Goal: Task Accomplishment & Management: Complete application form

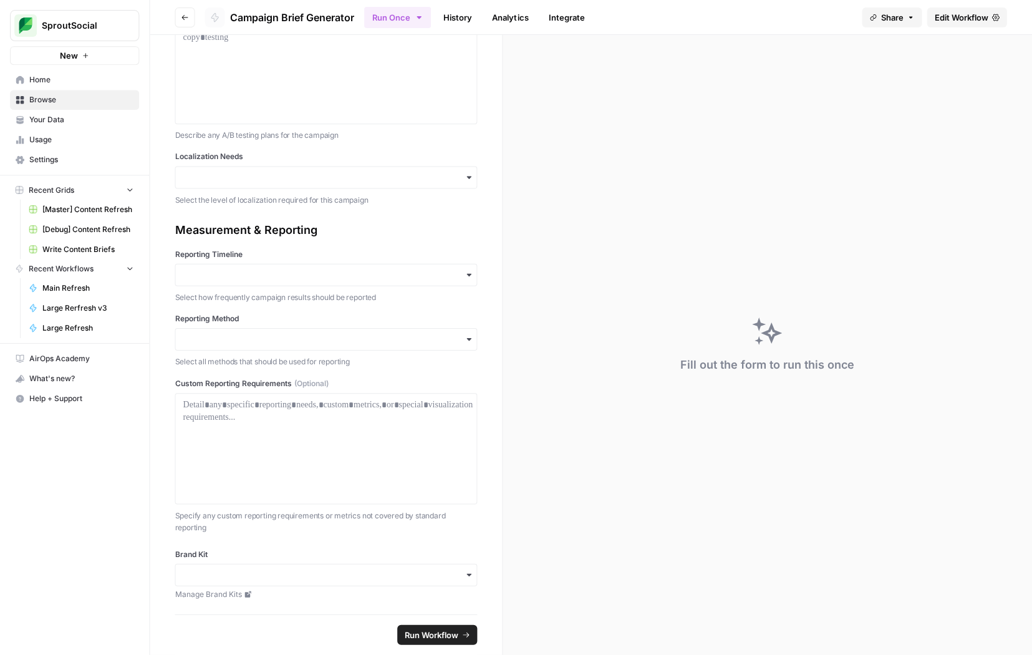
scroll to position [1970, 0]
click at [282, 270] on input "Reporting Timeline" at bounding box center [326, 275] width 286 height 12
click at [300, 247] on div "Measurement & Reporting Reporting Timeline Select how frequently campaign resul…" at bounding box center [326, 378] width 302 height 312
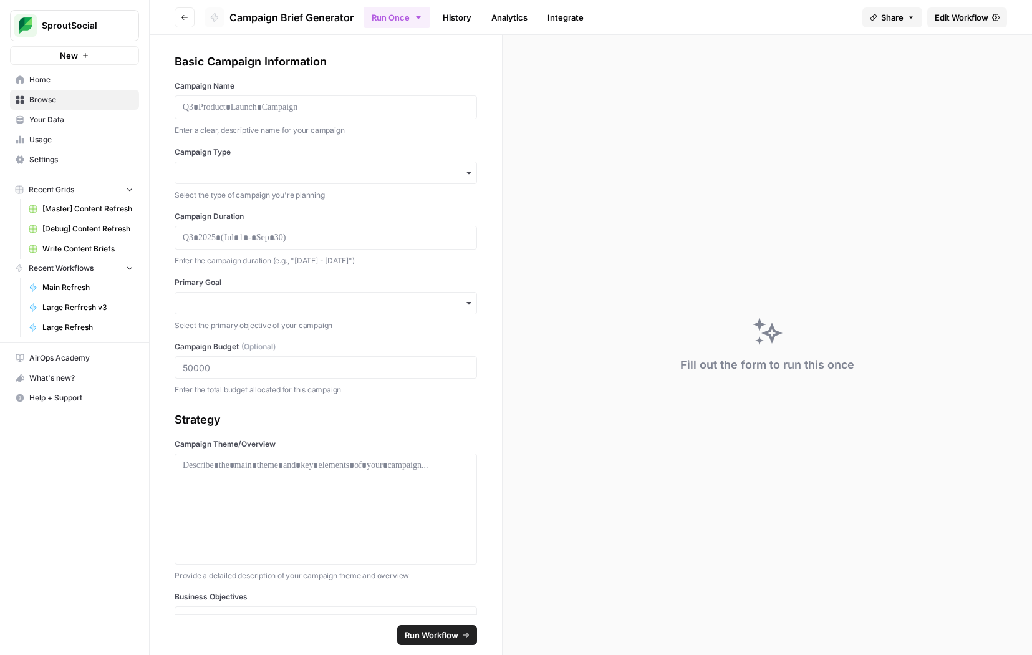
scroll to position [0, 0]
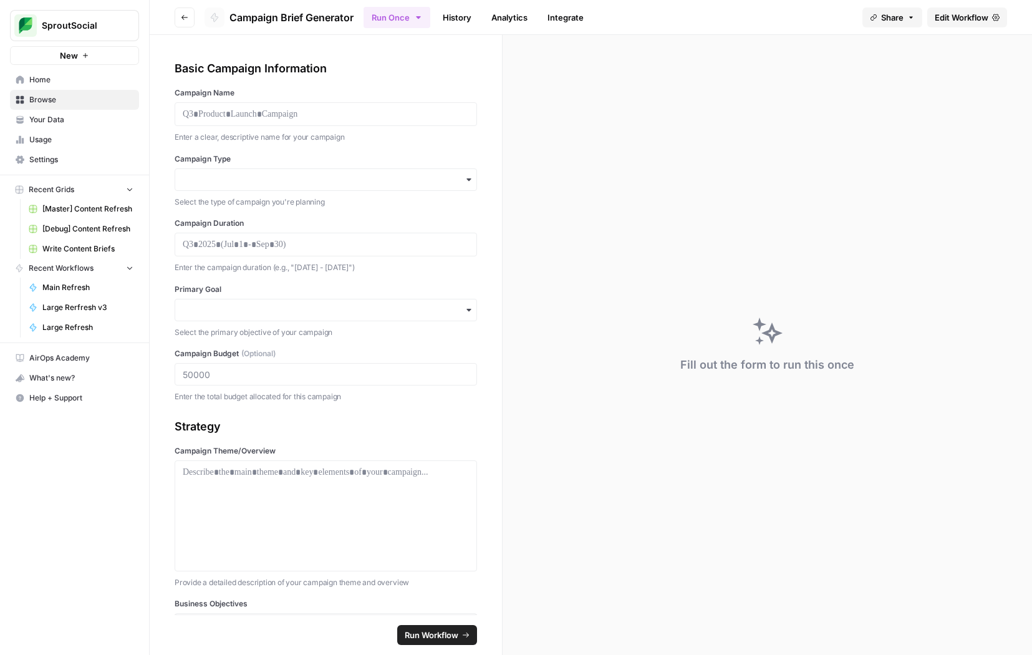
click at [60, 29] on span "SproutSocial" at bounding box center [79, 25] width 75 height 12
click at [84, 30] on span "SproutSocial" at bounding box center [79, 25] width 75 height 12
click at [67, 163] on span "Settings" at bounding box center [81, 159] width 104 height 11
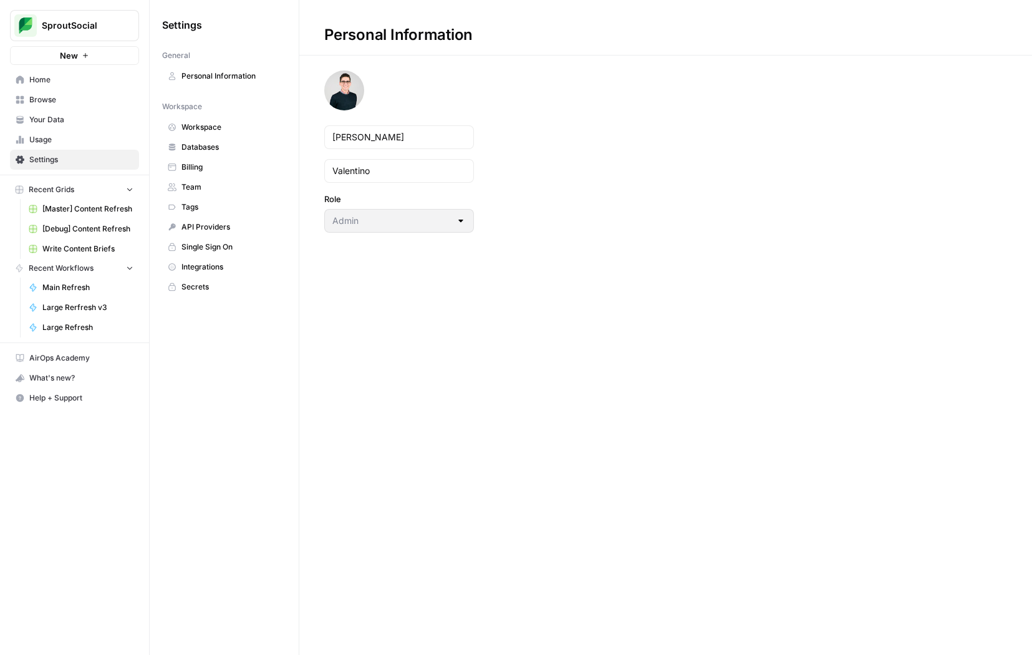
click at [223, 243] on span "Single Sign On" at bounding box center [230, 246] width 99 height 11
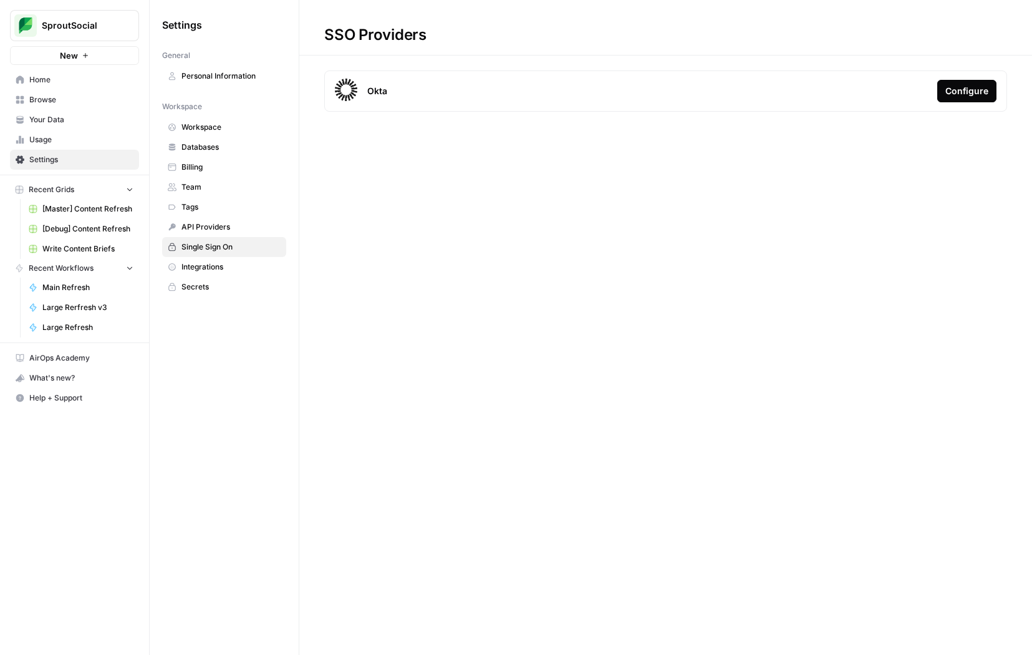
click at [221, 186] on span "Team" at bounding box center [230, 186] width 99 height 11
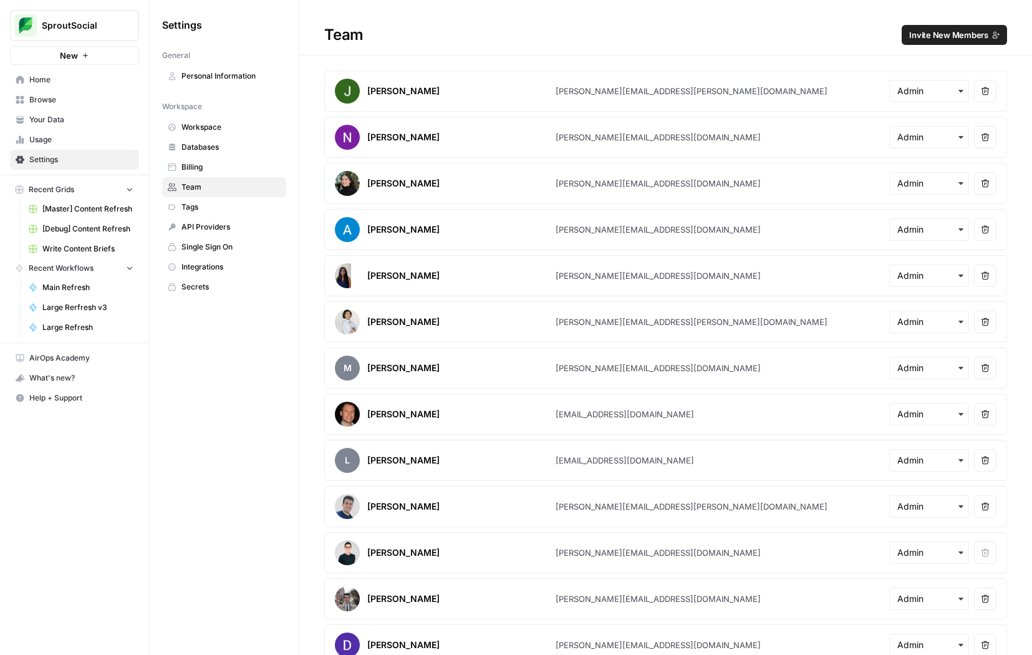
click at [941, 36] on span "Invite New Members" at bounding box center [948, 35] width 79 height 12
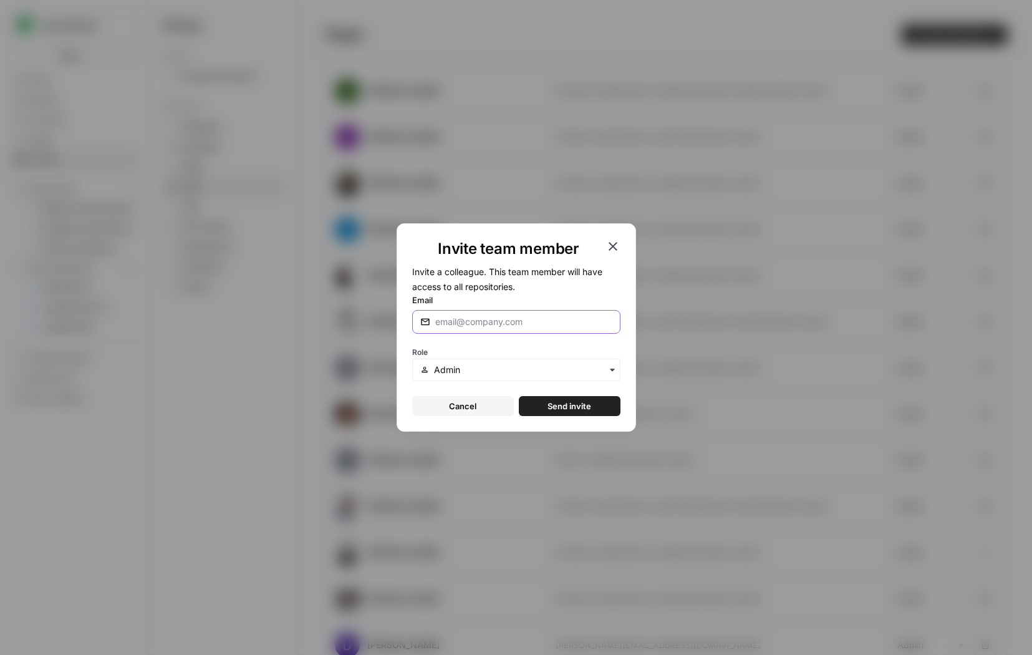
click at [515, 325] on input "Email" at bounding box center [521, 321] width 172 height 12
click at [463, 322] on input "[PERSON_NAME]" at bounding box center [521, 321] width 172 height 12
paste input ".[PERSON_NAME][EMAIL_ADDRESS][DOMAIN_NAME]"
type input "[PERSON_NAME][EMAIL_ADDRESS][PERSON_NAME][DOMAIN_NAME]"
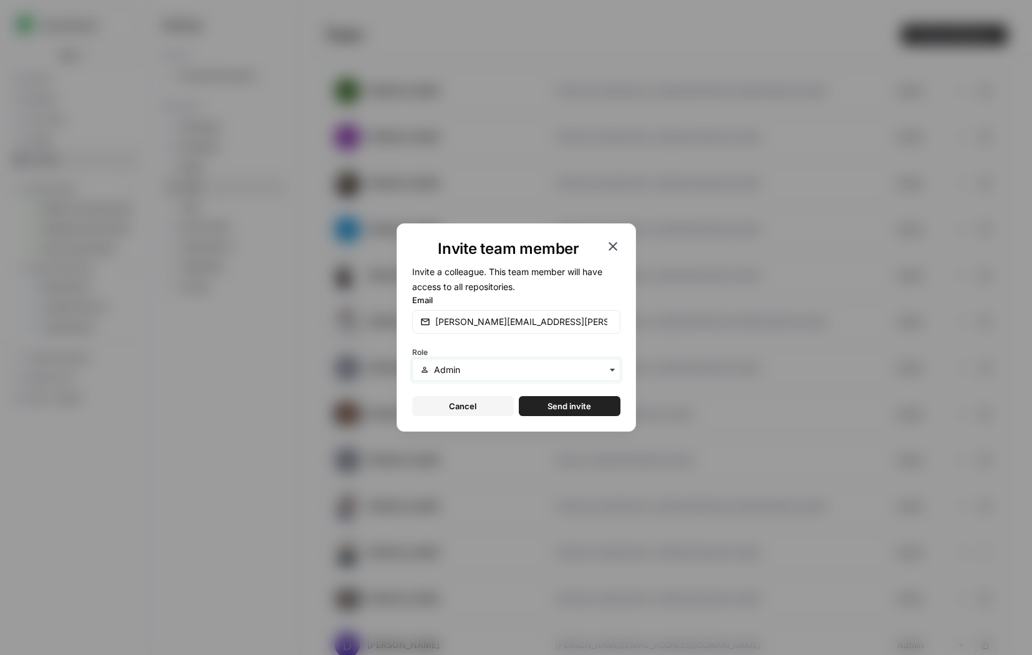
click at [532, 371] on input "text" at bounding box center [523, 369] width 178 height 12
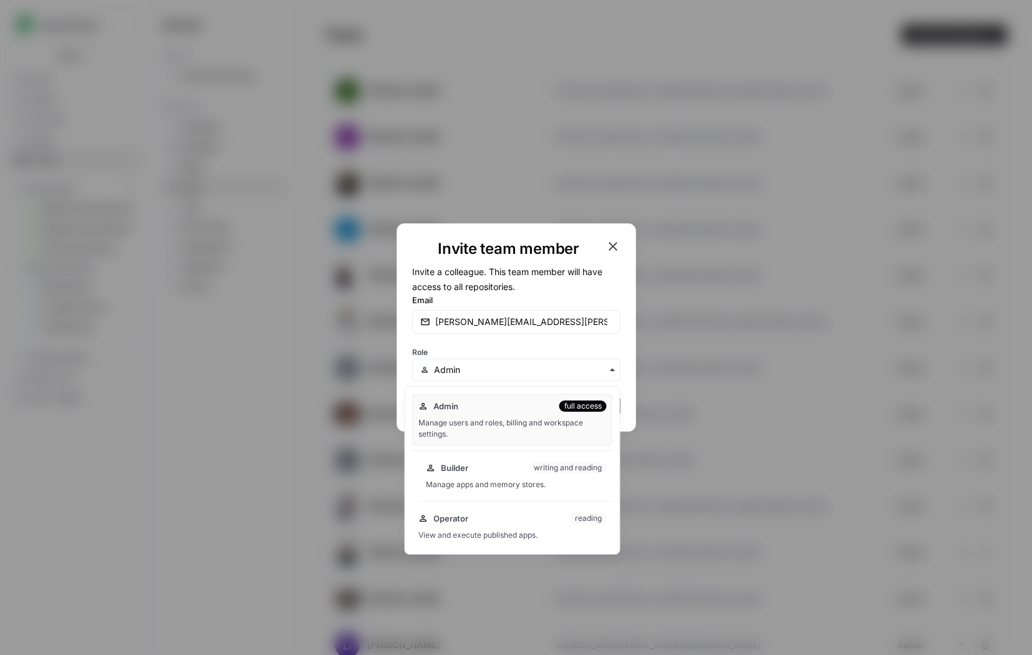
click at [522, 476] on div "Builder writing and reading Manage apps and memory stores." at bounding box center [516, 476] width 192 height 40
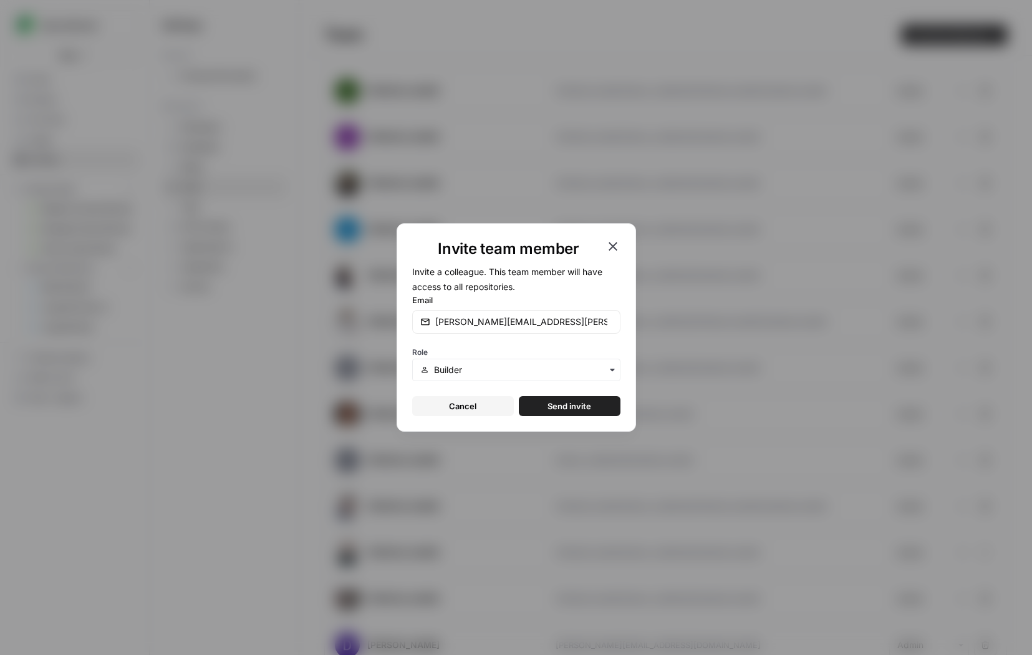
click at [593, 404] on button "Send invite" at bounding box center [570, 406] width 102 height 20
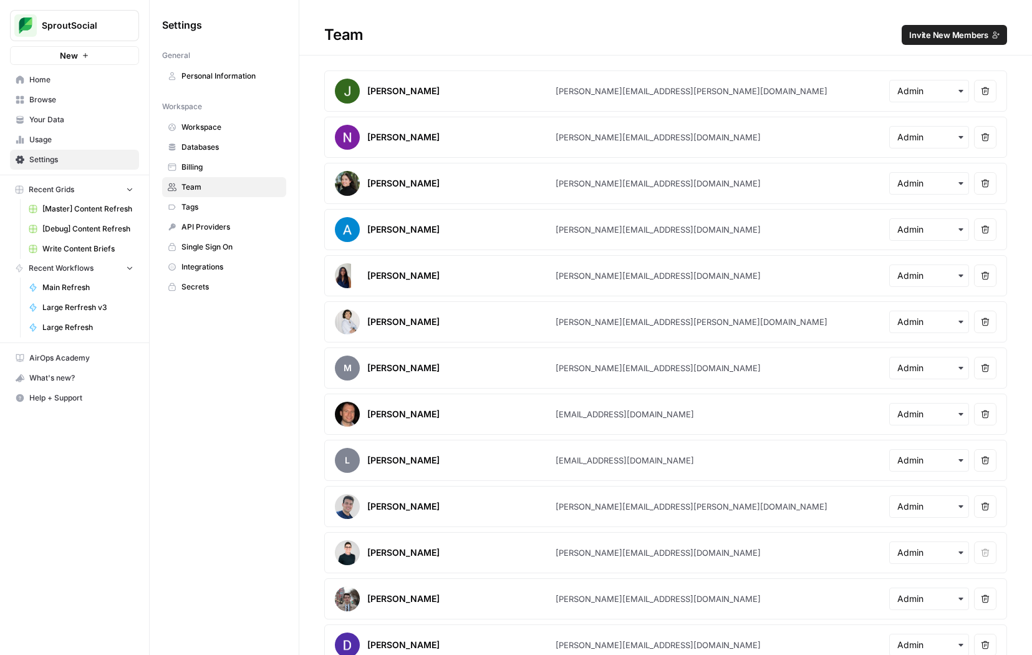
click at [90, 27] on span "SproutSocial" at bounding box center [79, 25] width 75 height 12
click at [98, 90] on span "SproutSocial" at bounding box center [114, 93] width 153 height 12
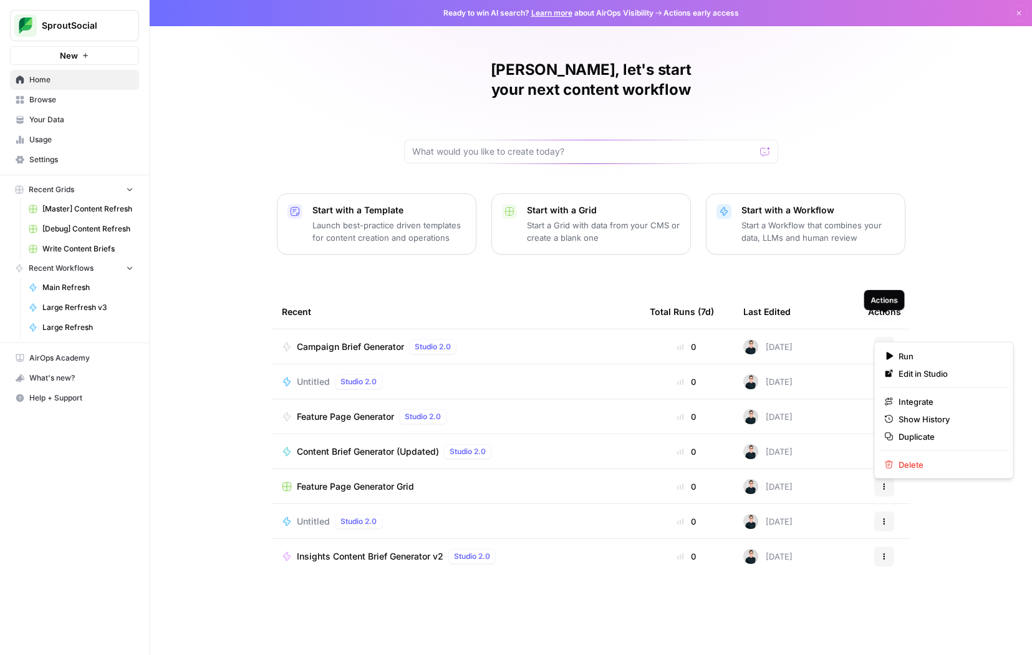
click at [888, 337] on button "Actions" at bounding box center [884, 347] width 20 height 20
click at [937, 299] on div "Stanton, let's start your next content workflow Start with a Template Launch be…" at bounding box center [591, 327] width 882 height 655
click at [395, 340] on span "Campaign Brief Generator" at bounding box center [350, 346] width 107 height 12
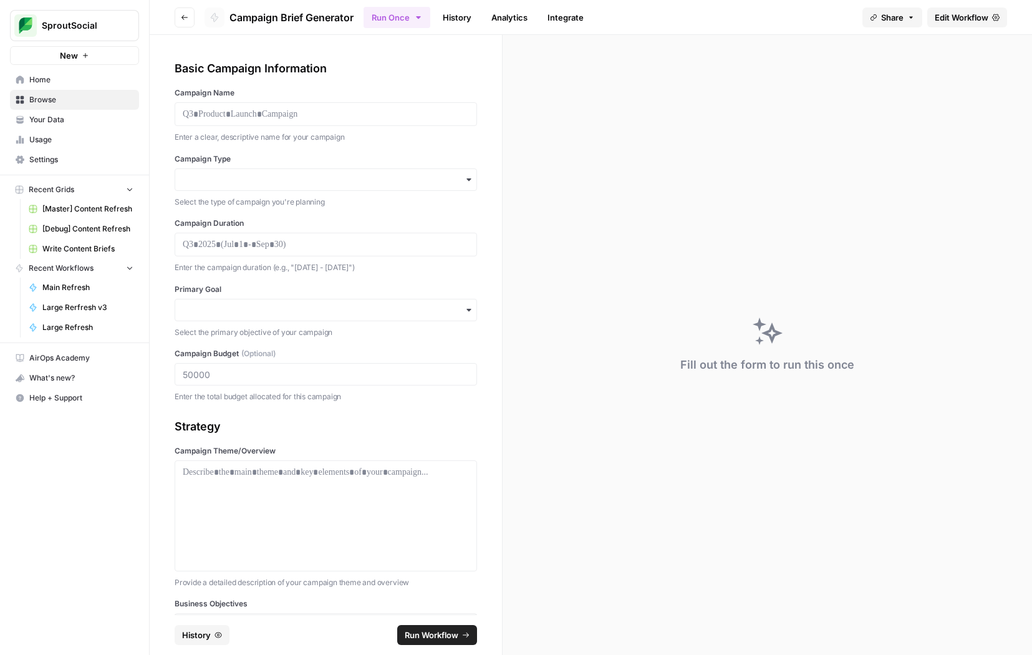
click at [209, 638] on span "History" at bounding box center [196, 634] width 29 height 12
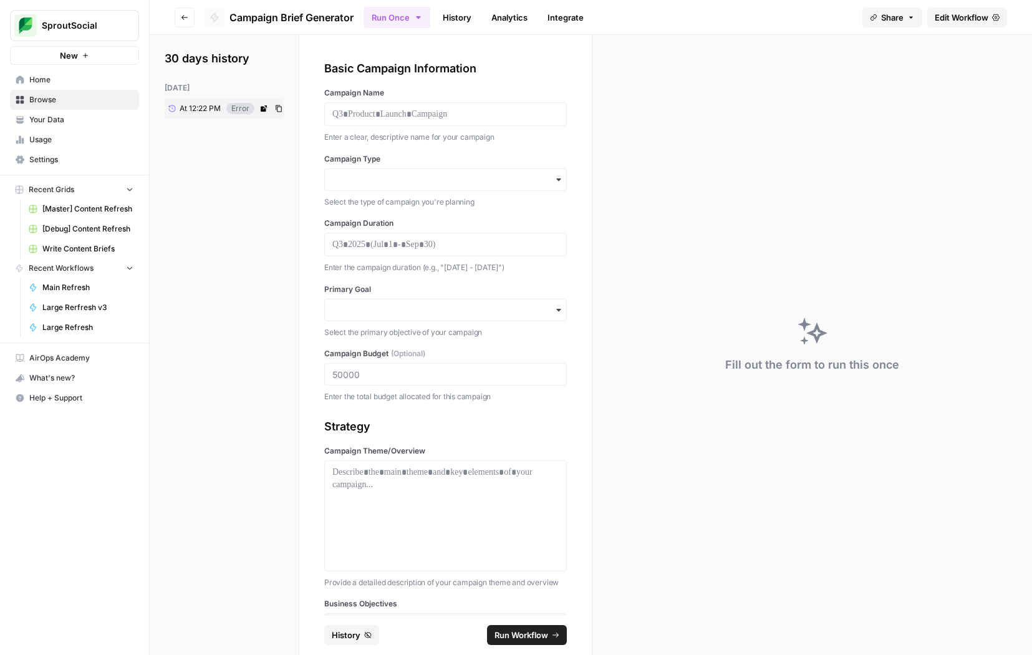
click at [211, 108] on span "At 12:22 PM" at bounding box center [200, 108] width 41 height 11
click at [254, 307] on div "30 days history yesterday At 12:22 PM Error" at bounding box center [225, 345] width 150 height 620
click at [351, 631] on span "History" at bounding box center [346, 634] width 29 height 12
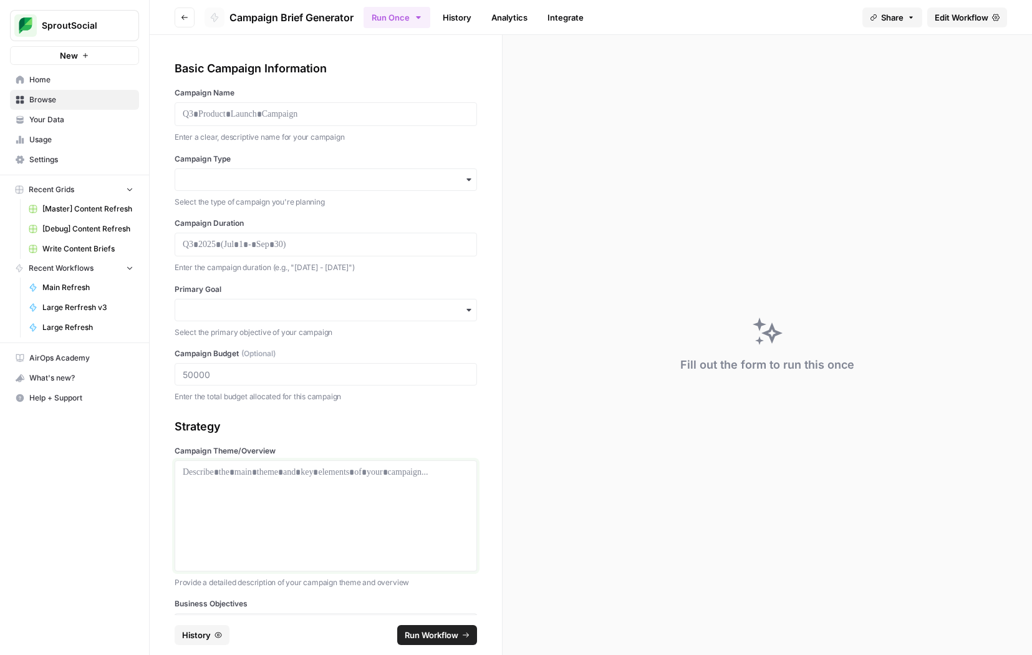
click at [349, 512] on div at bounding box center [326, 516] width 286 height 100
click at [332, 122] on div at bounding box center [326, 114] width 302 height 24
click at [305, 115] on p at bounding box center [326, 114] width 286 height 12
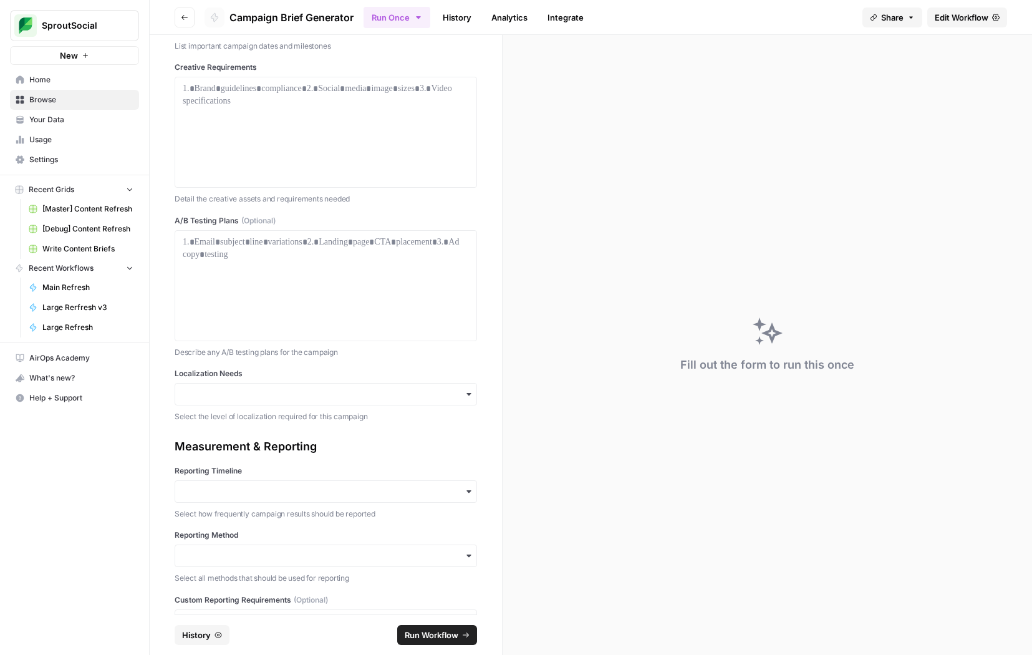
scroll to position [1970, 0]
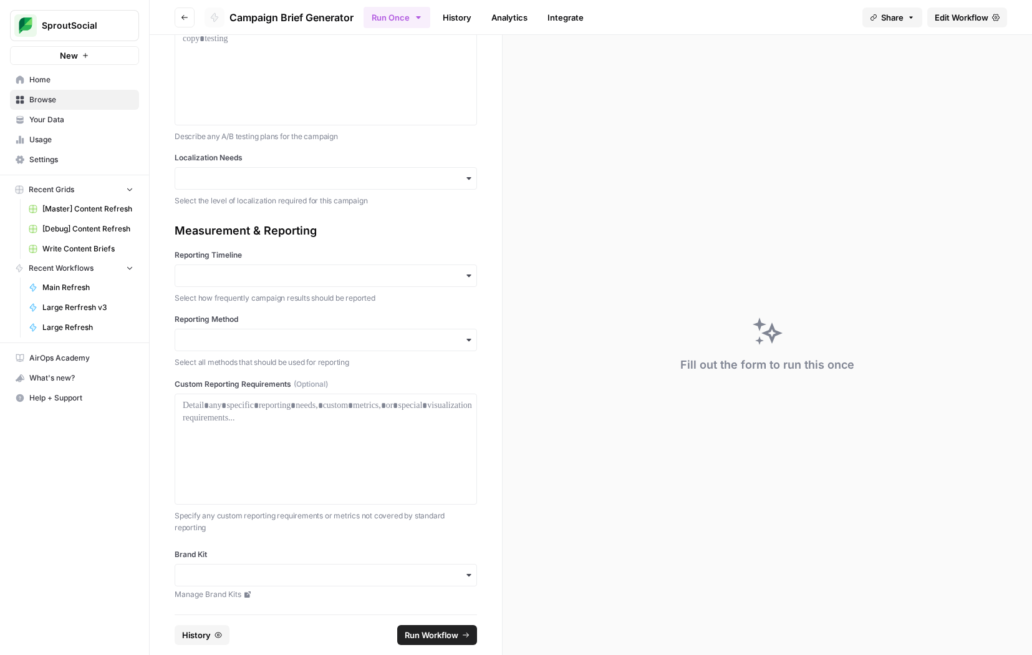
drag, startPoint x: 175, startPoint y: 70, endPoint x: 309, endPoint y: 484, distance: 435.1
click at [309, 484] on div "Basic Campaign Information Campaign Name Enter a clear, descriptive name for yo…" at bounding box center [326, 324] width 352 height 579
copy div "Basic Campaign Information Campaign Name Enter a clear, descriptive name for yo…"
click at [548, 249] on div "Fill out the form to run this once" at bounding box center [766, 345] width 529 height 620
click at [382, 177] on input "Localization Needs" at bounding box center [326, 178] width 286 height 12
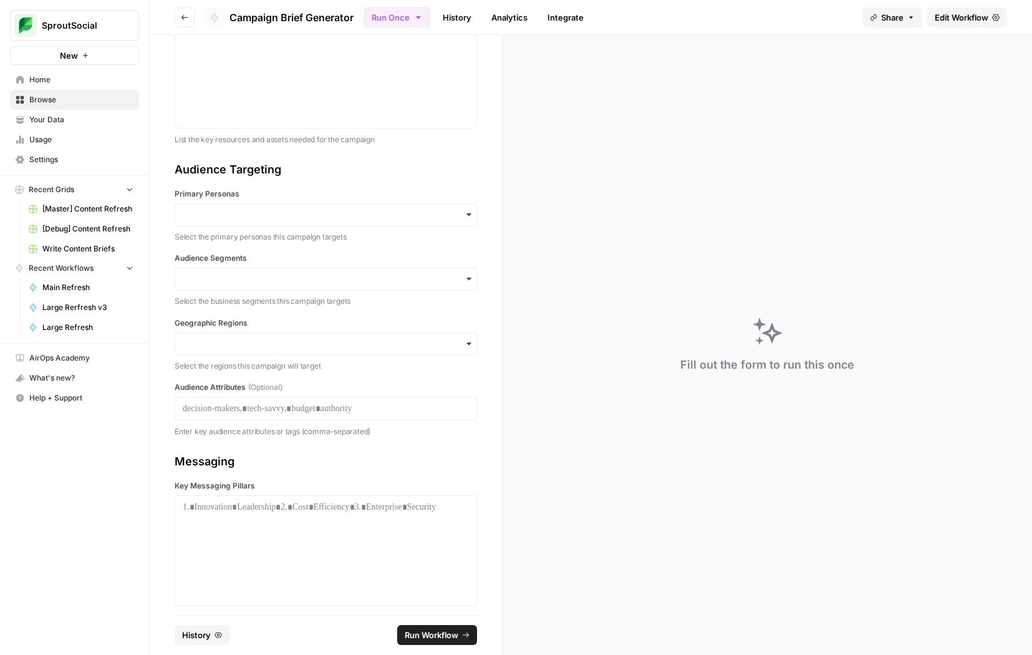
scroll to position [897, 0]
click at [381, 223] on input "Primary Personas" at bounding box center [326, 219] width 286 height 12
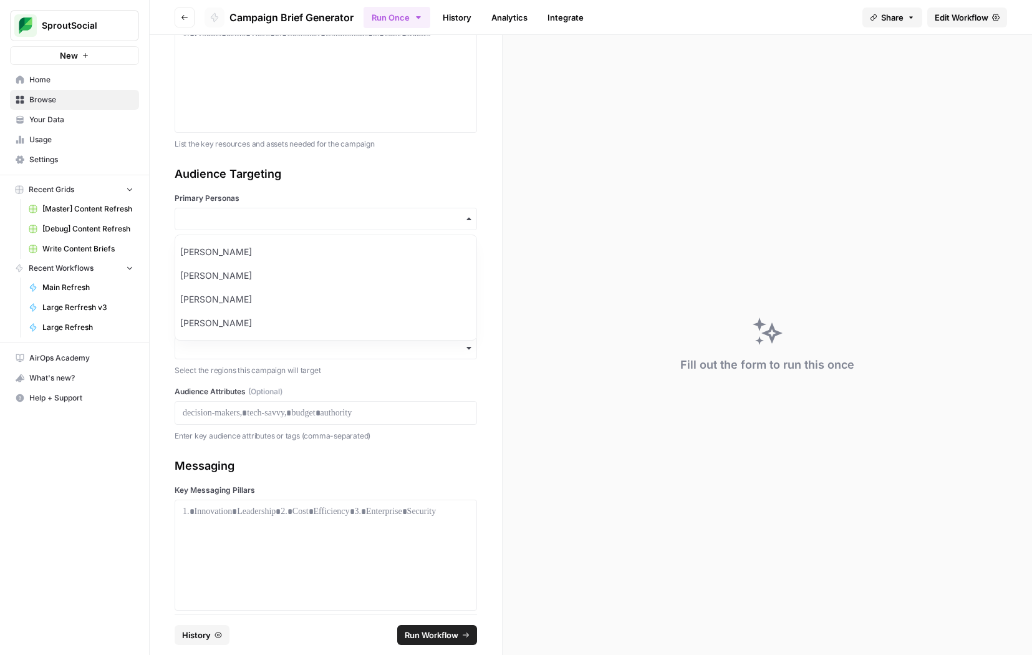
click at [408, 174] on div "Audience Targeting" at bounding box center [326, 173] width 302 height 17
click at [380, 290] on div "button" at bounding box center [326, 283] width 302 height 22
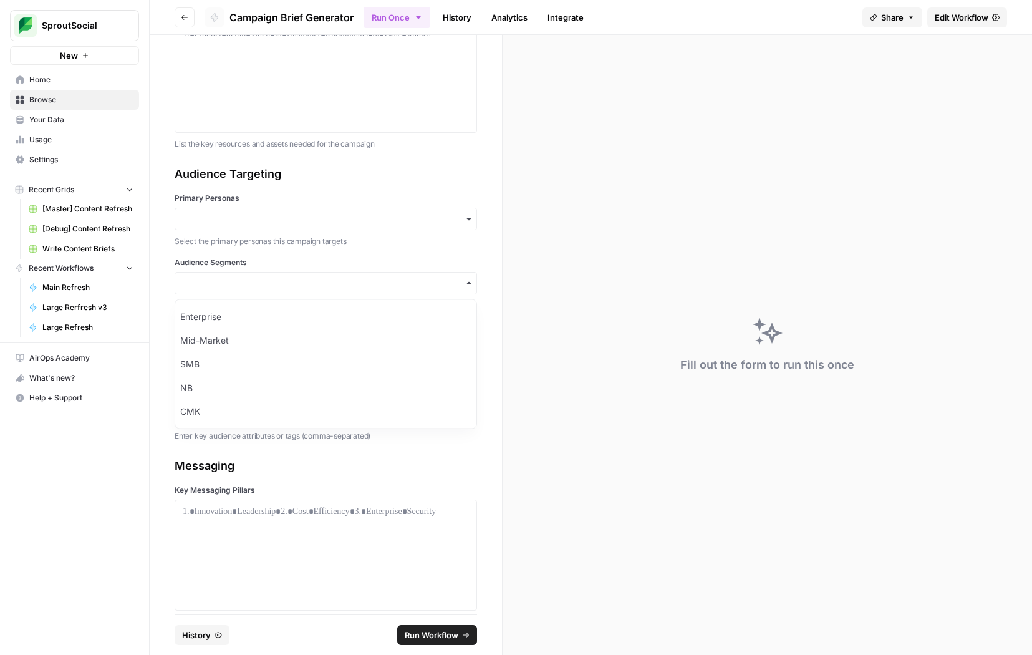
click at [398, 266] on label "Audience Segments" at bounding box center [326, 262] width 302 height 11
click at [398, 277] on input "Audience Segments" at bounding box center [326, 283] width 286 height 12
click at [371, 354] on div "button" at bounding box center [326, 348] width 302 height 22
click at [376, 314] on div "Audience Targeting Primary Personas Select the primary personas this campaign t…" at bounding box center [326, 303] width 302 height 277
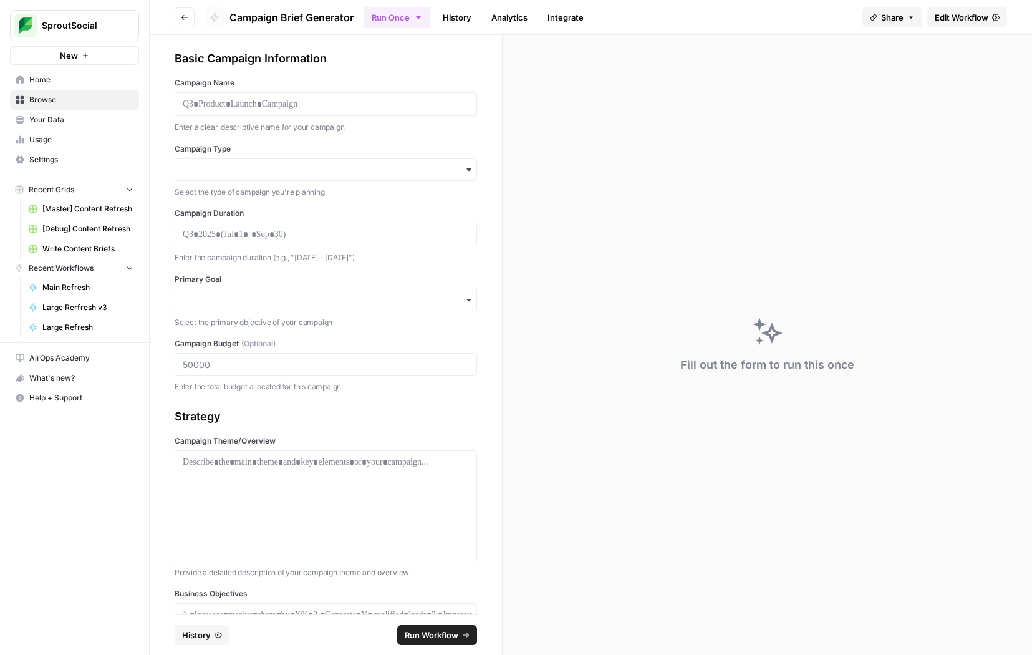
scroll to position [0, 0]
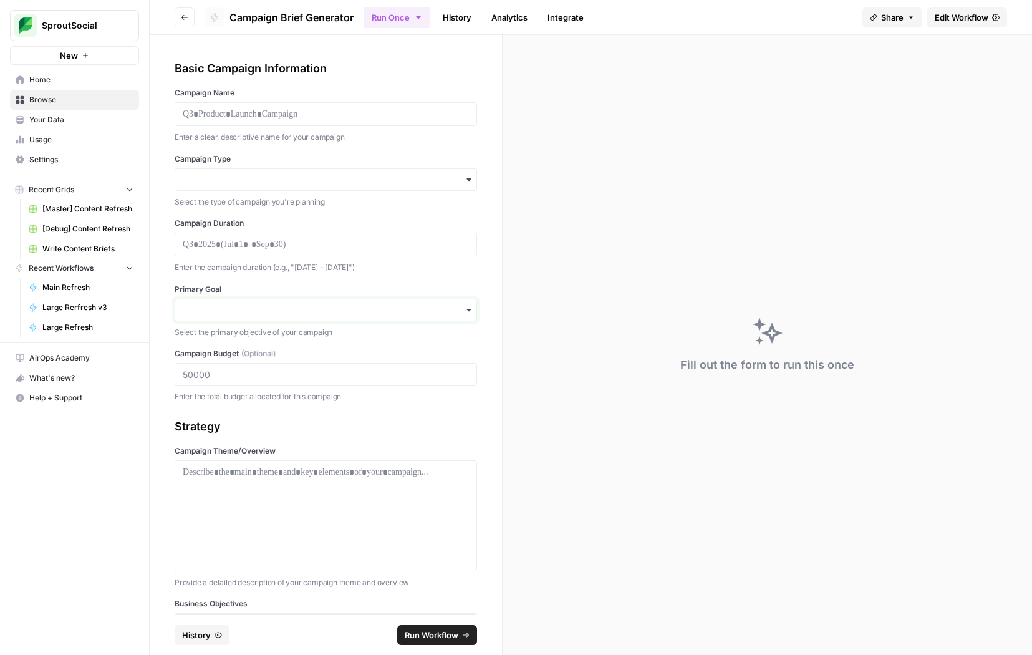
click at [376, 314] on input "Primary Goal" at bounding box center [326, 310] width 286 height 12
click at [347, 180] on input "Campaign Type" at bounding box center [326, 179] width 286 height 12
click at [267, 347] on div "Basic Campaign Information Campaign Name Enter a clear, descriptive name for yo…" at bounding box center [326, 231] width 302 height 343
click at [297, 312] on input "Primary Goal" at bounding box center [326, 310] width 286 height 12
click at [151, 433] on div "Basic Campaign Information Campaign Name Enter a clear, descriptive name for yo…" at bounding box center [326, 324] width 352 height 579
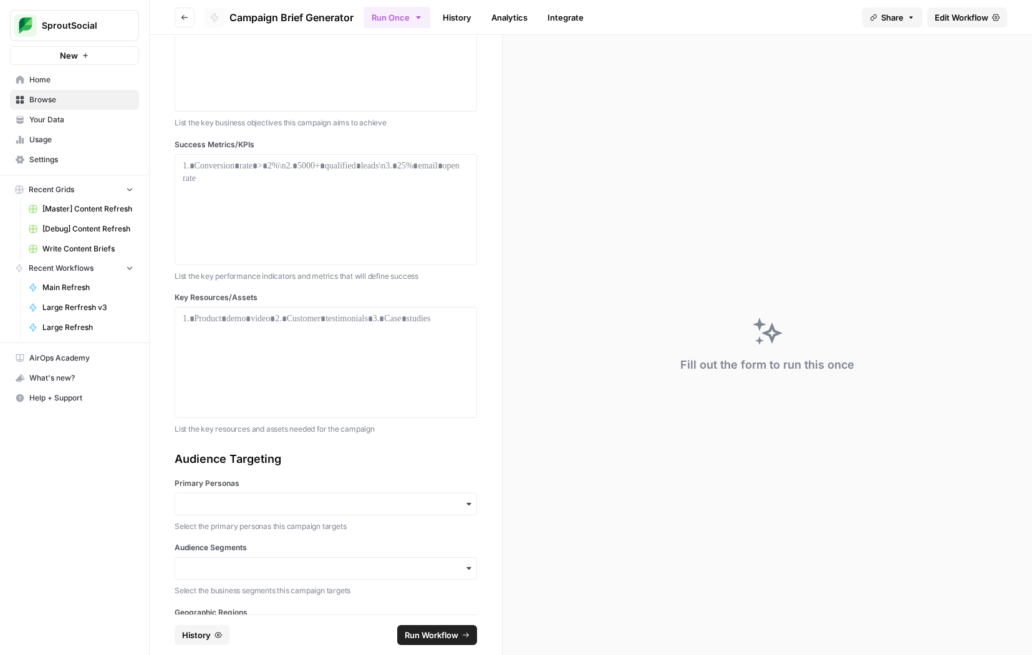
scroll to position [757, 0]
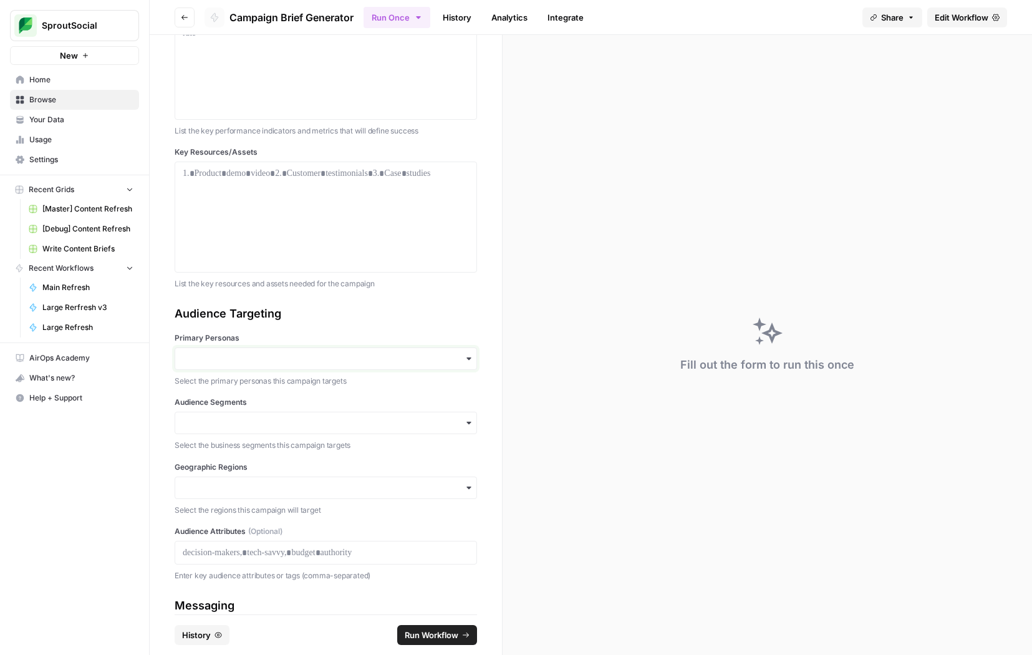
click at [257, 362] on input "Primary Personas" at bounding box center [326, 358] width 286 height 12
click at [308, 316] on div "Audience Targeting" at bounding box center [326, 313] width 302 height 17
click at [272, 420] on input "Audience Segments" at bounding box center [326, 422] width 286 height 12
click at [156, 488] on div "Basic Campaign Information Campaign Name Enter a clear, descriptive name for yo…" at bounding box center [326, 324] width 352 height 579
click at [208, 479] on div "button" at bounding box center [326, 487] width 302 height 22
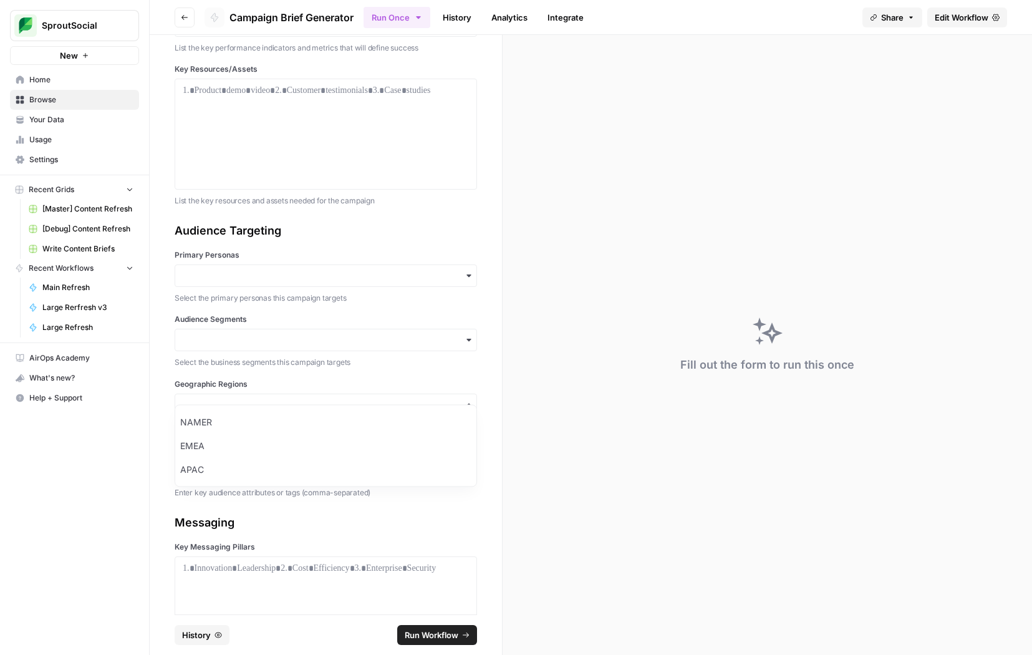
scroll to position [858, 0]
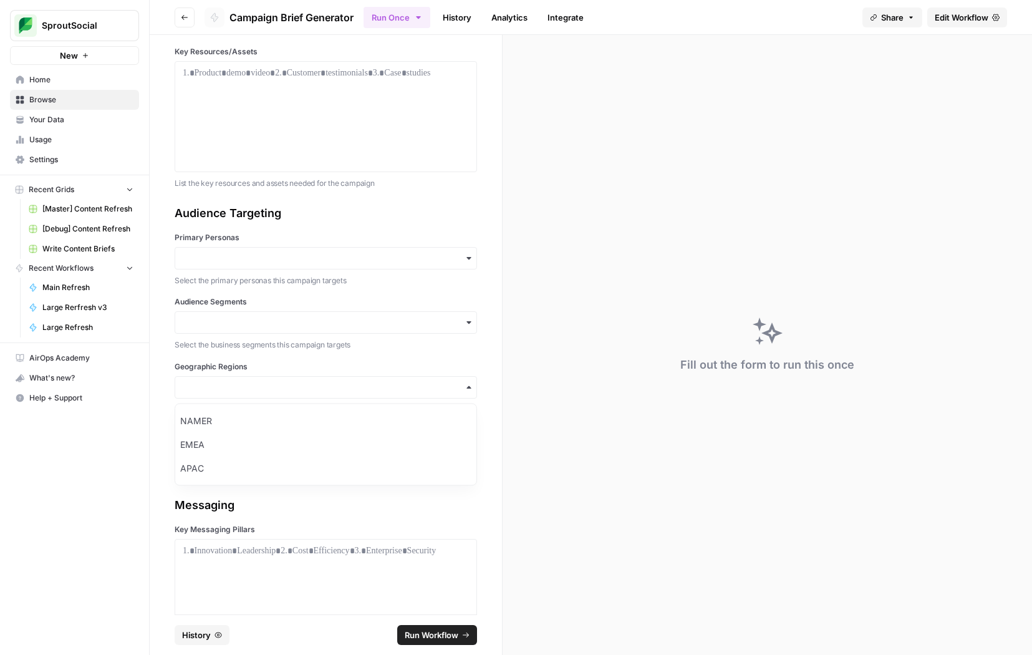
click at [191, 515] on div "Messaging Key Messaging Pillars List 3-5 key messaging pillars for the campaign" at bounding box center [326, 581] width 302 height 171
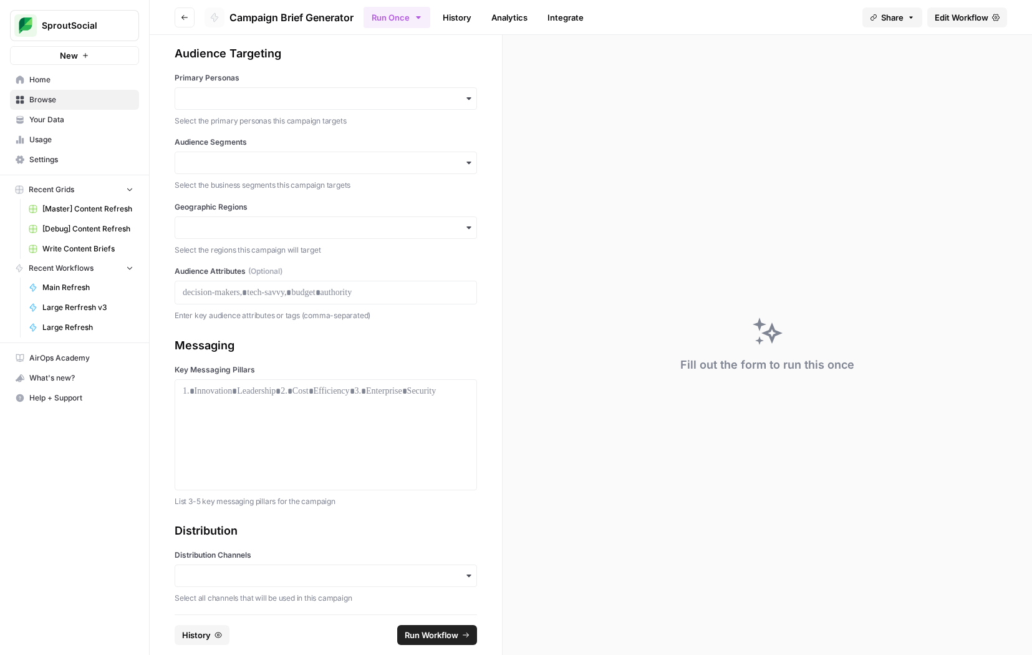
scroll to position [1136, 0]
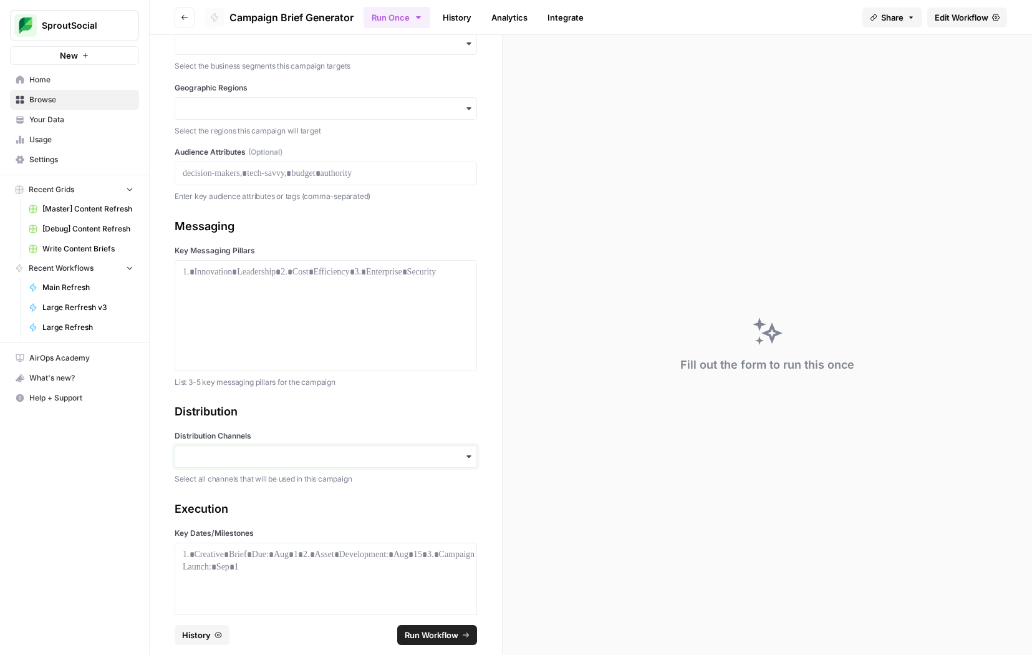
click at [218, 455] on input "Distribution Channels" at bounding box center [326, 456] width 286 height 12
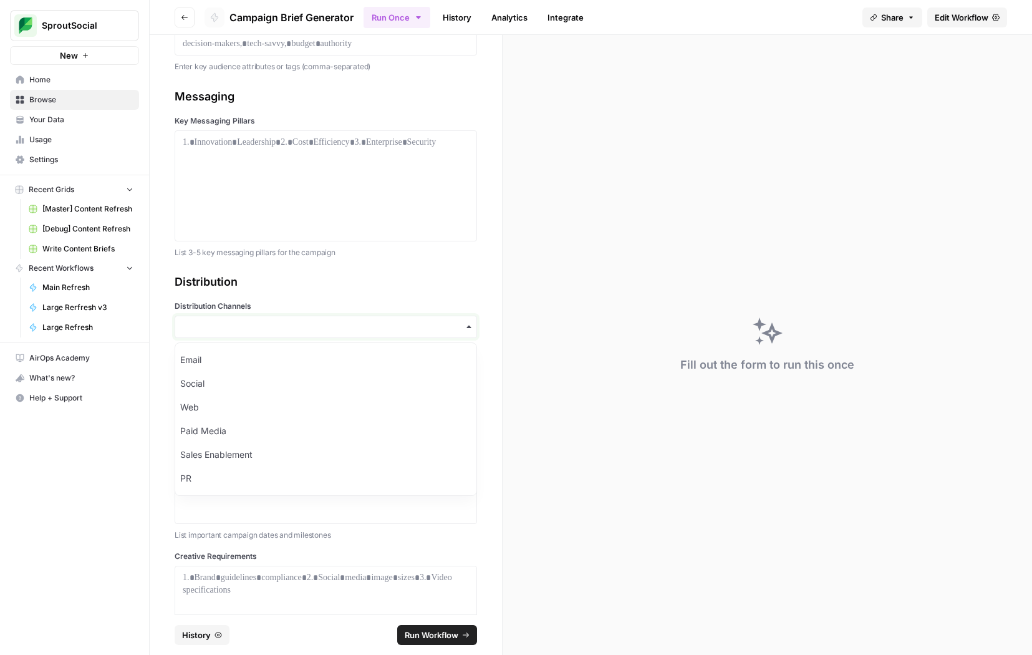
scroll to position [1267, 0]
click at [156, 383] on div "Basic Campaign Information Campaign Name Enter a clear, descriptive name for yo…" at bounding box center [326, 324] width 352 height 579
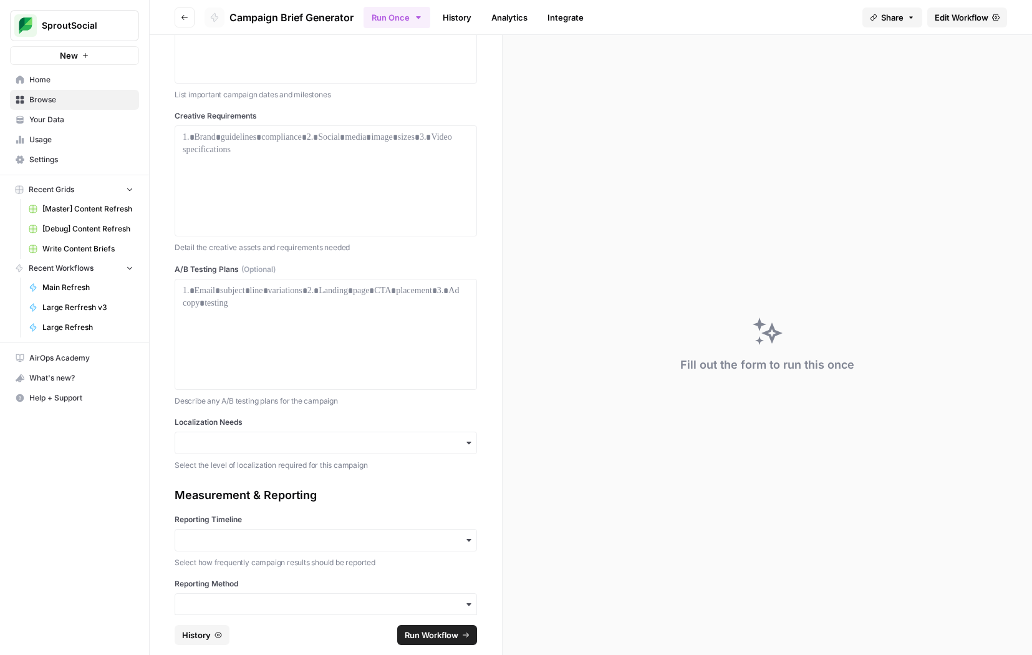
scroll to position [1728, 0]
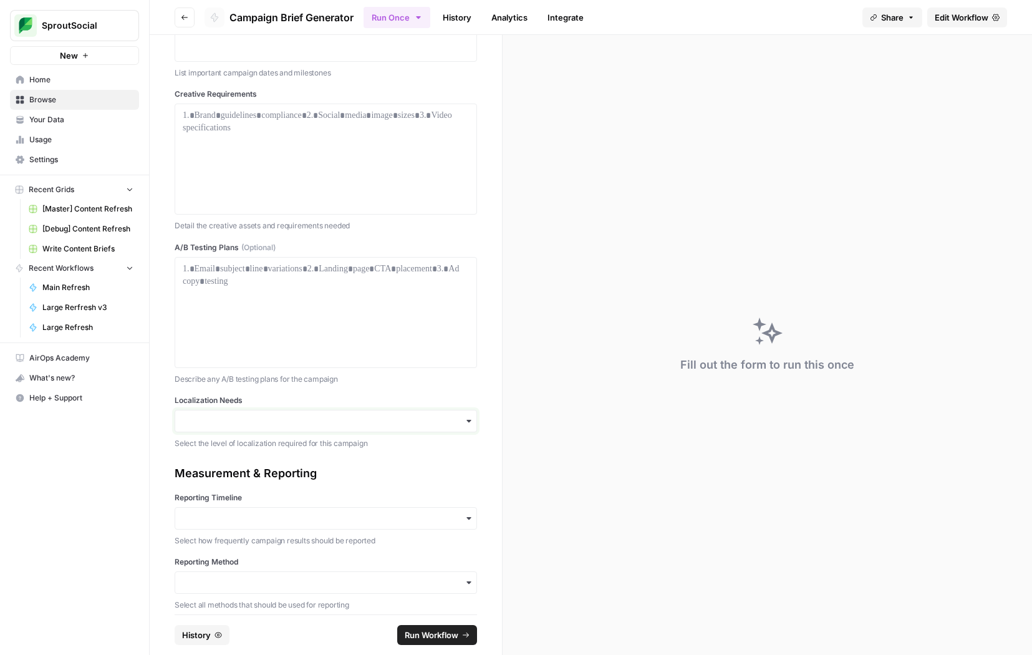
click at [231, 416] on input "Localization Needs" at bounding box center [326, 421] width 286 height 12
click at [161, 452] on div "Basic Campaign Information Campaign Name Enter a clear, descriptive name for yo…" at bounding box center [326, 324] width 352 height 579
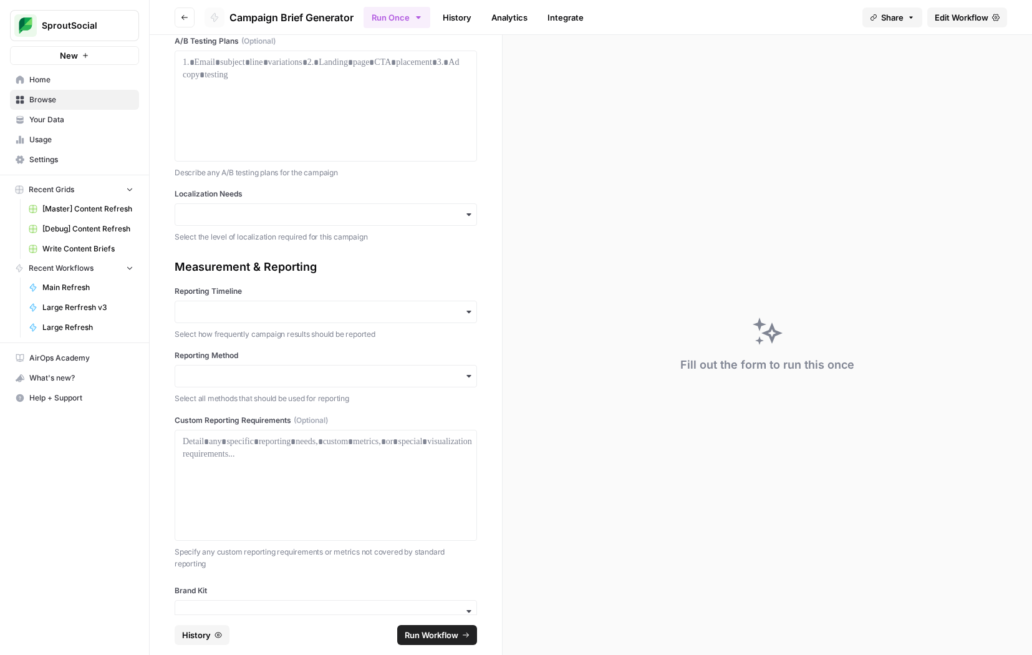
scroll to position [1937, 0]
click at [243, 304] on input "Reporting Timeline" at bounding box center [326, 308] width 286 height 12
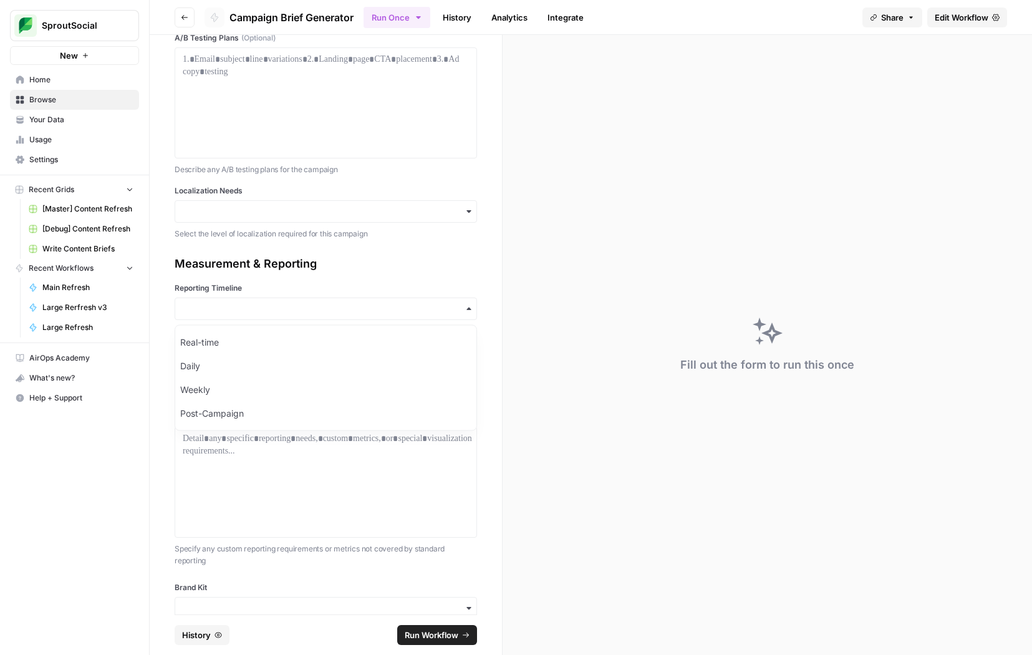
click at [156, 404] on div "Basic Campaign Information Campaign Name Enter a clear, descriptive name for yo…" at bounding box center [326, 324] width 352 height 579
click at [221, 365] on div "button" at bounding box center [326, 373] width 302 height 22
click at [173, 572] on div "Basic Campaign Information Campaign Name Enter a clear, descriptive name for yo…" at bounding box center [326, 324] width 352 height 579
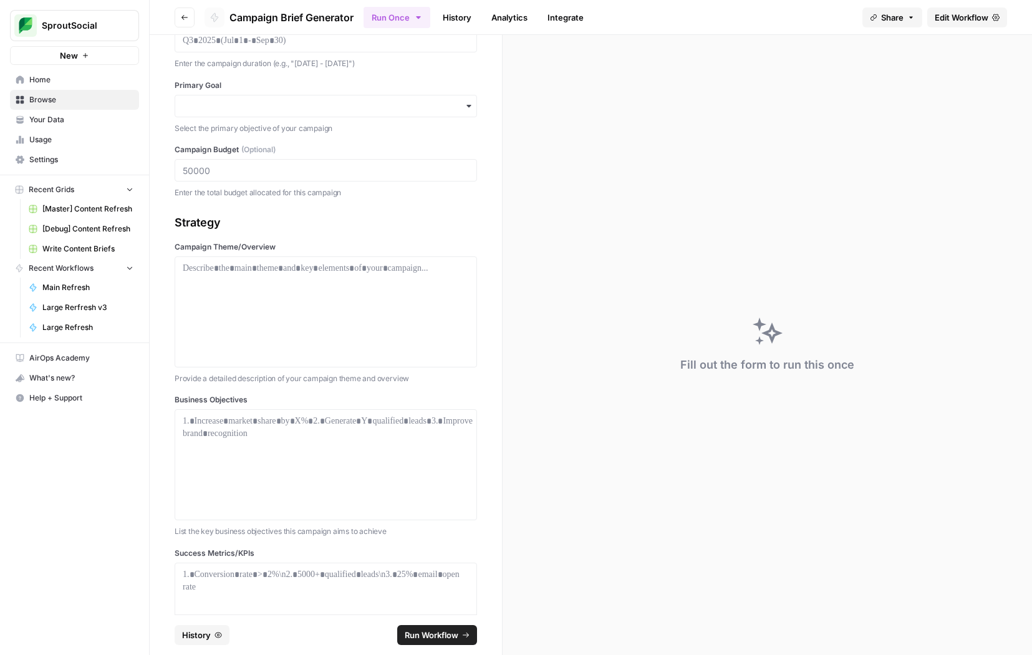
scroll to position [0, 0]
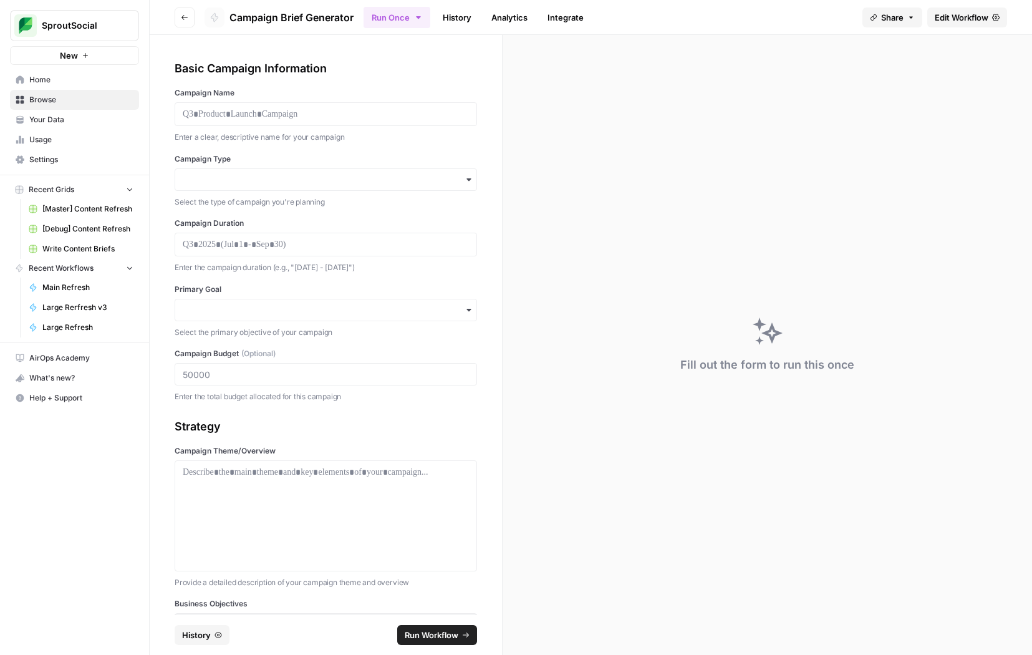
click at [239, 107] on div at bounding box center [326, 114] width 302 height 24
click at [229, 115] on p at bounding box center [326, 114] width 286 height 12
click at [223, 178] on input "Campaign Type" at bounding box center [326, 179] width 286 height 12
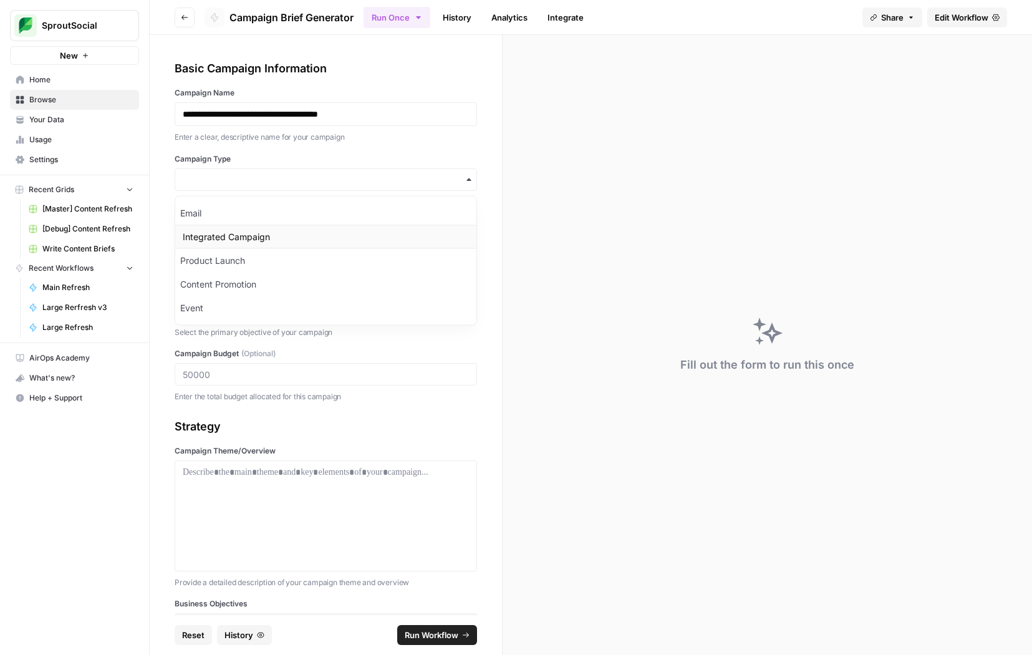
click at [238, 244] on div "Integrated Campaign" at bounding box center [325, 237] width 301 height 24
click at [238, 244] on p at bounding box center [326, 244] width 286 height 12
click at [190, 242] on p "**********" at bounding box center [326, 244] width 286 height 12
click at [222, 243] on p "**********" at bounding box center [326, 244] width 286 height 12
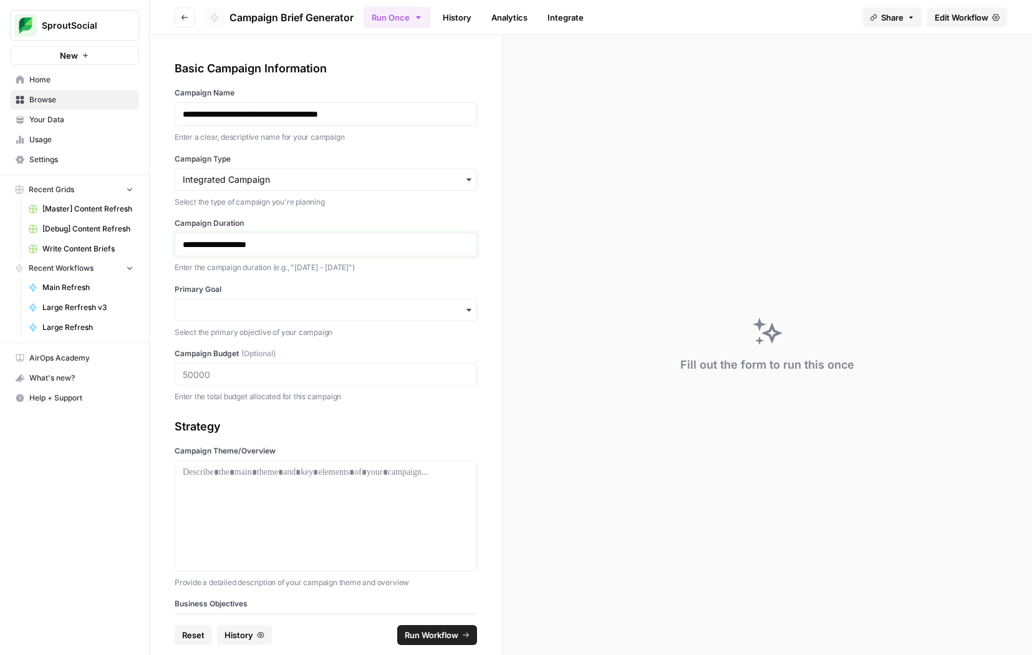
click at [222, 243] on p "**********" at bounding box center [326, 244] width 286 height 12
click at [219, 306] on input "Primary Goal" at bounding box center [326, 310] width 286 height 12
click at [222, 363] on div "Brand Awareness" at bounding box center [325, 367] width 301 height 24
click at [199, 339] on div "**********" at bounding box center [326, 231] width 302 height 343
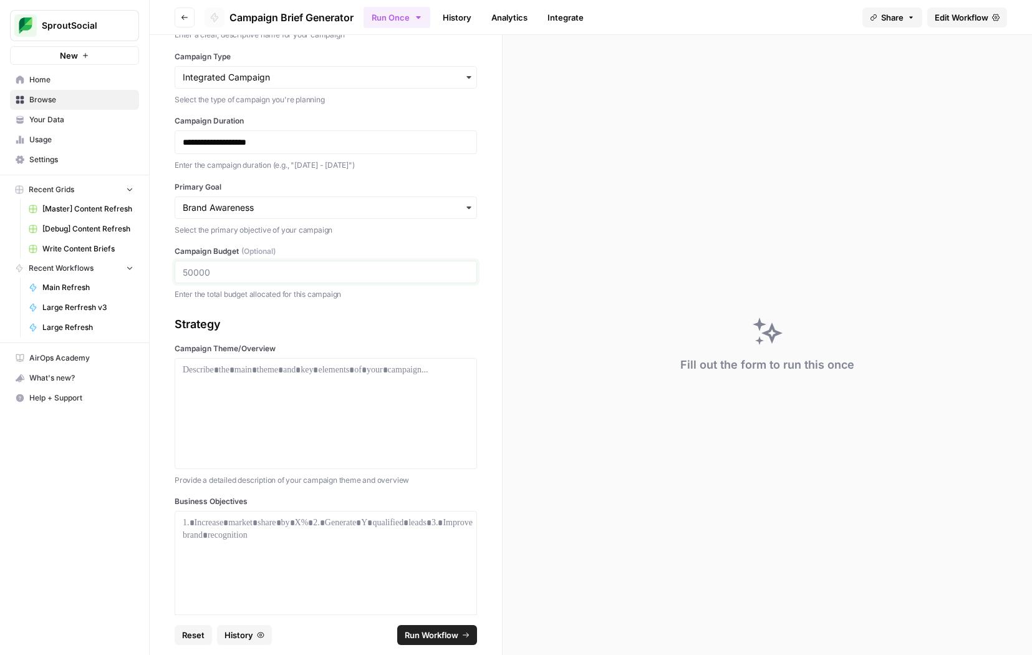
click at [213, 268] on input "Campaign Budget (Optional)" at bounding box center [326, 271] width 286 height 11
click at [324, 381] on div at bounding box center [326, 413] width 286 height 100
paste div
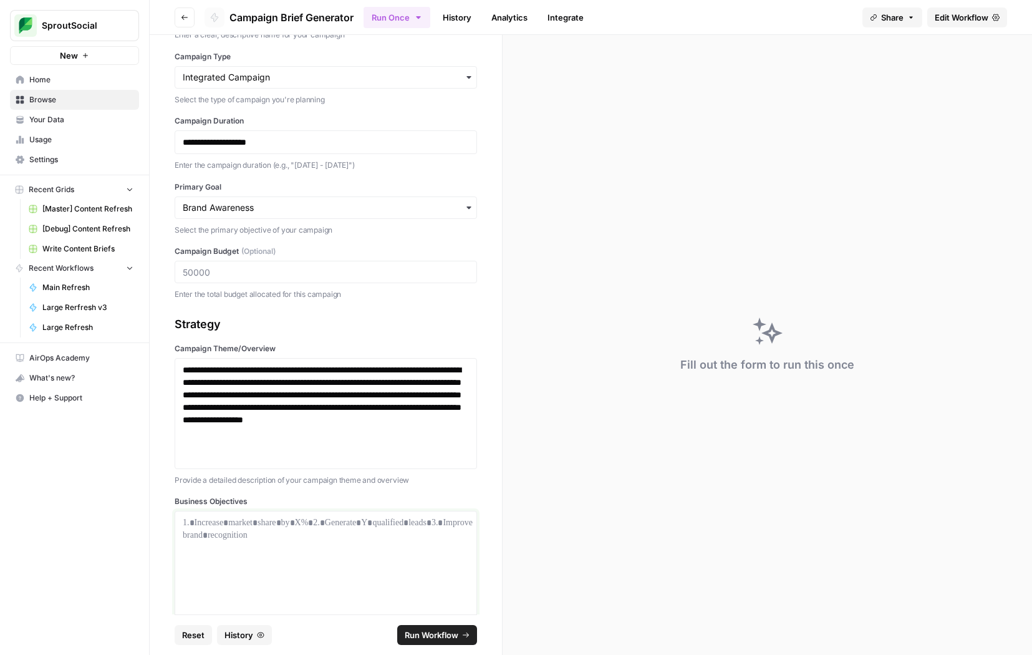
click at [229, 524] on p at bounding box center [326, 522] width 286 height 12
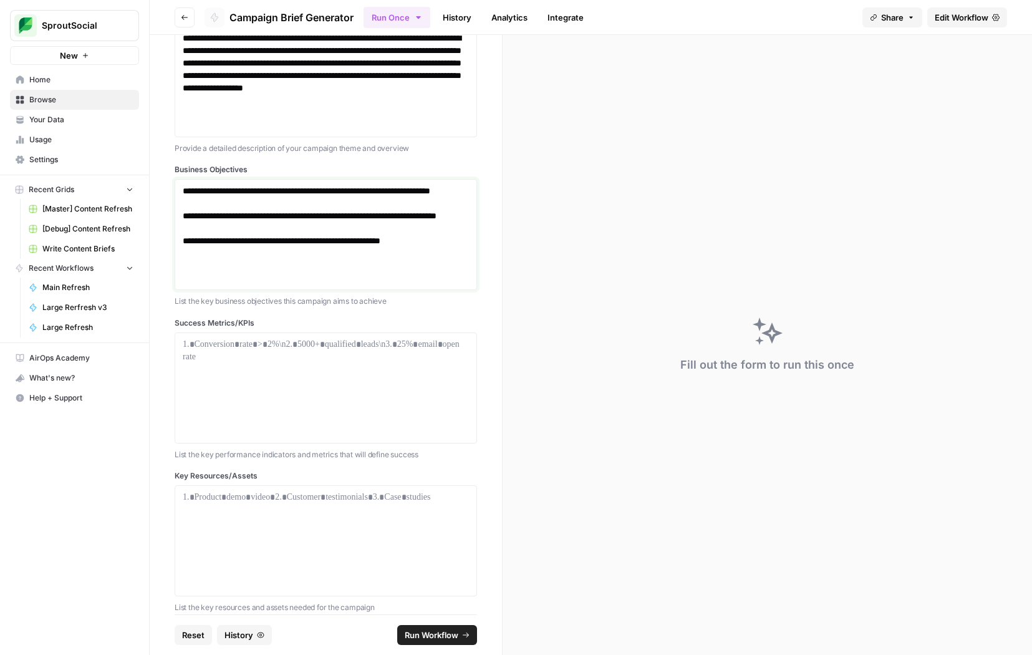
scroll to position [460, 0]
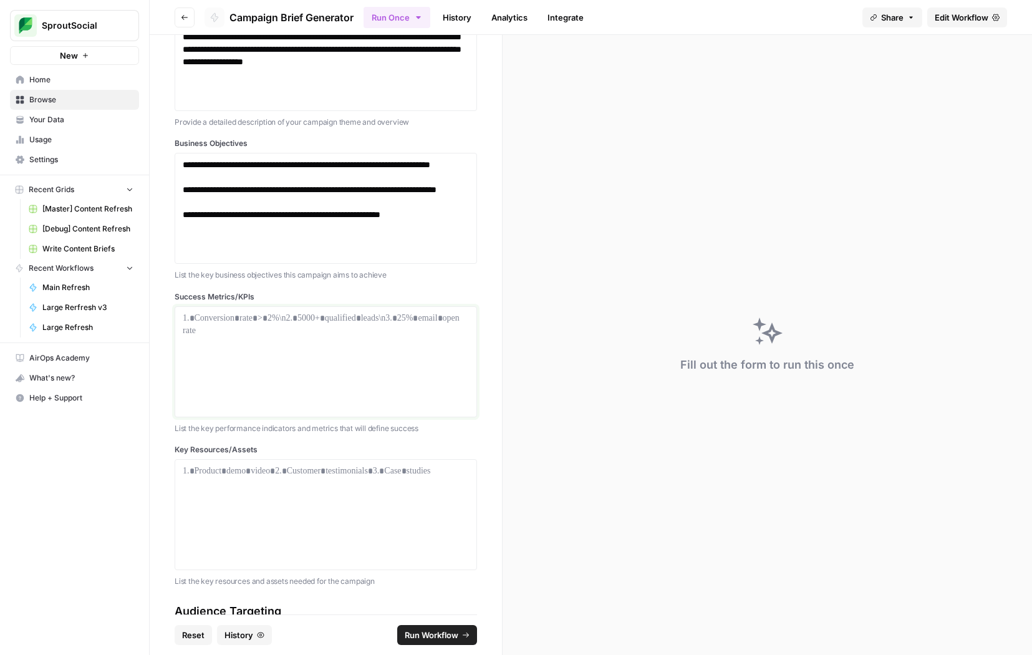
click at [236, 353] on div at bounding box center [326, 362] width 286 height 100
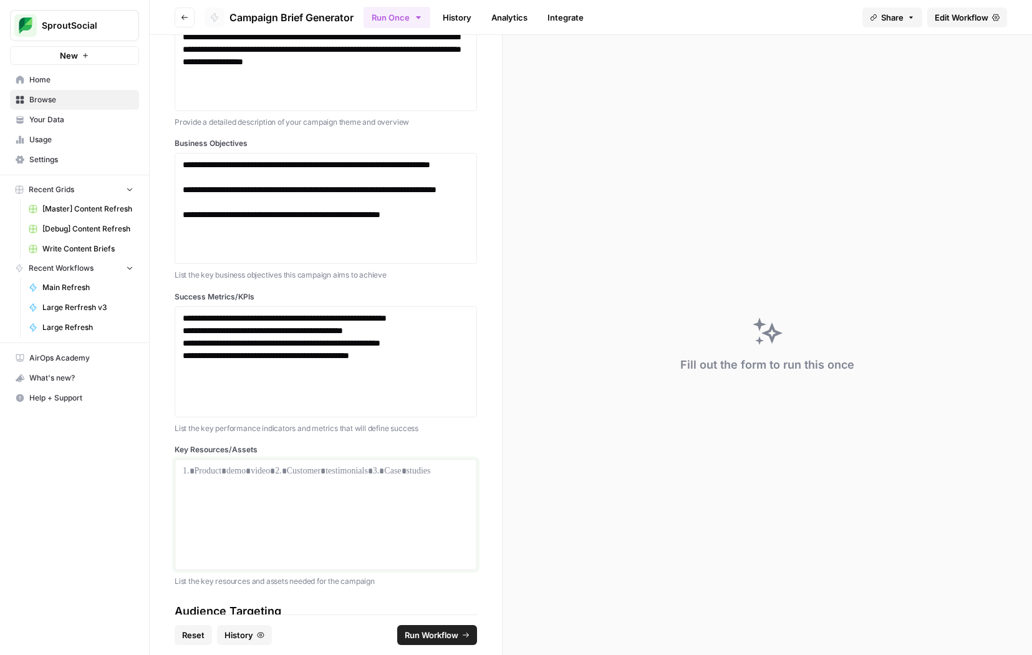
click at [231, 471] on p at bounding box center [326, 470] width 286 height 12
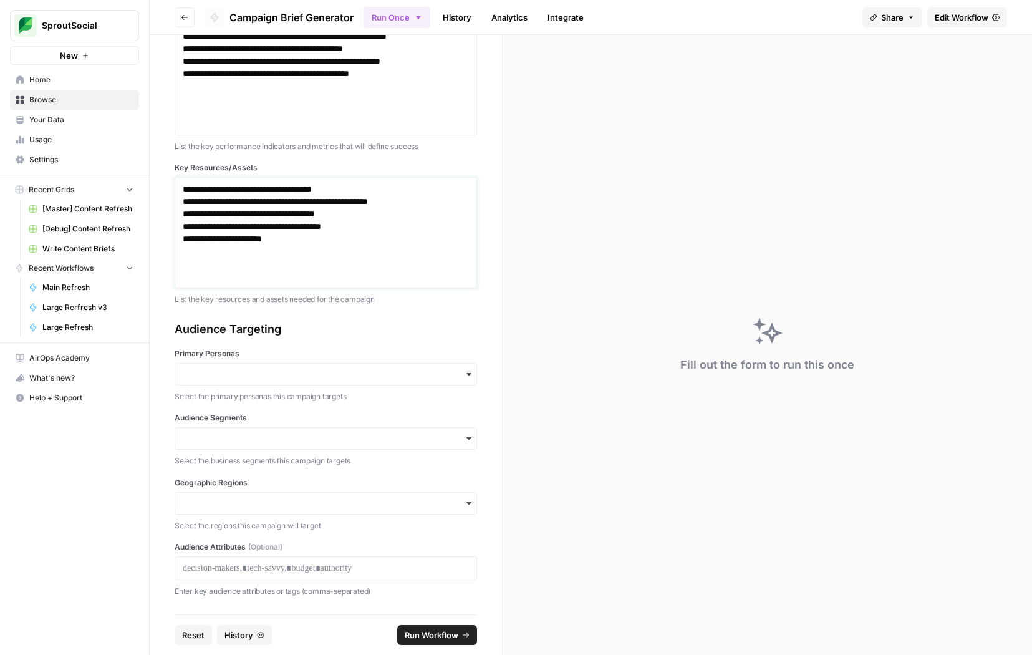
scroll to position [742, 0]
click at [256, 370] on input "Primary Personas" at bounding box center [326, 373] width 286 height 12
click at [239, 415] on div "Ashley" at bounding box center [325, 407] width 301 height 24
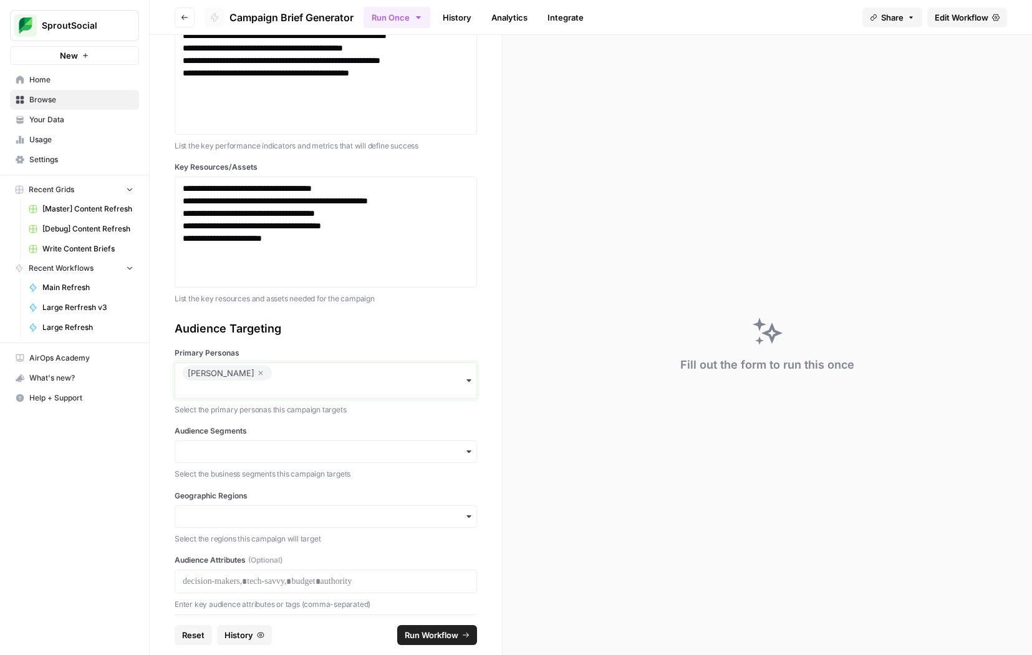
click at [251, 388] on input "Primary Personas" at bounding box center [326, 389] width 286 height 12
click at [228, 438] on div "Drew" at bounding box center [325, 445] width 301 height 24
click at [254, 388] on input "Primary Personas" at bounding box center [326, 389] width 286 height 12
click at [230, 463] on div "Paul" at bounding box center [325, 468] width 301 height 24
click at [246, 393] on input "Primary Personas" at bounding box center [326, 389] width 286 height 12
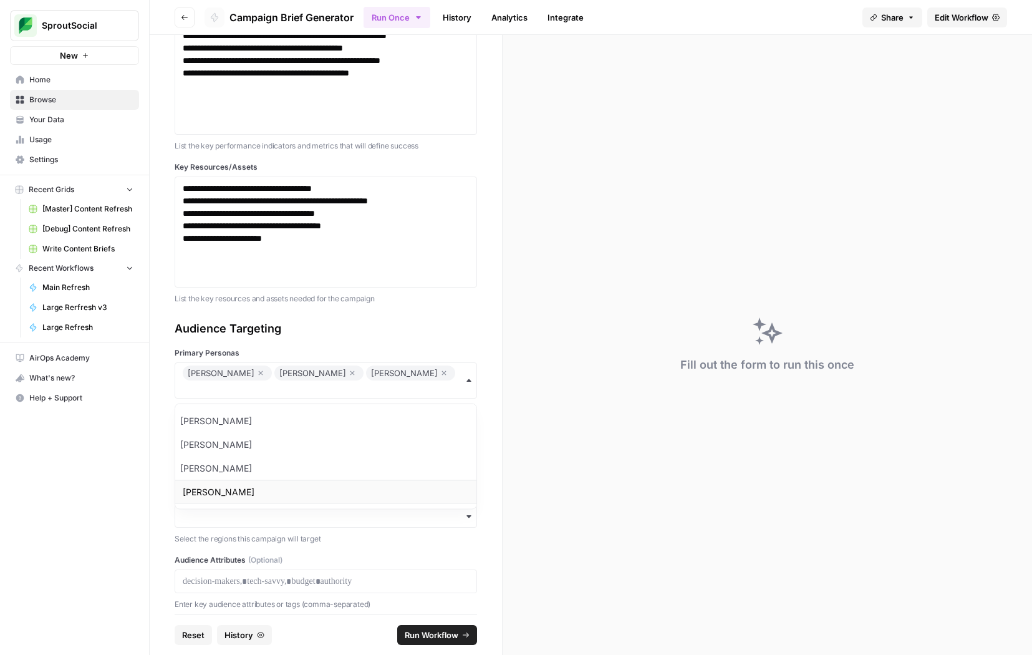
click at [209, 487] on div "Sylvia" at bounding box center [325, 492] width 301 height 24
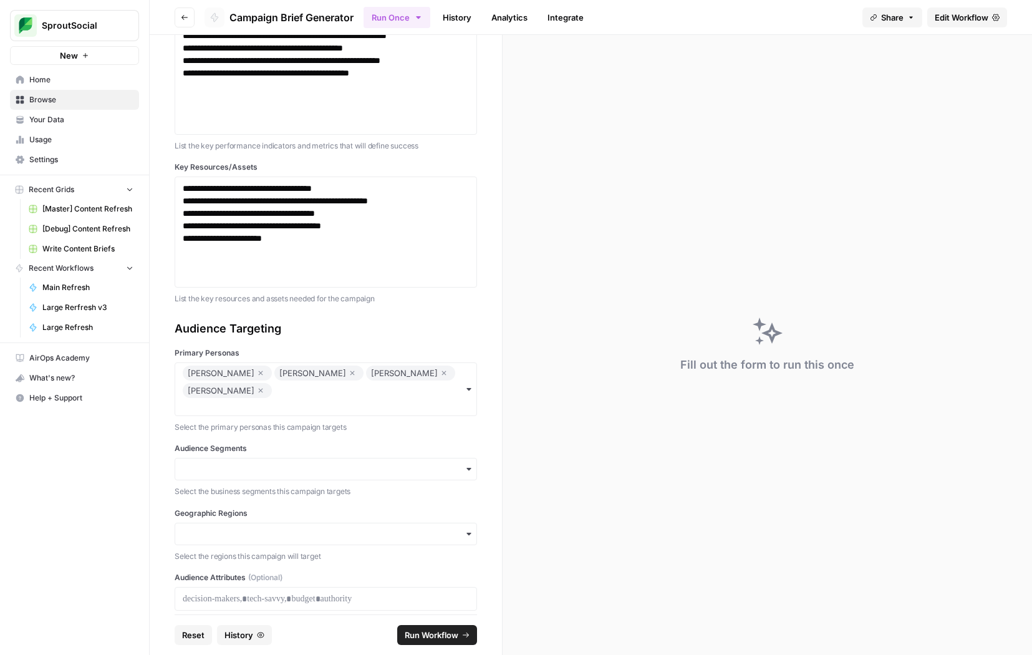
click at [257, 443] on label "Audience Segments" at bounding box center [326, 448] width 302 height 11
click at [257, 463] on input "Audience Segments" at bounding box center [326, 469] width 286 height 12
click at [256, 482] on div "Enterprise" at bounding box center [325, 485] width 301 height 24
click at [290, 458] on div "Enterprise" at bounding box center [326, 476] width 302 height 36
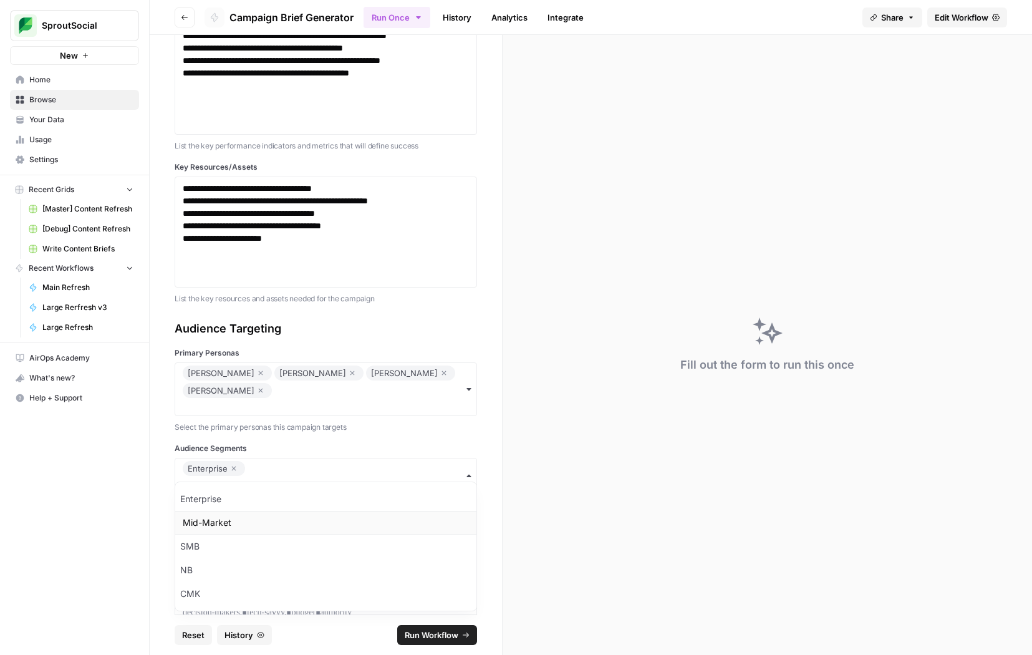
click at [254, 518] on div "Mid-Market" at bounding box center [325, 523] width 301 height 24
click at [341, 478] on input "Audience Segments" at bounding box center [326, 484] width 286 height 12
click at [289, 538] on div "SMB" at bounding box center [325, 546] width 301 height 24
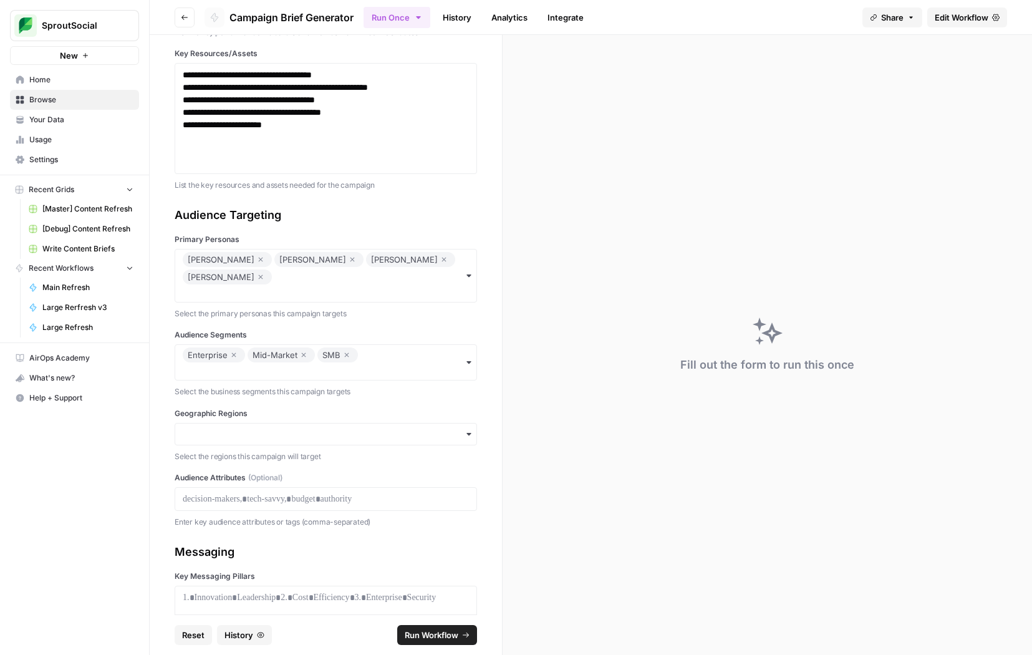
scroll to position [855, 0]
click at [216, 428] on input "Geographic Regions" at bounding box center [326, 434] width 286 height 12
click at [231, 454] on div "NAMER" at bounding box center [325, 451] width 301 height 24
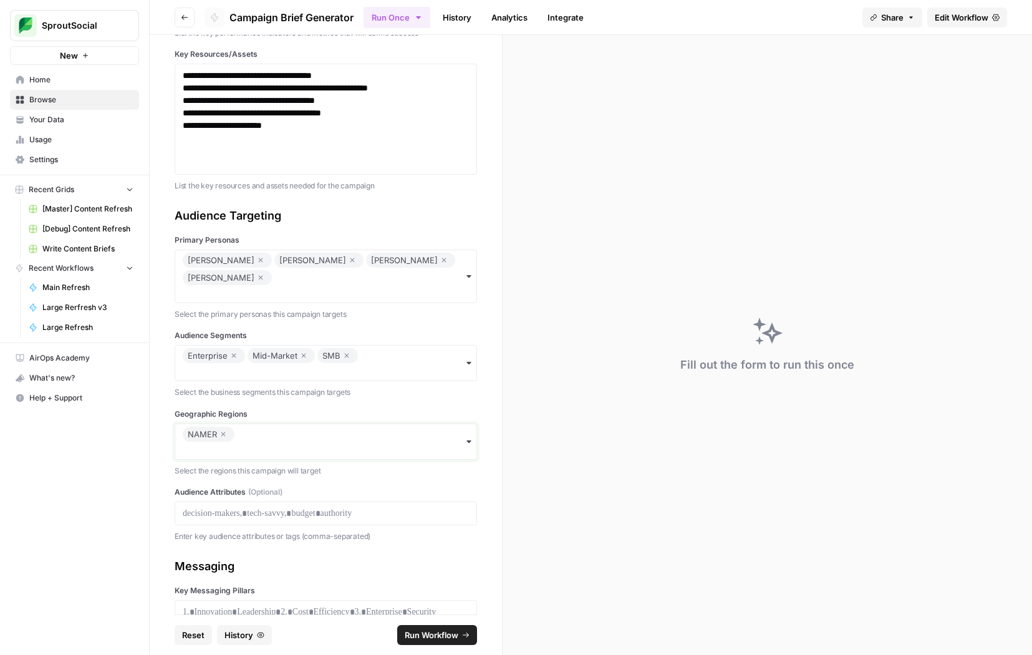
click at [308, 444] on input "Geographic Regions" at bounding box center [326, 450] width 286 height 12
click at [274, 481] on div "EMEA" at bounding box center [325, 488] width 301 height 24
click at [321, 507] on p at bounding box center [326, 513] width 286 height 12
paste div
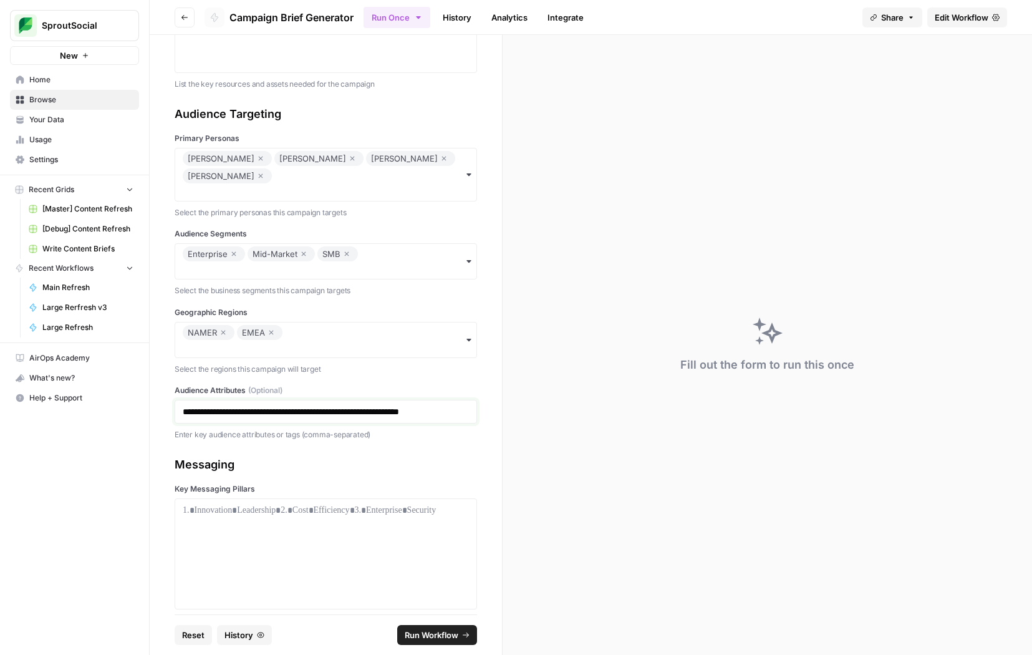
scroll to position [1017, 0]
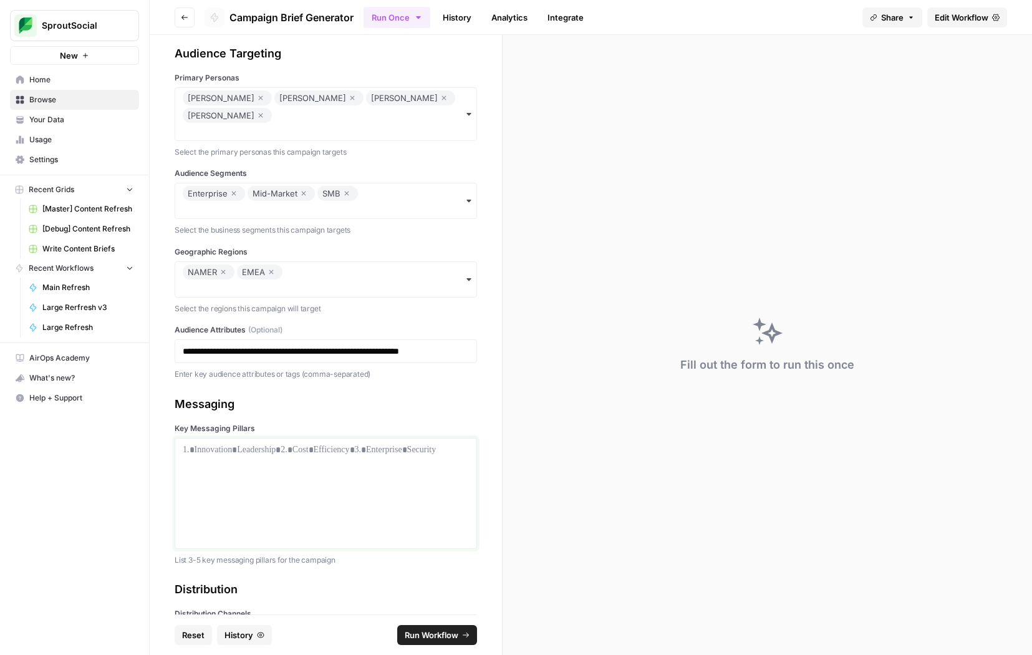
click at [240, 458] on div at bounding box center [326, 493] width 286 height 100
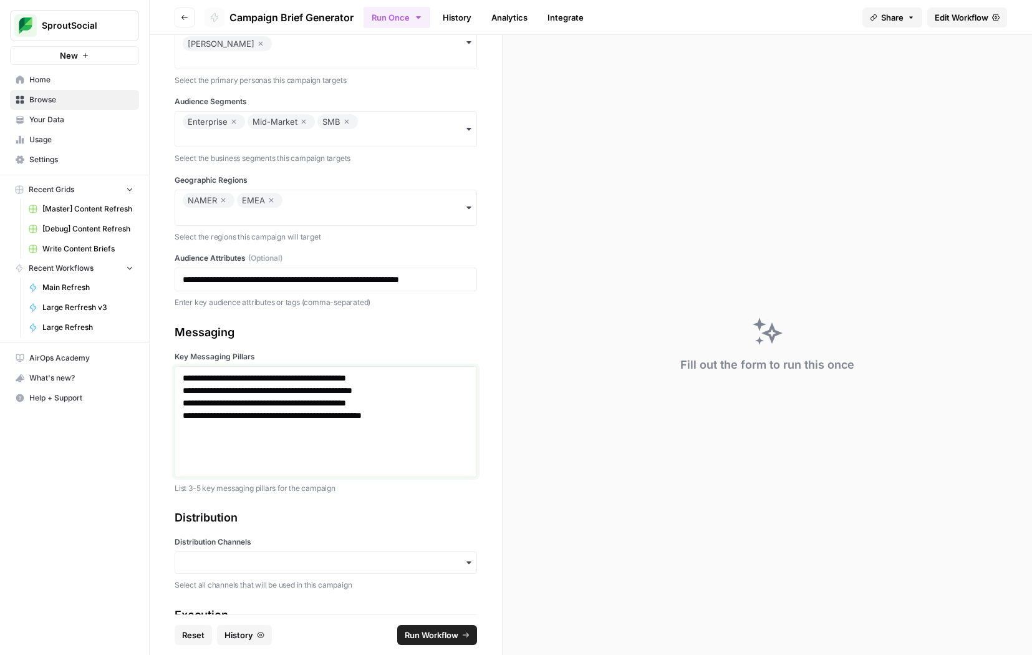
scroll to position [1194, 0]
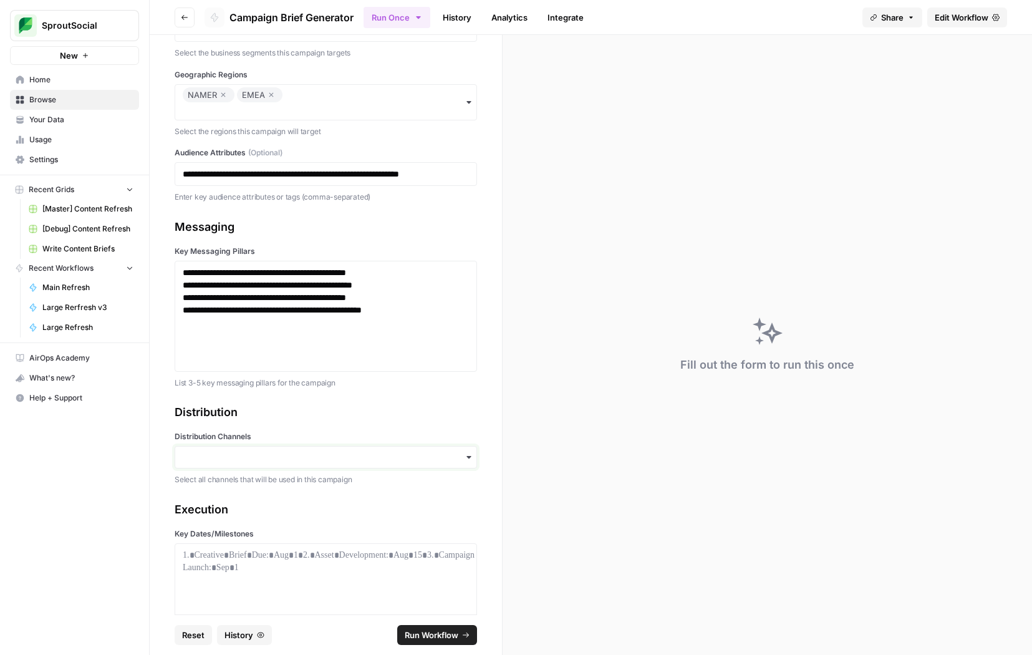
click at [252, 451] on input "Distribution Channels" at bounding box center [326, 457] width 286 height 12
click at [231, 469] on div "Email" at bounding box center [325, 473] width 301 height 24
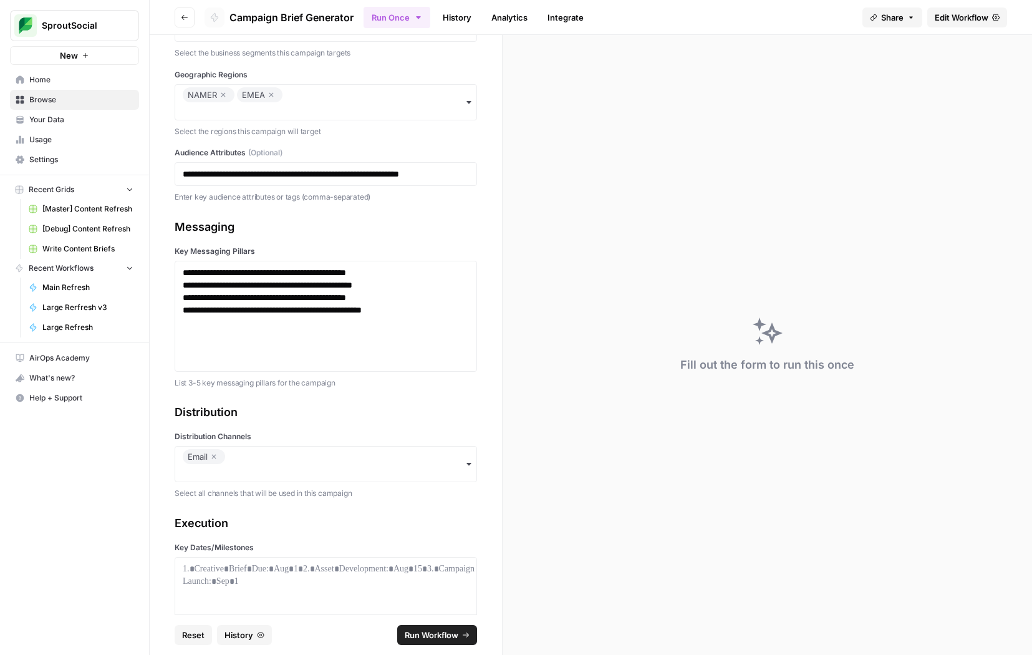
click at [260, 446] on div "Email" at bounding box center [326, 464] width 302 height 36
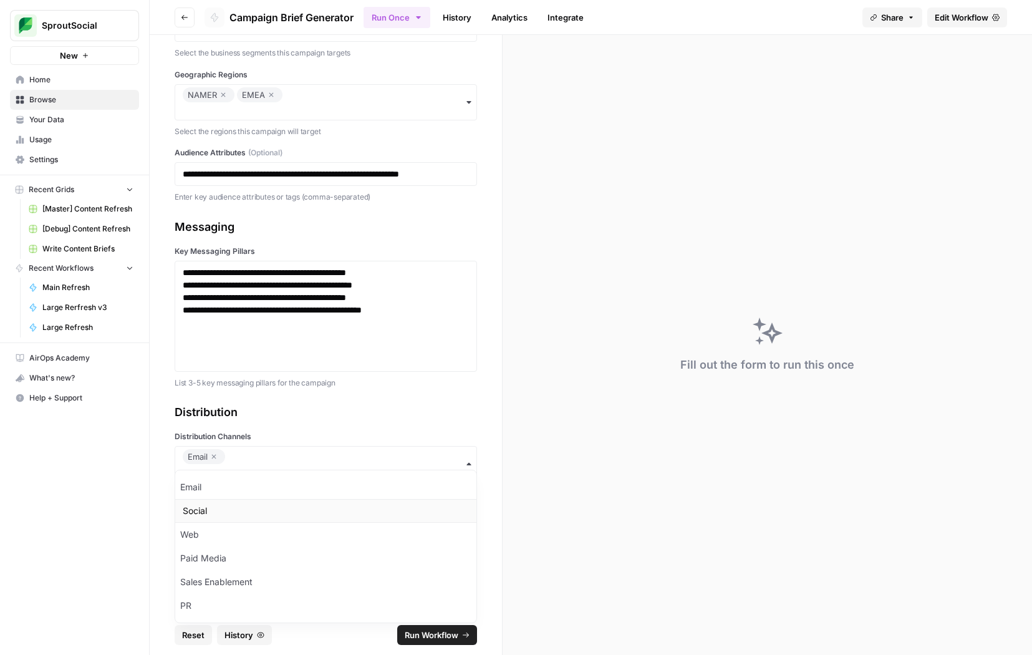
click at [223, 503] on div "Social" at bounding box center [325, 511] width 301 height 24
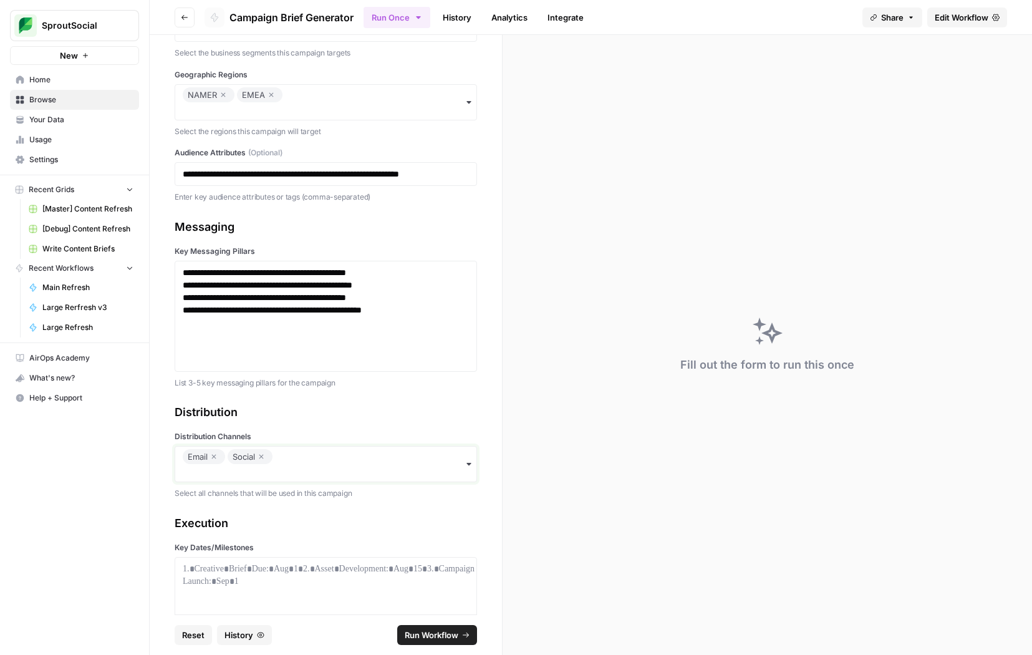
click at [304, 466] on input "Distribution Channels" at bounding box center [326, 472] width 286 height 12
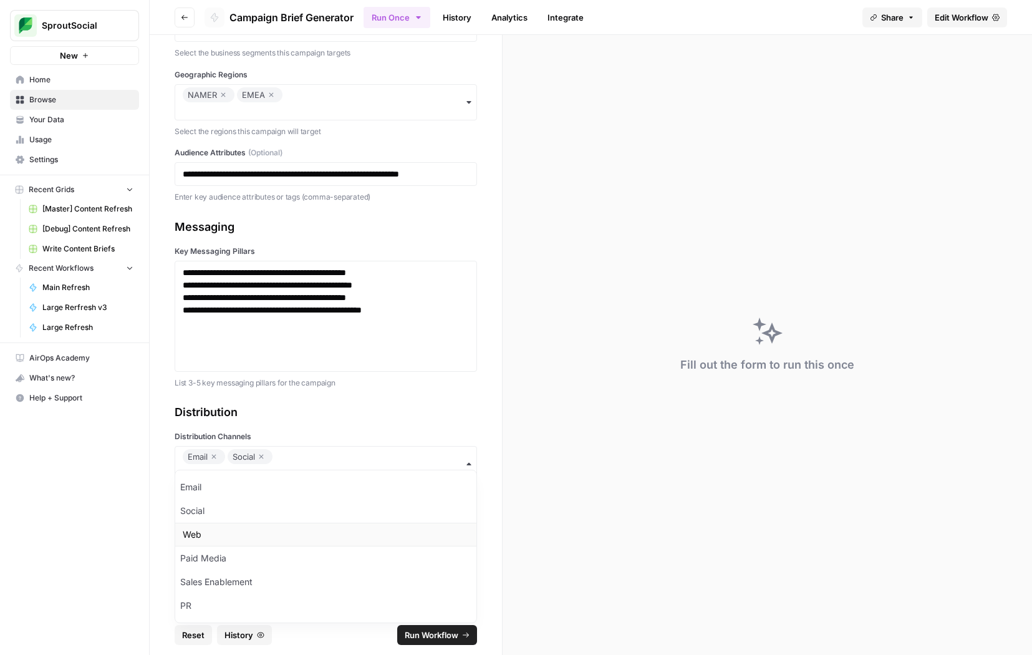
click at [271, 529] on div "Web" at bounding box center [325, 534] width 301 height 24
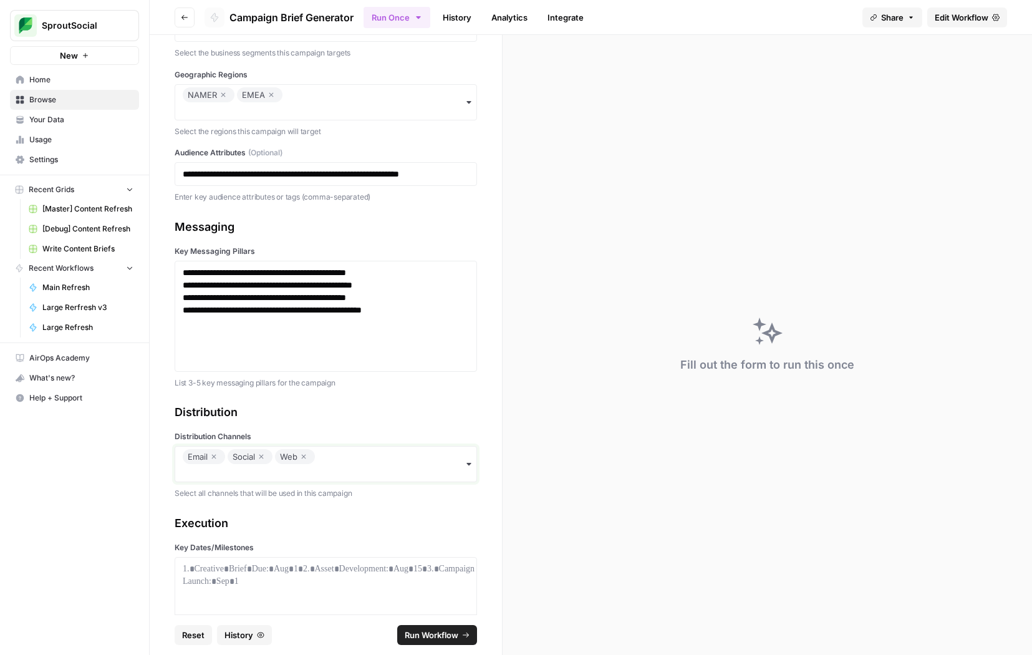
click at [325, 466] on input "Distribution Channels" at bounding box center [326, 472] width 286 height 12
click at [254, 563] on div "Paid Media" at bounding box center [325, 558] width 301 height 24
click at [404, 466] on input "Distribution Channels" at bounding box center [326, 472] width 286 height 12
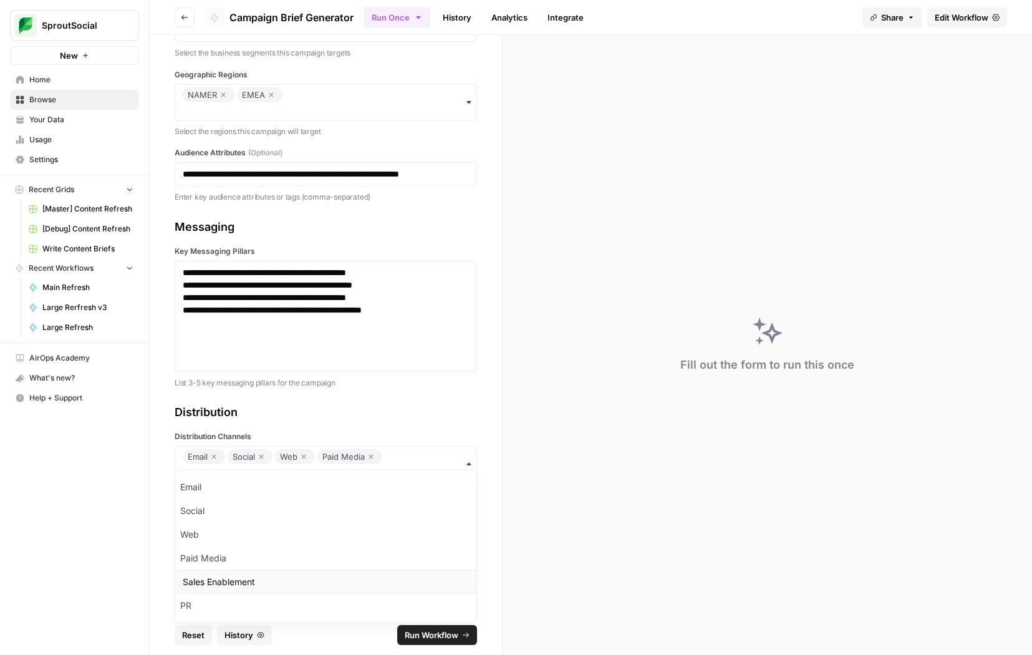
click at [290, 579] on div "Sales Enablement" at bounding box center [325, 582] width 301 height 24
click at [396, 484] on input "Distribution Channels" at bounding box center [326, 490] width 286 height 12
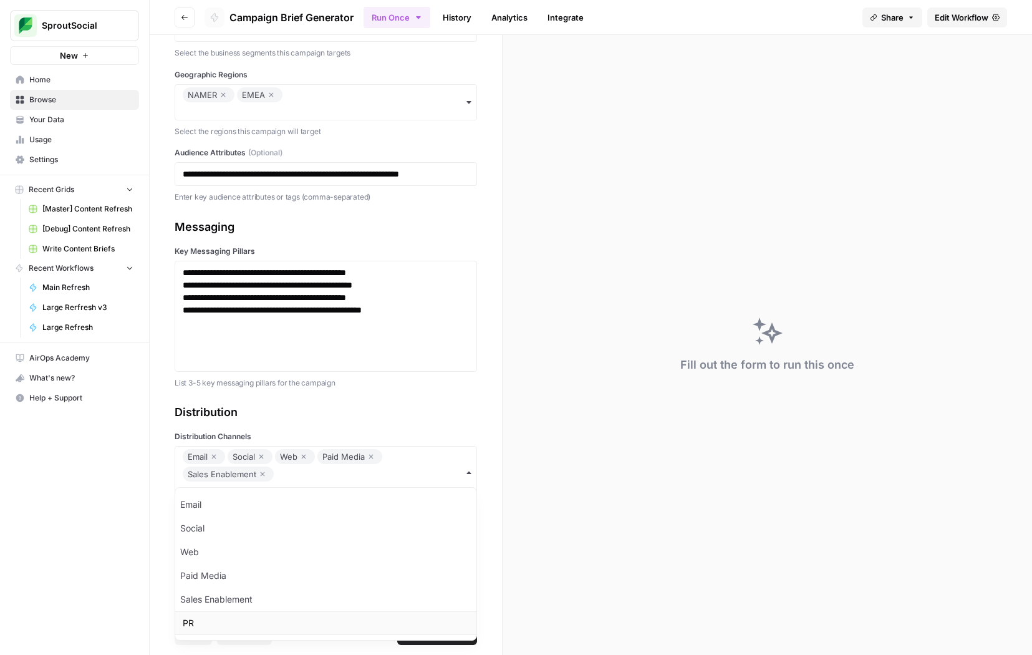
click at [253, 623] on div "PR" at bounding box center [325, 623] width 301 height 24
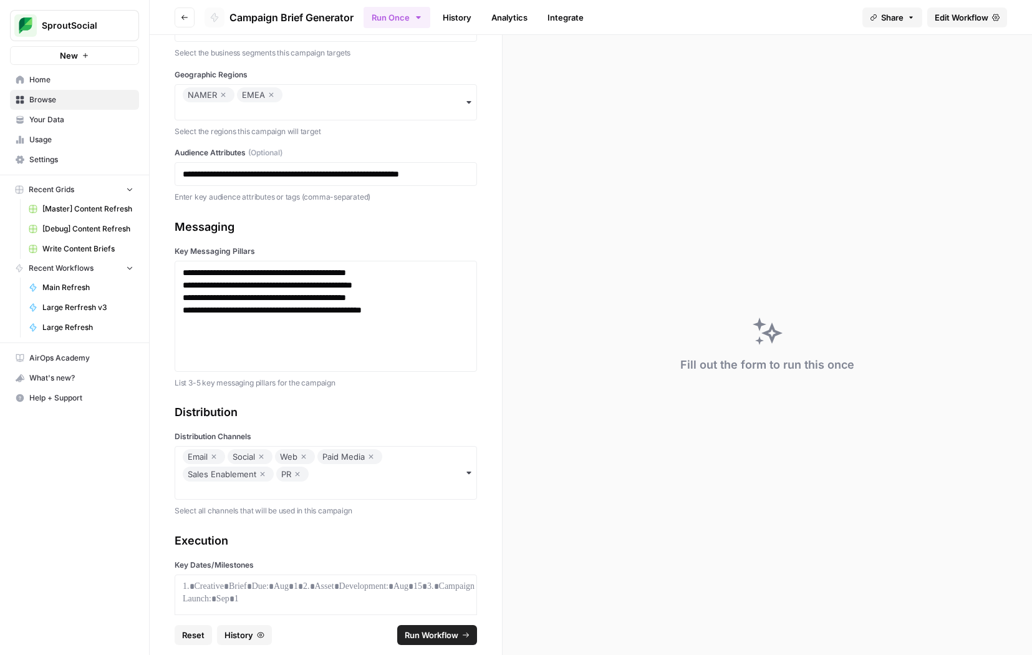
scroll to position [1297, 0]
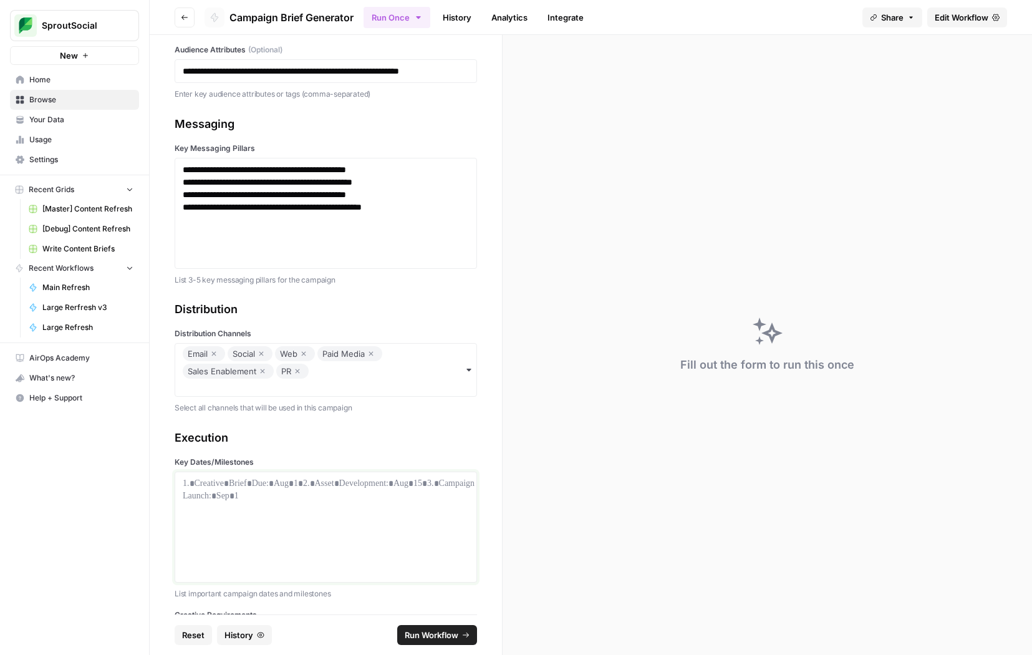
click at [219, 477] on div at bounding box center [326, 527] width 286 height 100
click at [249, 504] on div at bounding box center [326, 527] width 286 height 100
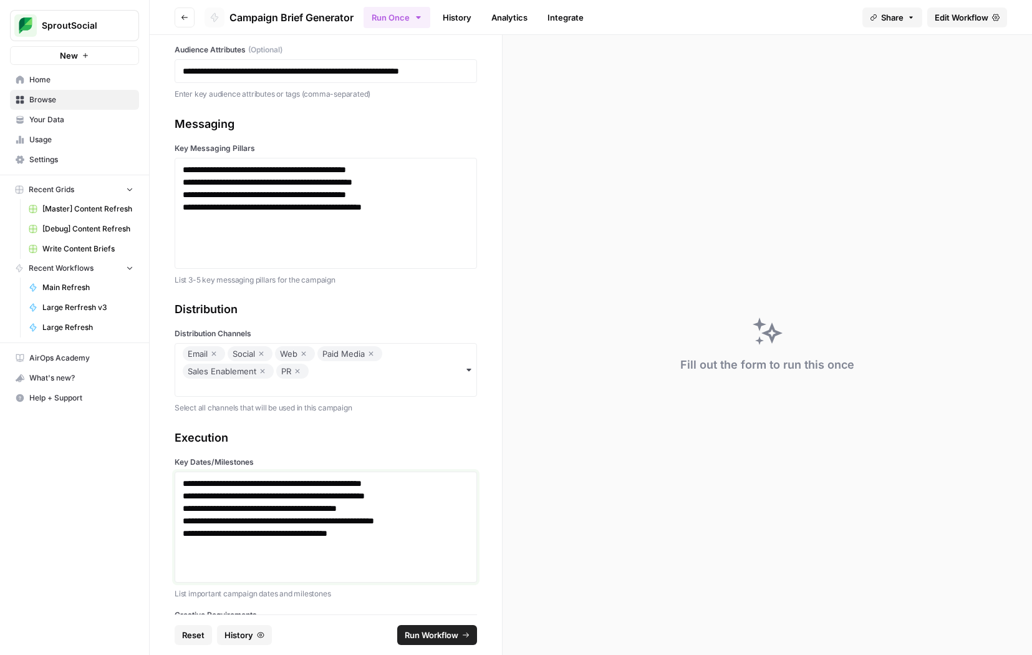
click at [191, 477] on p "**********" at bounding box center [326, 483] width 286 height 12
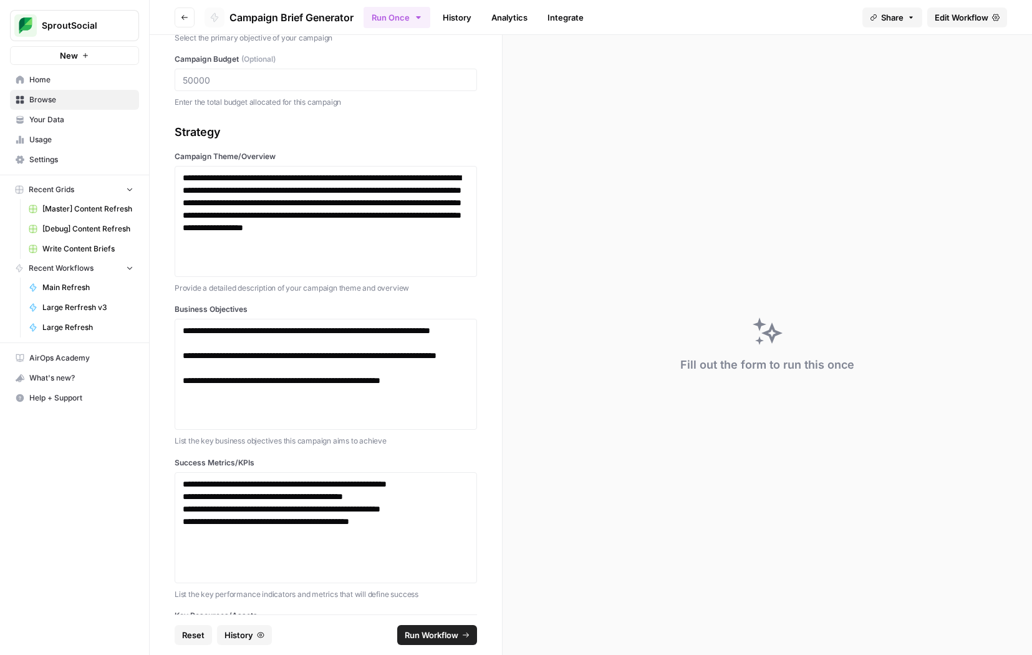
scroll to position [87, 0]
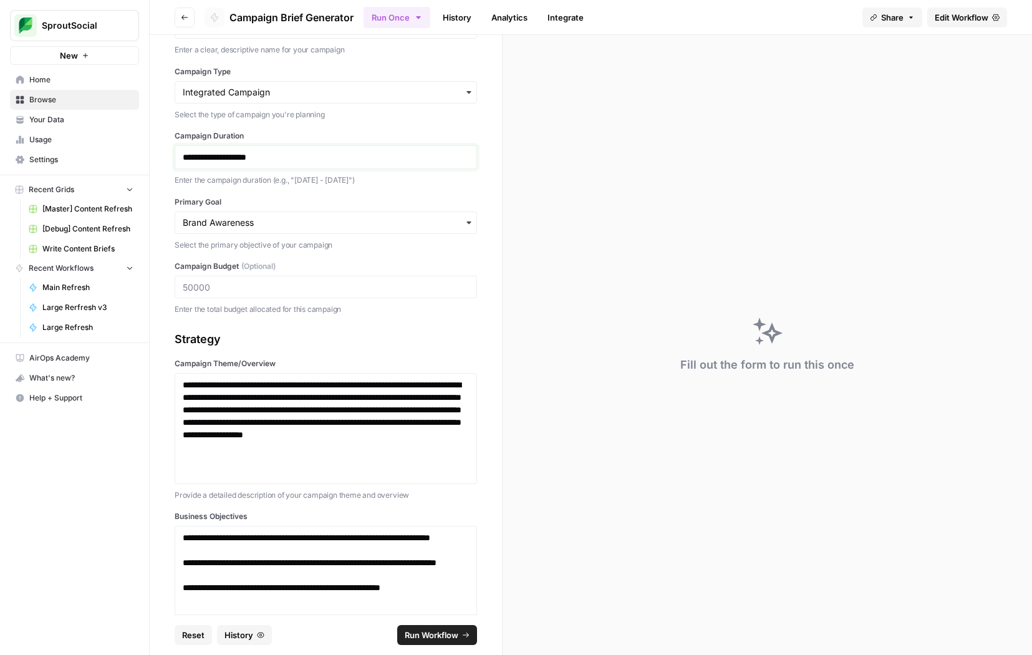
click at [196, 161] on p "**********" at bounding box center [326, 157] width 286 height 12
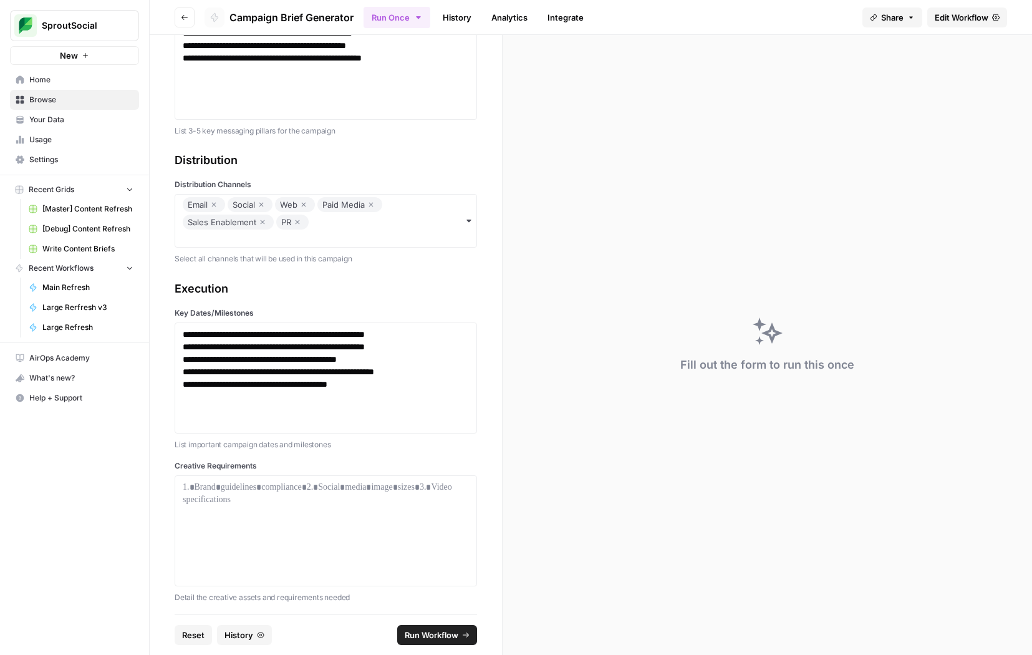
scroll to position [1445, 0]
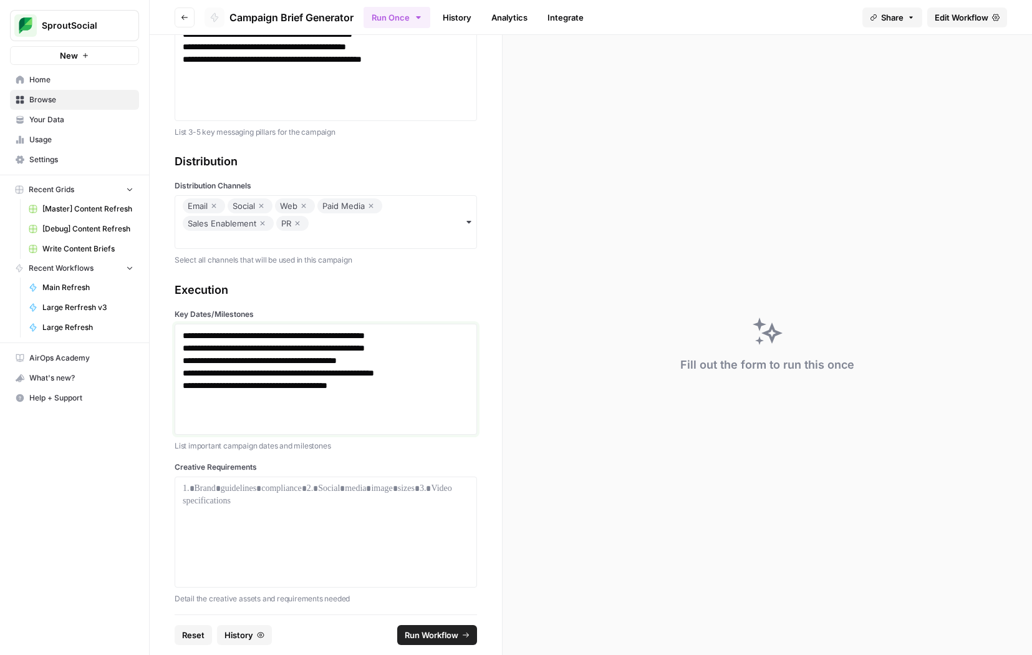
click at [193, 342] on p "**********" at bounding box center [326, 348] width 286 height 12
click at [191, 354] on p "**********" at bounding box center [326, 360] width 286 height 12
click at [188, 367] on p "**********" at bounding box center [326, 373] width 286 height 12
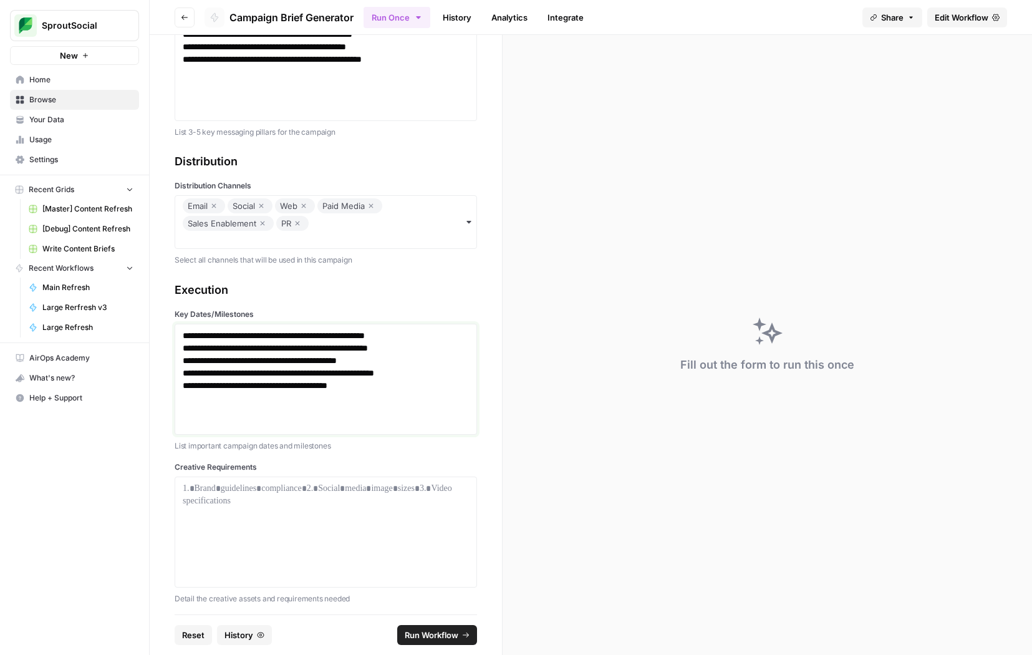
click at [188, 367] on p "**********" at bounding box center [326, 373] width 286 height 12
click at [191, 379] on p "**********" at bounding box center [326, 385] width 286 height 12
click at [209, 484] on div at bounding box center [326, 532] width 286 height 100
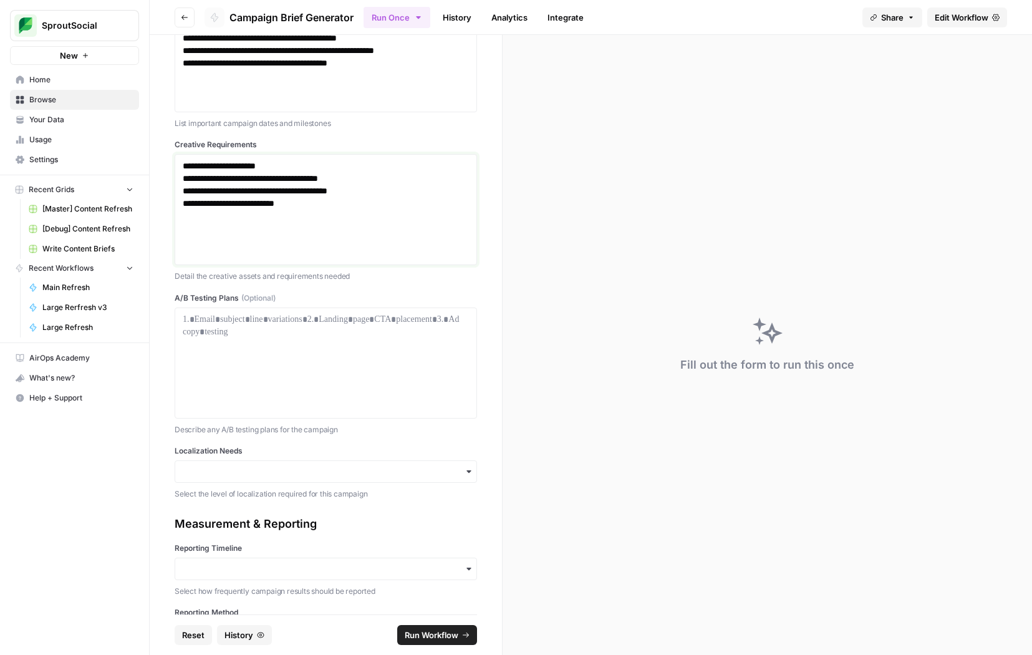
scroll to position [1783, 0]
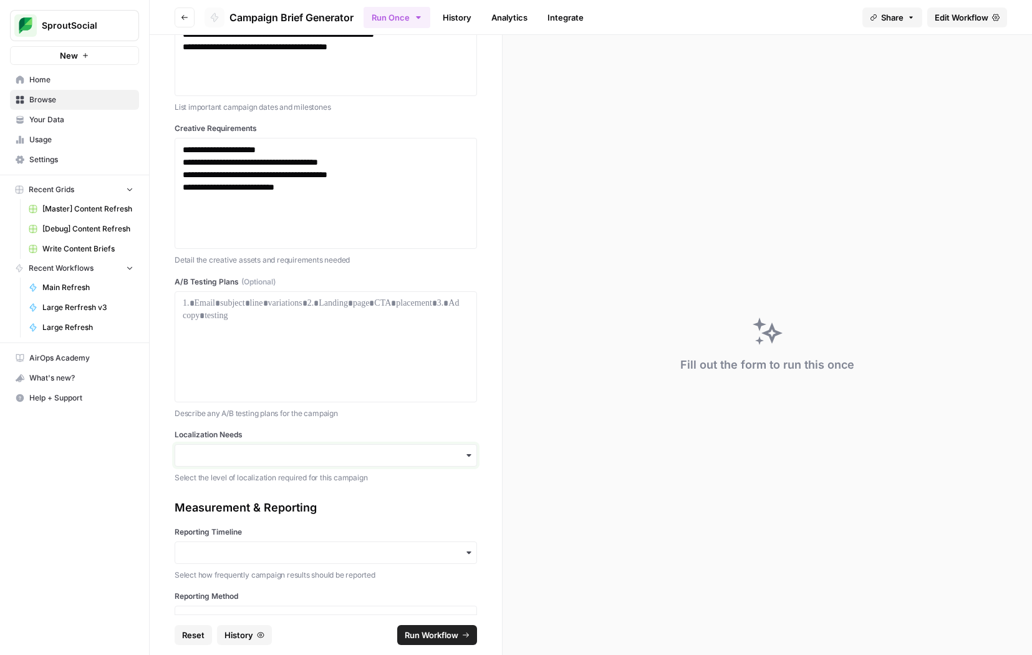
click at [252, 449] on input "Localization Needs" at bounding box center [326, 455] width 286 height 12
click at [242, 495] on div "Regional Variations" at bounding box center [325, 495] width 301 height 24
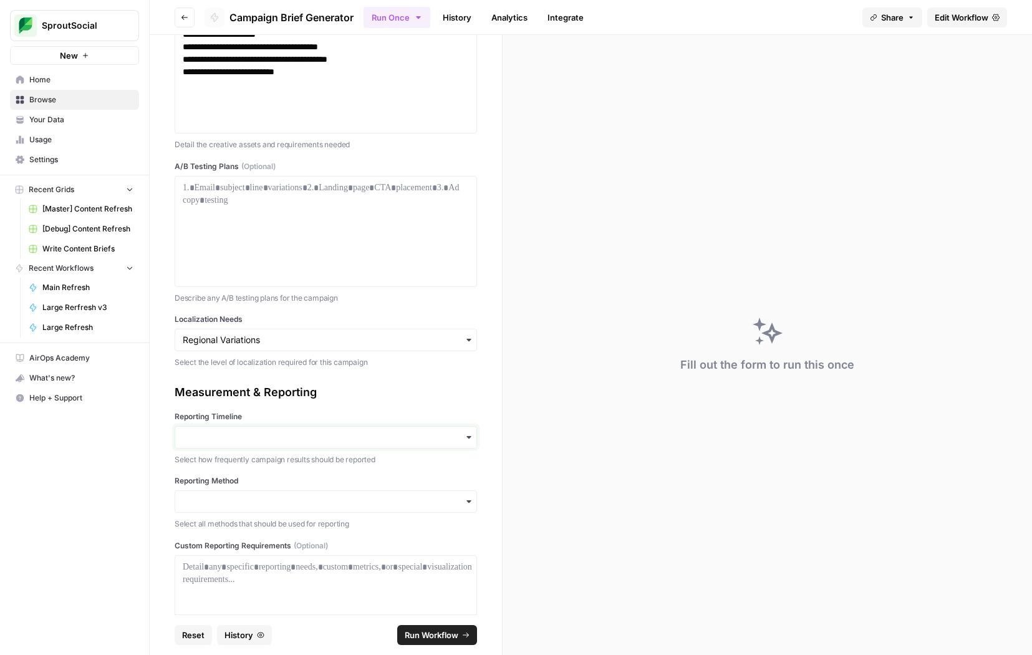
click at [242, 431] on input "Reporting Timeline" at bounding box center [326, 437] width 286 height 12
click at [216, 507] on div "Weekly" at bounding box center [325, 501] width 301 height 24
click at [247, 495] on input "Reporting Method" at bounding box center [326, 501] width 286 height 12
click at [236, 514] on div "Slack" at bounding box center [325, 518] width 301 height 24
click at [287, 490] on div "Slack" at bounding box center [326, 508] width 302 height 36
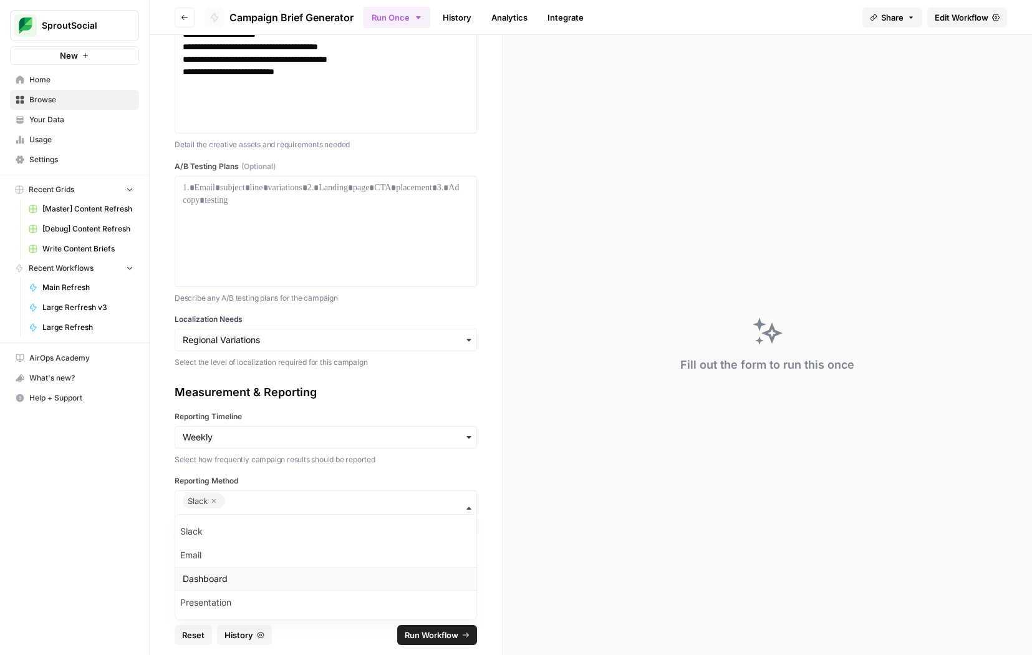
click at [236, 570] on div "Dashboard" at bounding box center [325, 579] width 301 height 24
click at [338, 511] on input "Reporting Method" at bounding box center [326, 517] width 286 height 12
click at [291, 599] on div "Presentation" at bounding box center [325, 602] width 301 height 24
click at [461, 629] on button "Run Workflow" at bounding box center [437, 635] width 80 height 20
click at [486, 620] on form "**********" at bounding box center [326, 345] width 353 height 620
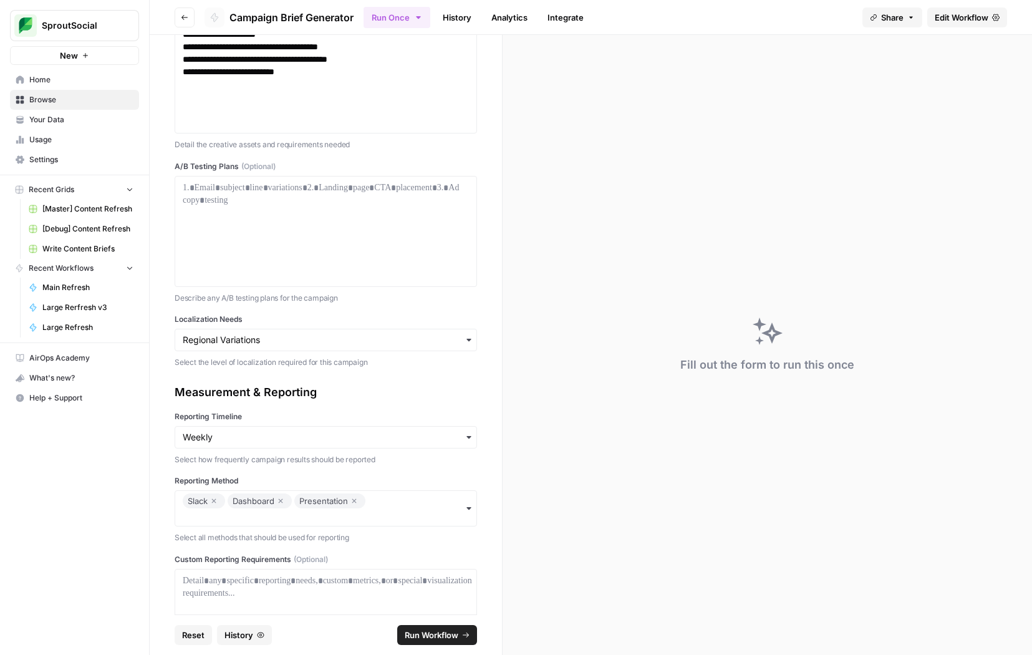
click at [429, 637] on span "Run Workflow" at bounding box center [432, 634] width 54 height 12
click at [412, 631] on span "Run Workflow" at bounding box center [432, 634] width 54 height 12
click at [365, 588] on div at bounding box center [326, 624] width 286 height 100
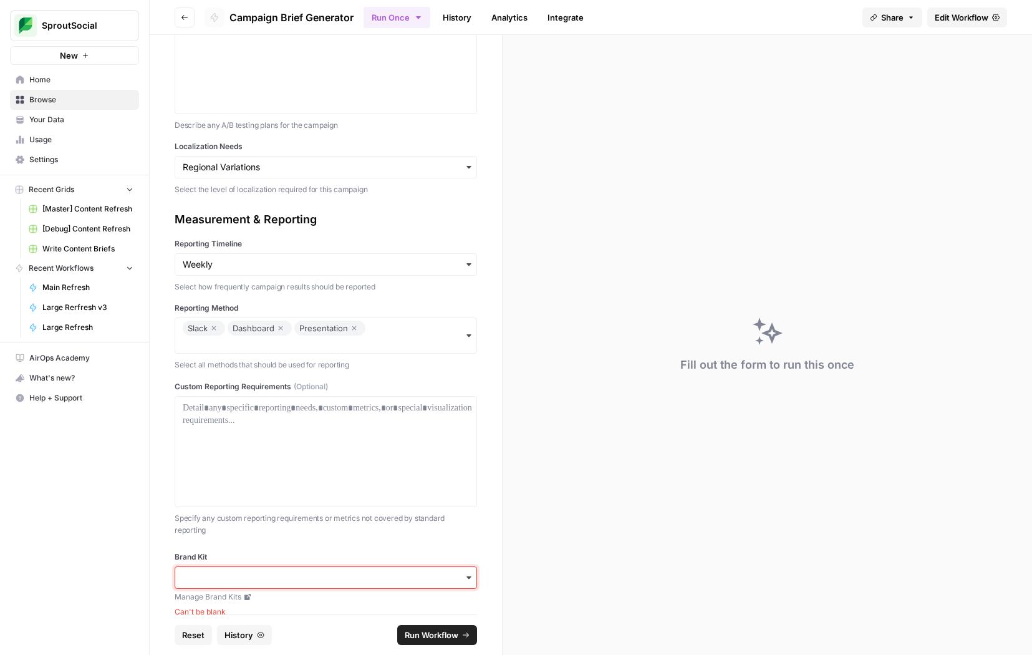
click at [425, 571] on input "Brand Kit" at bounding box center [326, 577] width 286 height 12
click at [383, 592] on div "Sprout Social" at bounding box center [325, 593] width 301 height 24
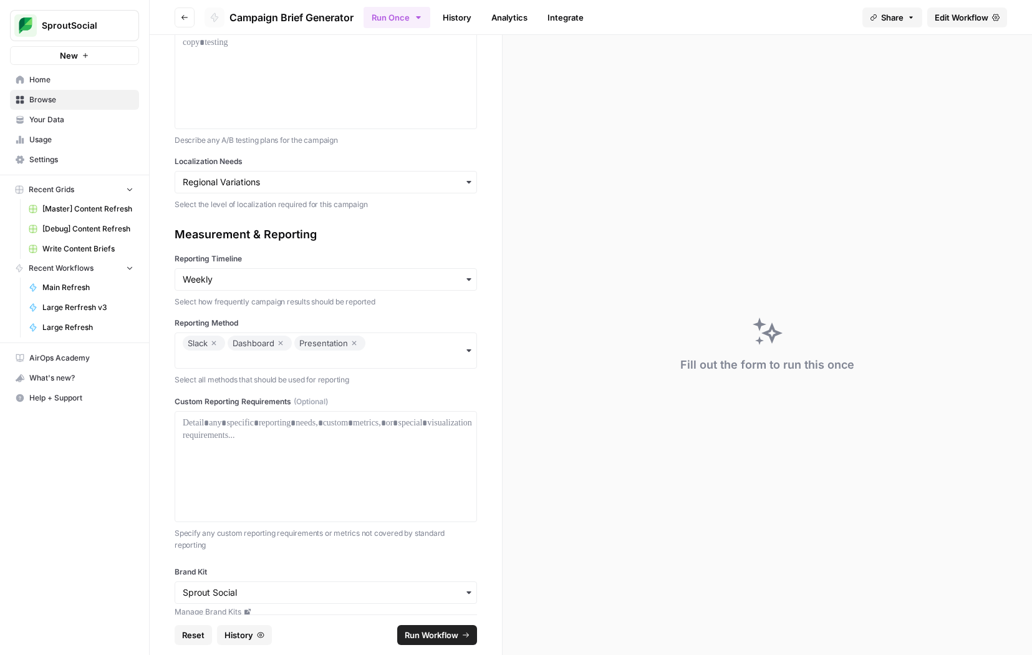
click at [432, 632] on span "Run Workflow" at bounding box center [432, 634] width 54 height 12
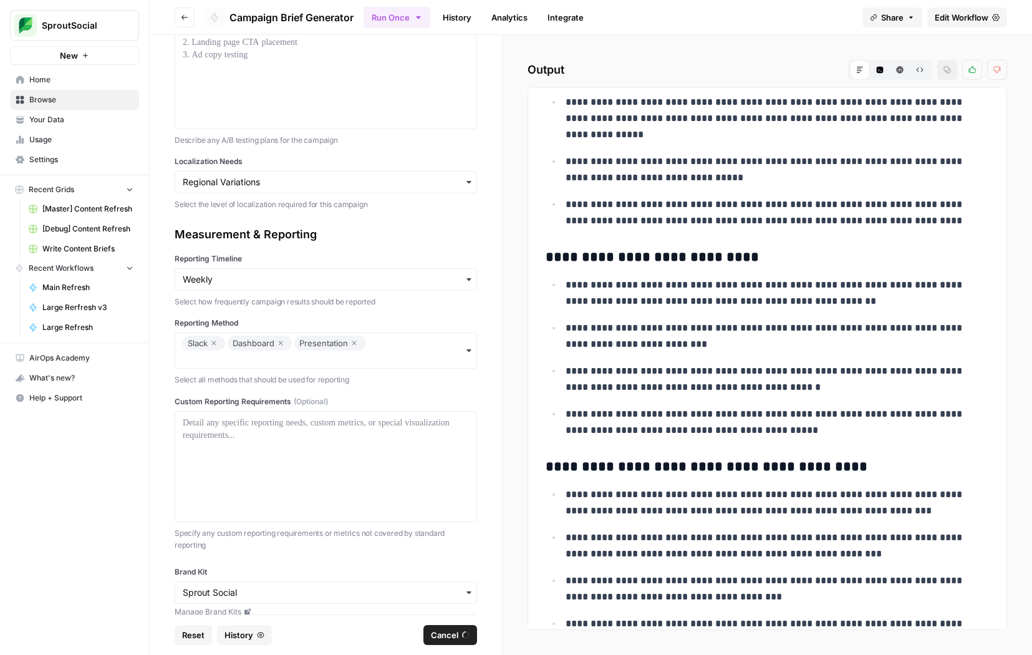
scroll to position [11761, 0]
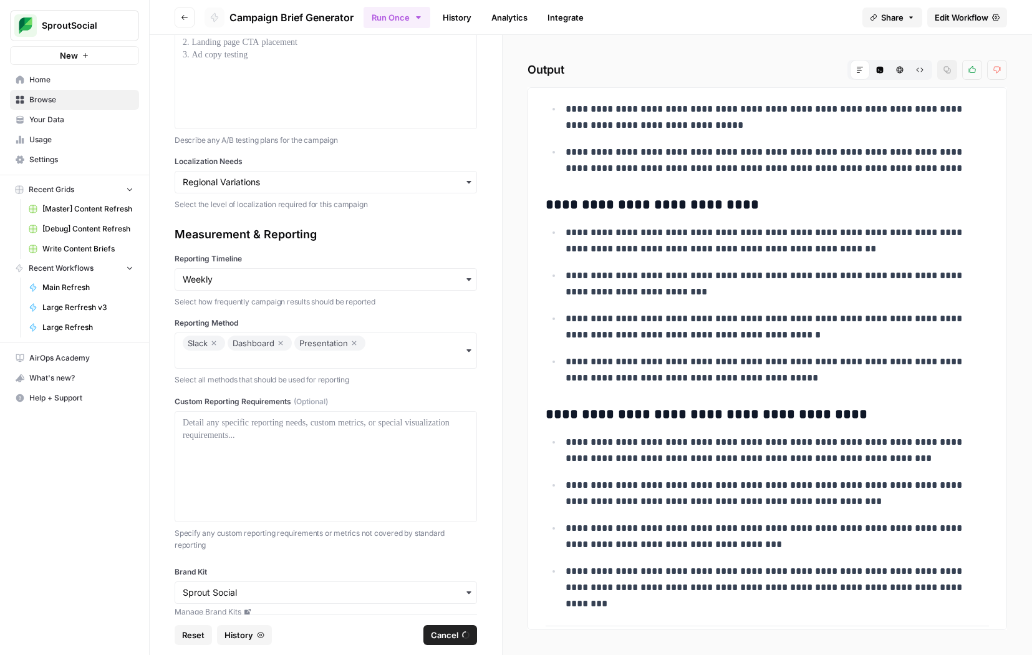
click at [802, 556] on ul "**********" at bounding box center [766, 514] width 443 height 162
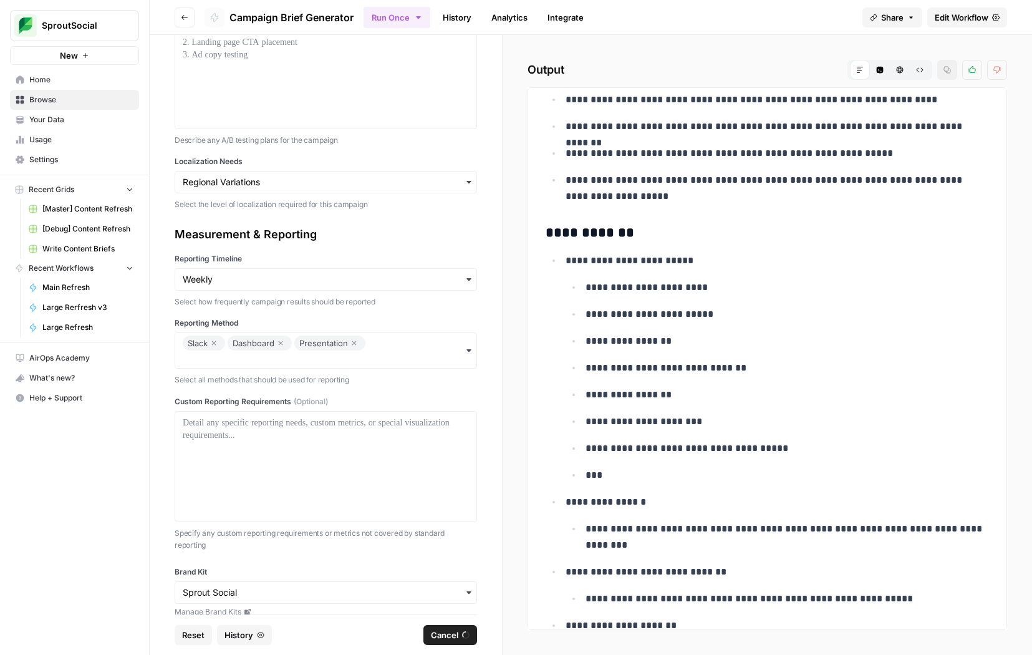
scroll to position [13627, 0]
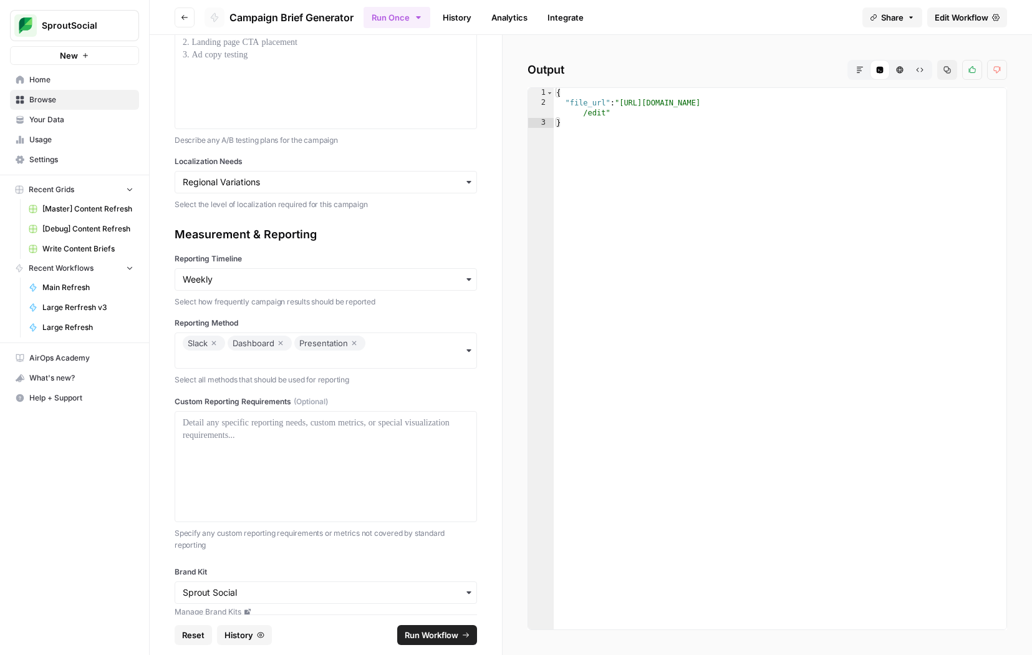
type textarea "**********"
drag, startPoint x: 606, startPoint y: 110, endPoint x: 623, endPoint y: 104, distance: 18.5
click at [623, 104] on div "{ "file_url" : "https://docs.google.com/document/d/1aQ1Doo2KhO1UkTOKrZ1GgOocKpy…" at bounding box center [780, 368] width 453 height 561
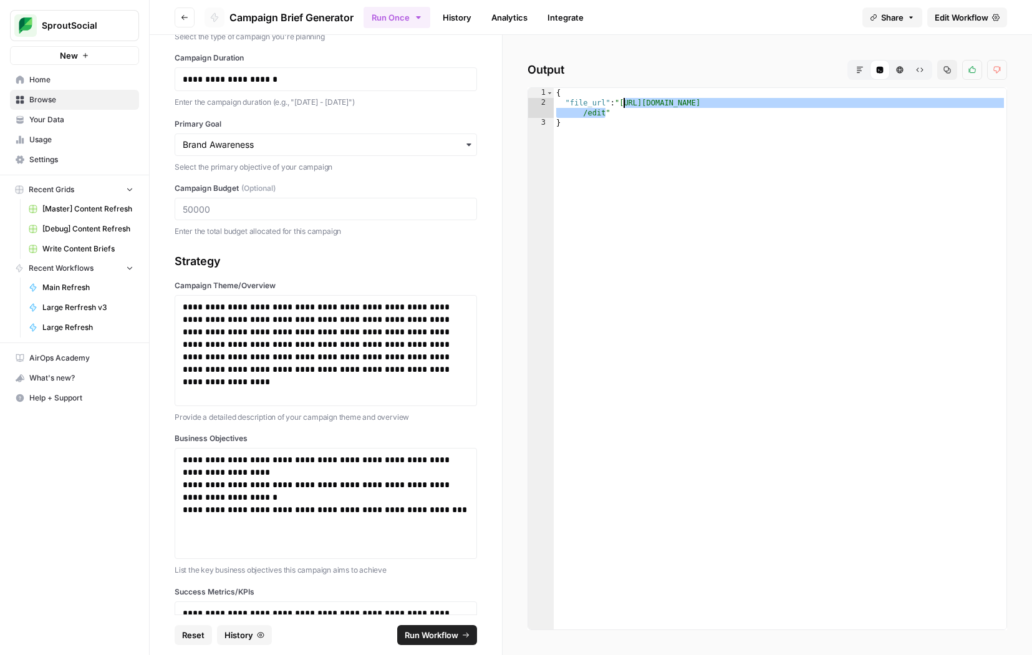
scroll to position [0, 0]
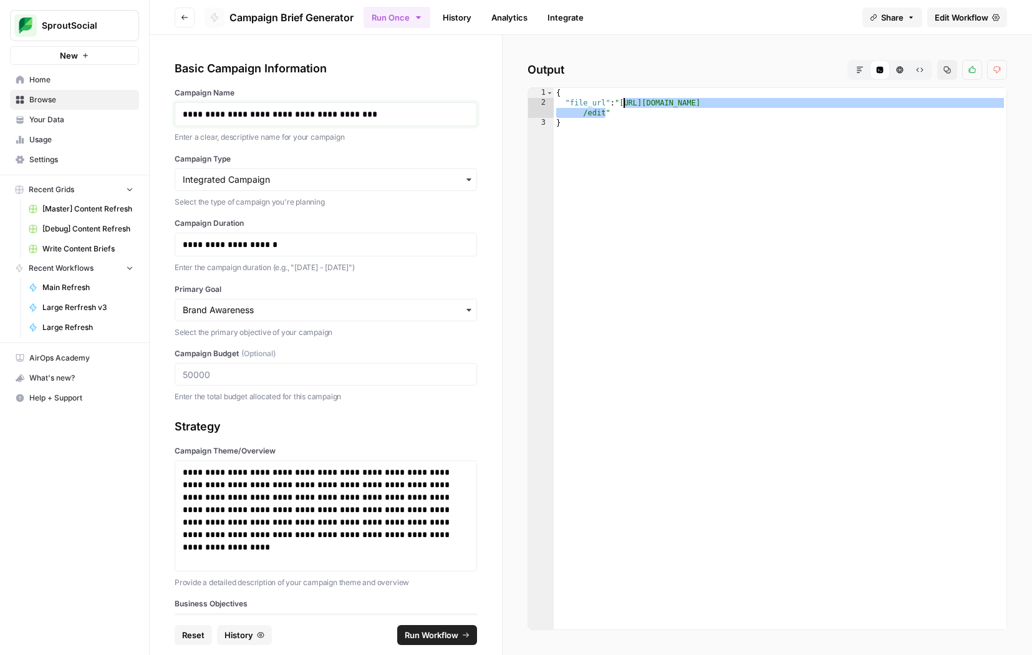
click at [295, 116] on p "**********" at bounding box center [326, 114] width 286 height 12
click at [247, 246] on p "**********" at bounding box center [326, 244] width 286 height 12
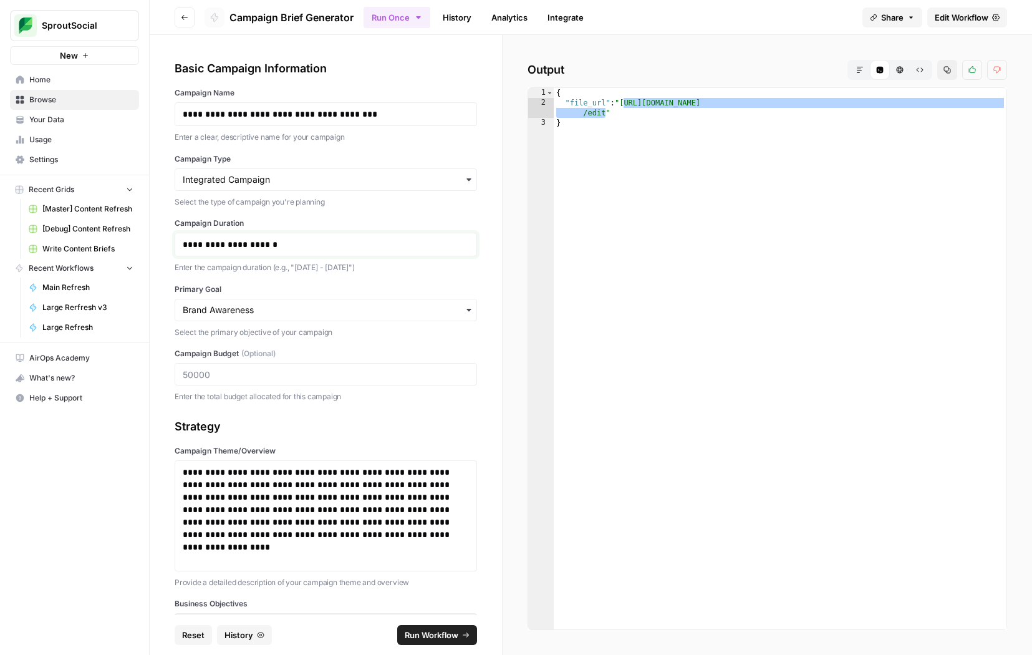
click at [247, 246] on p "**********" at bounding box center [326, 244] width 286 height 12
click at [275, 314] on input "Primary Goal" at bounding box center [326, 310] width 286 height 12
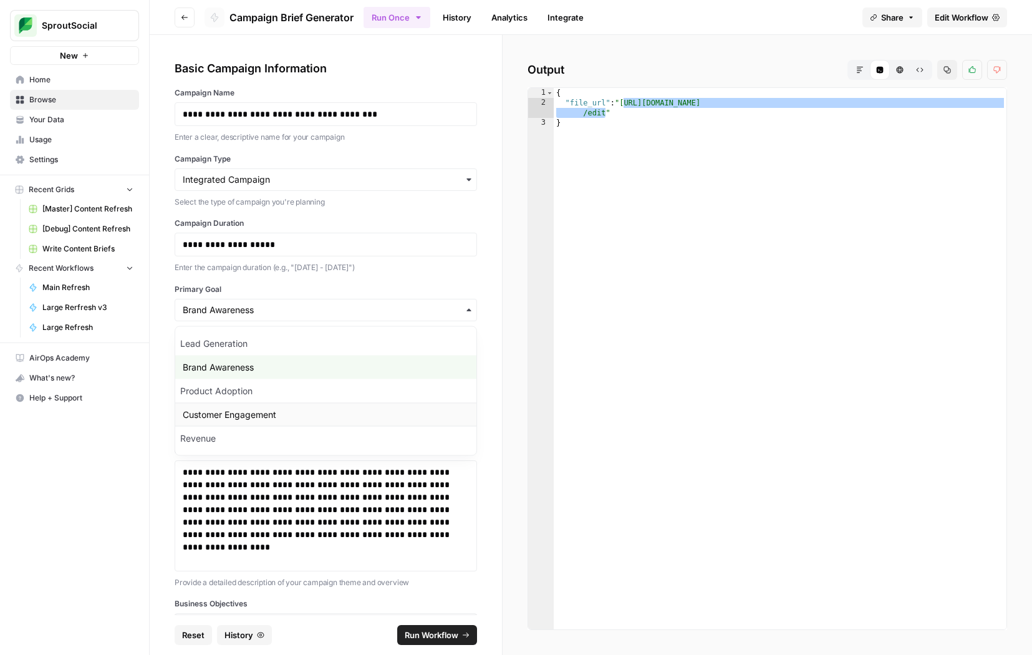
click at [278, 406] on div "Customer Engagement" at bounding box center [325, 415] width 301 height 24
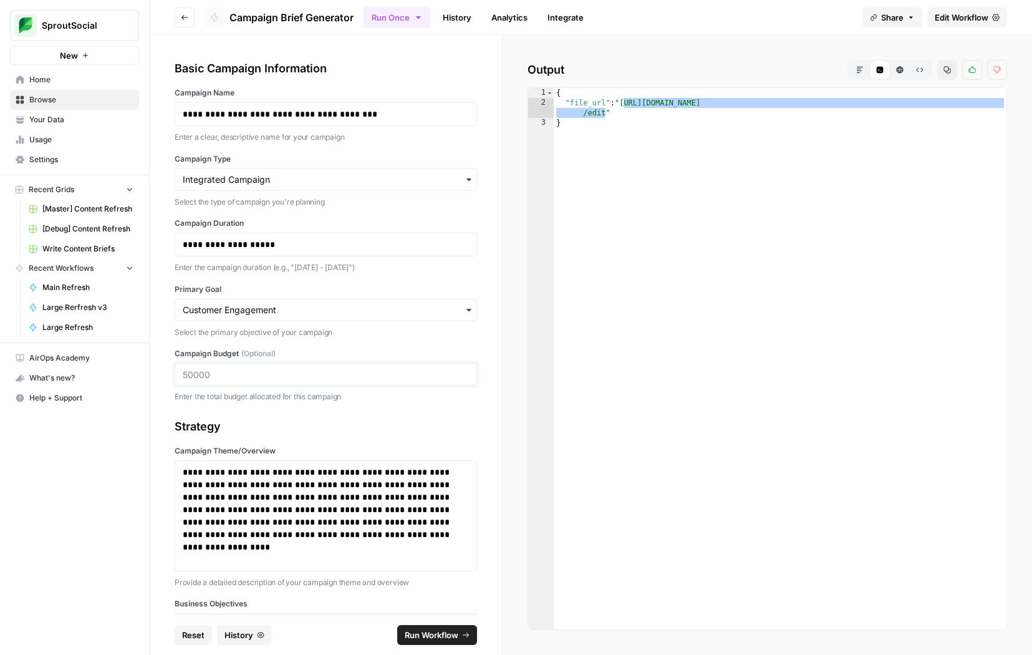
click at [242, 378] on input "Campaign Budget (Optional)" at bounding box center [326, 373] width 286 height 11
click at [243, 494] on p "**********" at bounding box center [326, 503] width 286 height 75
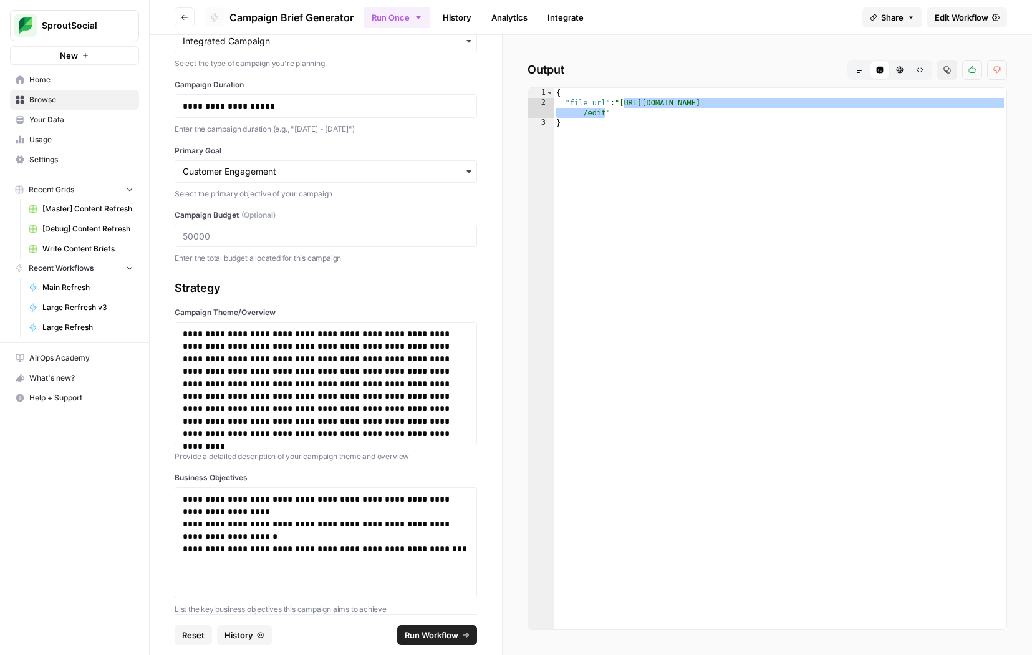
scroll to position [142, 0]
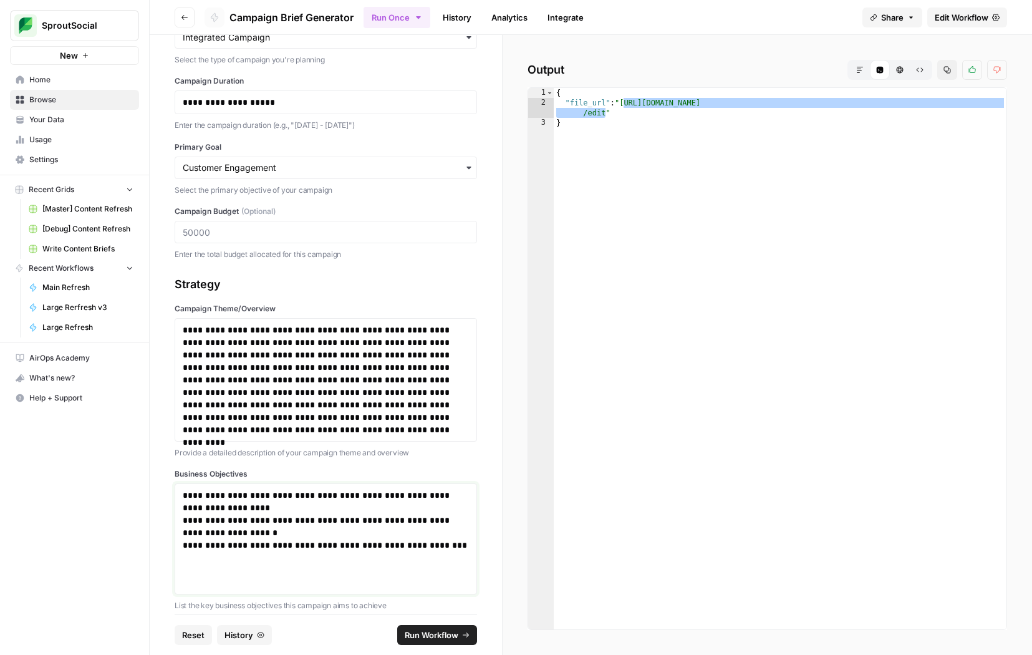
drag, startPoint x: 254, startPoint y: 565, endPoint x: 214, endPoint y: 428, distance: 143.4
click at [214, 428] on div "**********" at bounding box center [326, 597] width 302 height 642
paste div
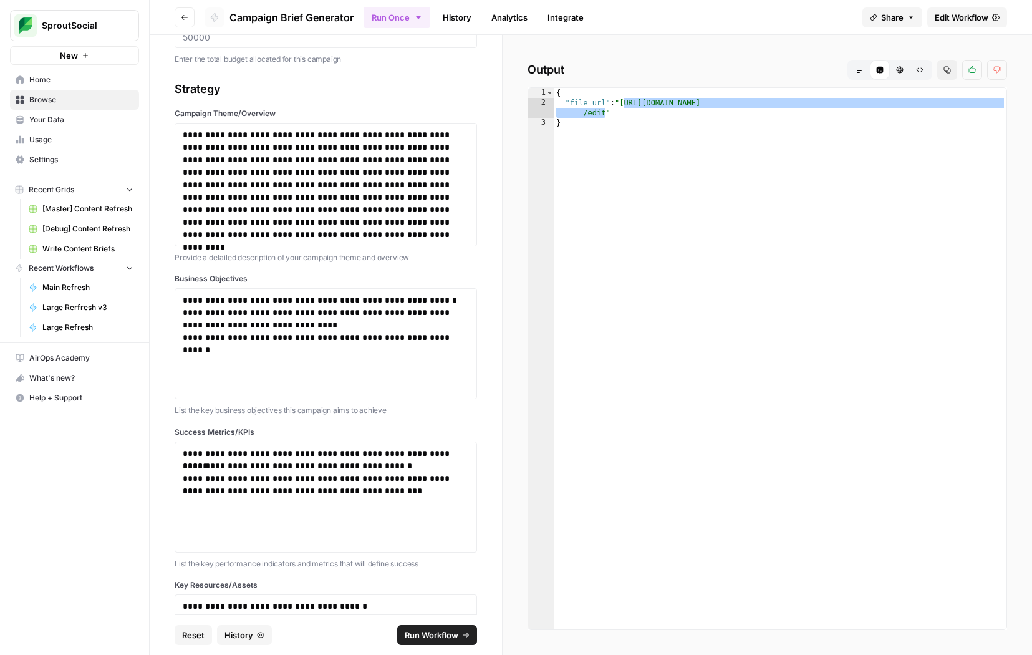
scroll to position [337, 0]
click at [305, 478] on p "**********" at bounding box center [326, 478] width 286 height 12
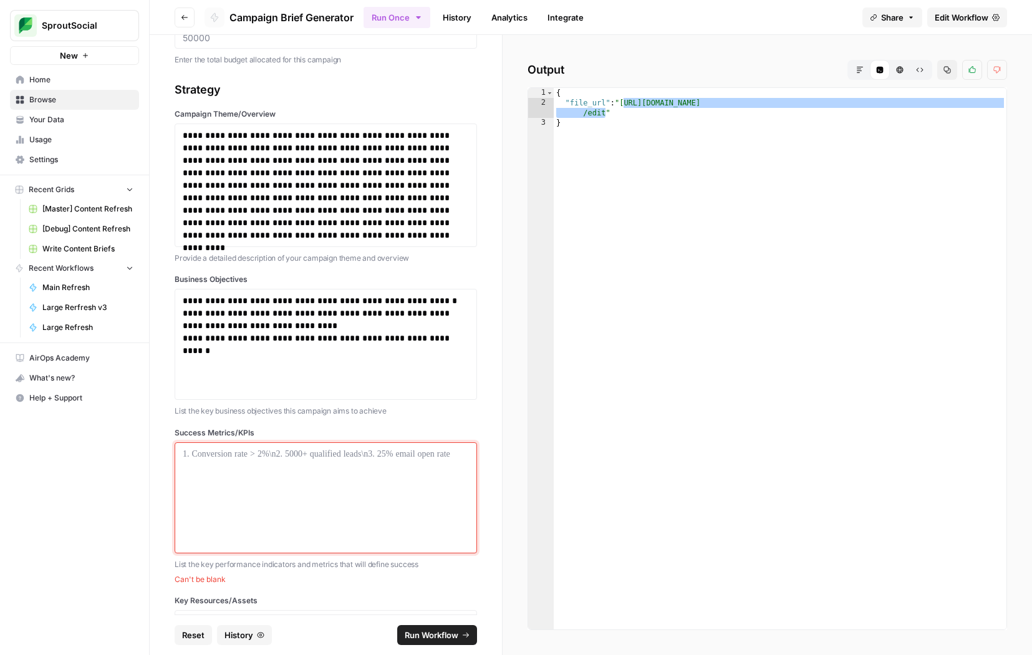
paste div
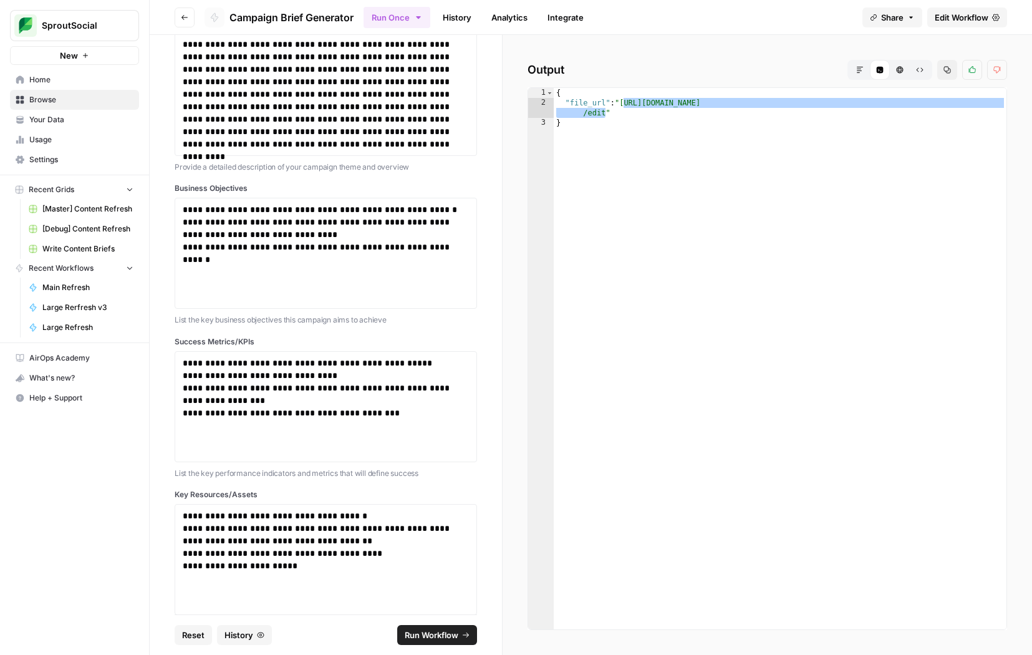
scroll to position [441, 0]
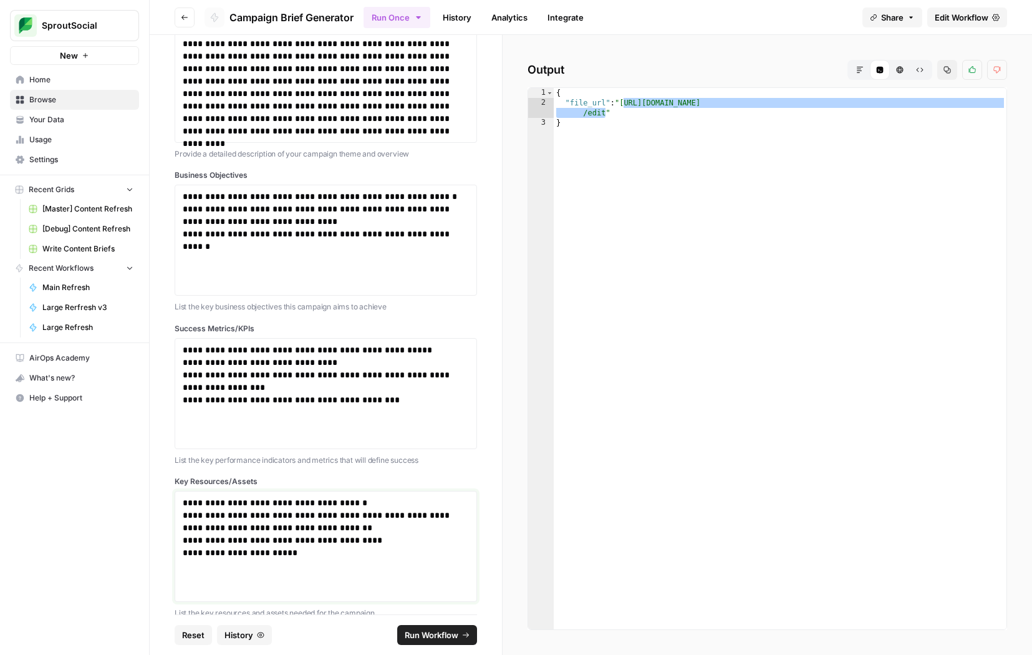
drag, startPoint x: 308, startPoint y: 568, endPoint x: 200, endPoint y: 468, distance: 146.9
click at [200, 468] on div "**********" at bounding box center [326, 298] width 302 height 642
paste div
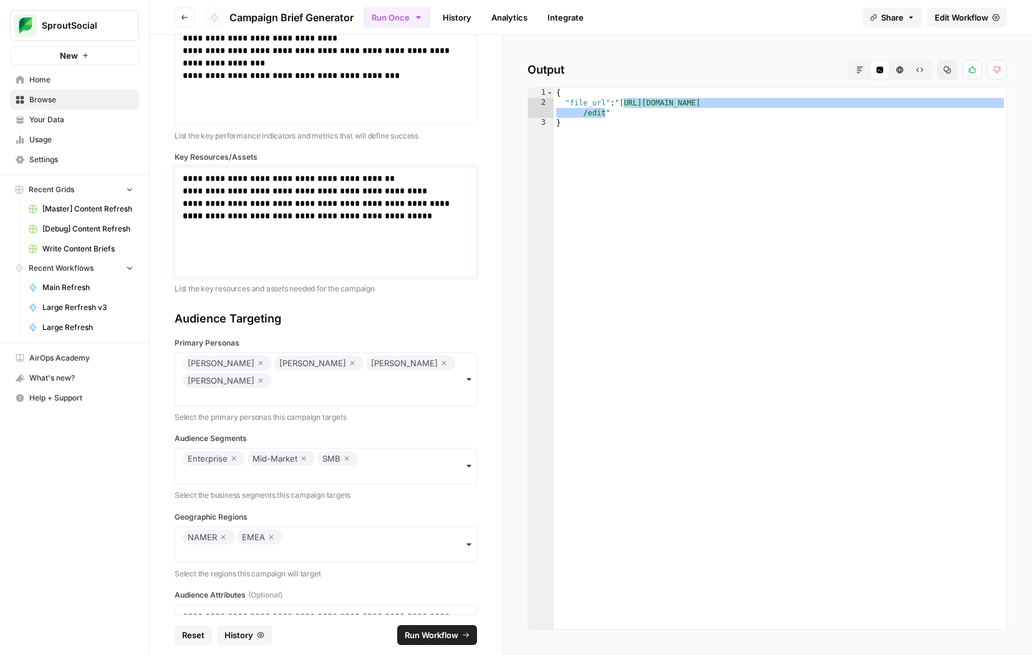
scroll to position [774, 0]
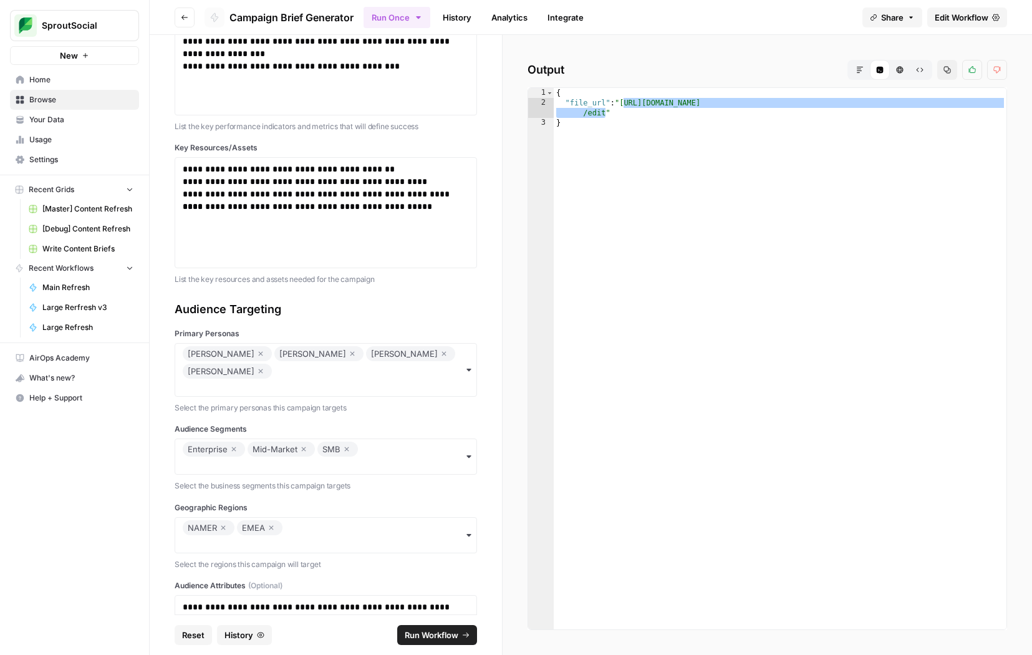
click at [378, 438] on div "Enterprise Mid-Market SMB" at bounding box center [326, 456] width 302 height 36
click at [263, 355] on icon "button" at bounding box center [261, 353] width 4 height 4
click at [304, 438] on div "Enterprise SMB" at bounding box center [326, 456] width 302 height 36
click at [254, 548] on div "NB" at bounding box center [325, 551] width 301 height 24
click at [340, 537] on input "Geographic Regions" at bounding box center [326, 543] width 286 height 12
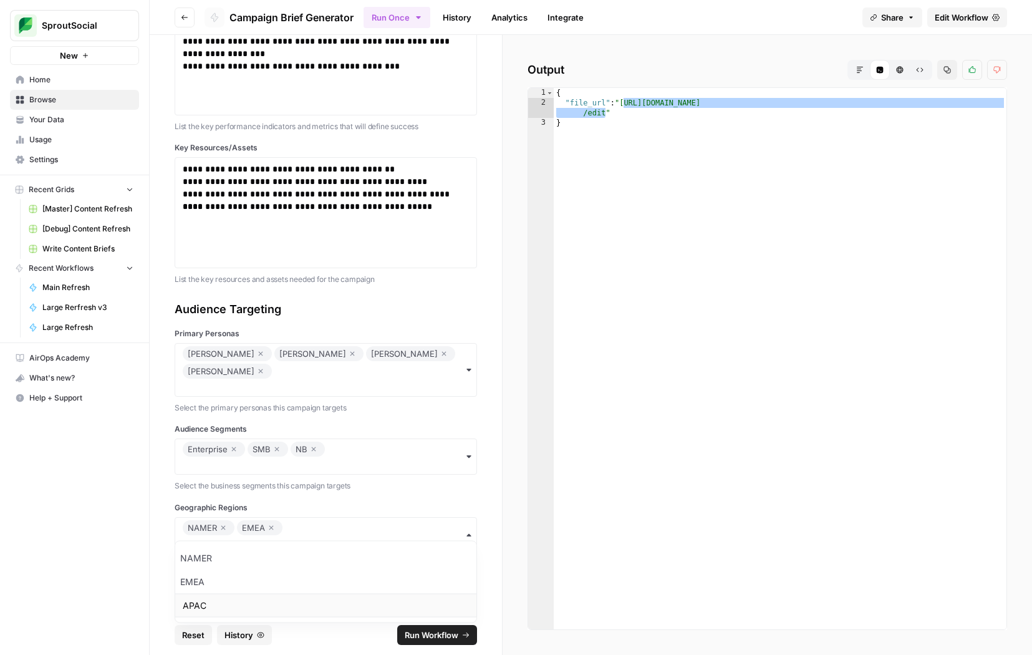
click at [294, 603] on div "APAC" at bounding box center [325, 605] width 301 height 24
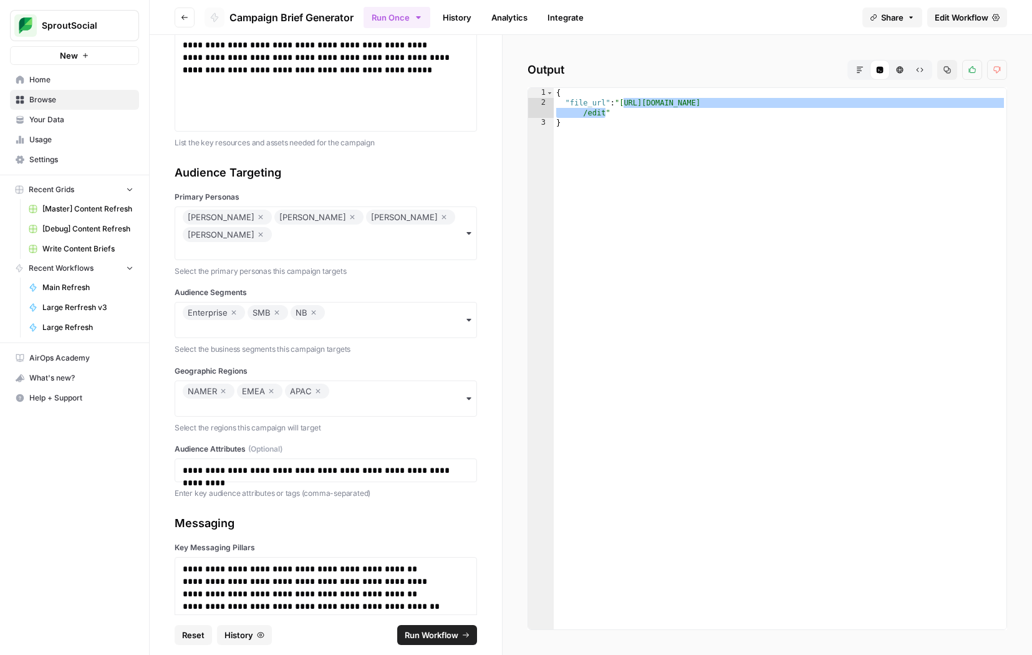
scroll to position [913, 0]
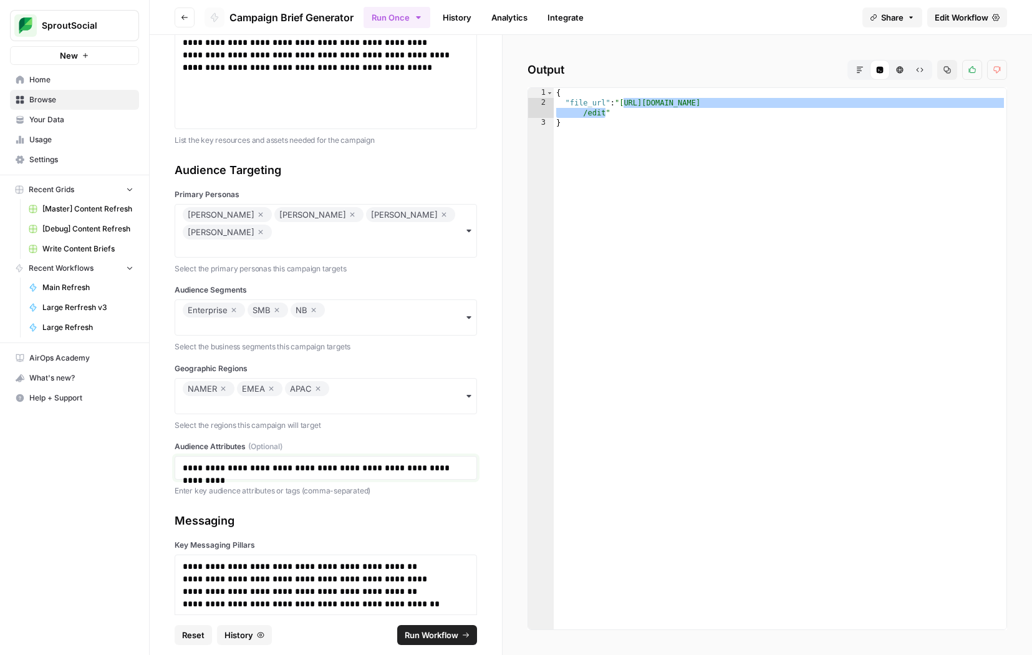
click at [287, 461] on p "**********" at bounding box center [326, 467] width 286 height 12
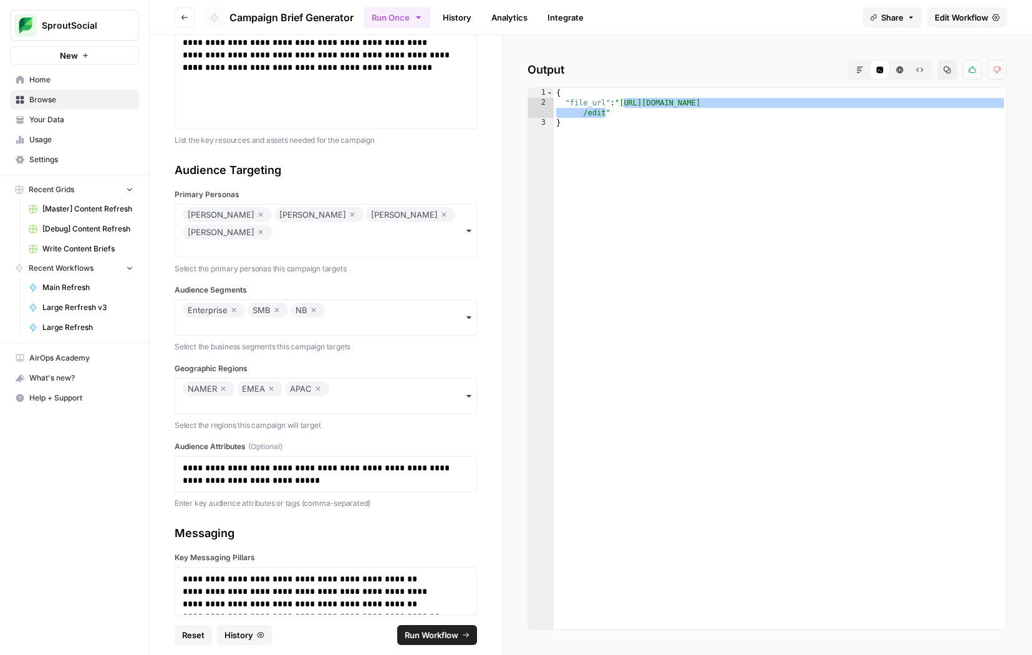
click at [295, 585] on p "**********" at bounding box center [326, 591] width 286 height 12
paste div
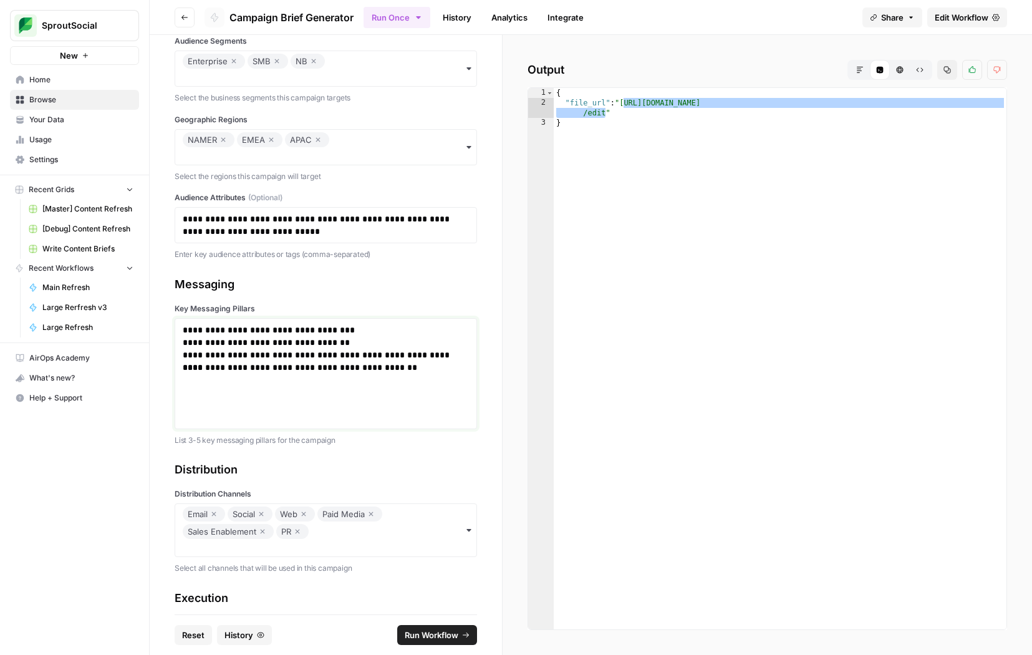
scroll to position [1298, 0]
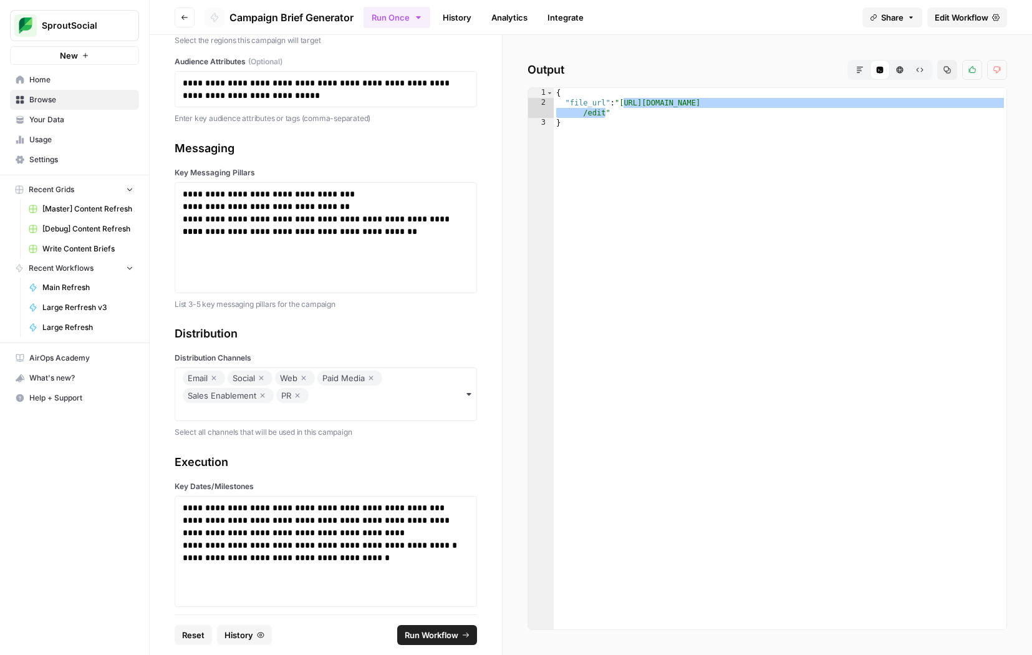
click at [214, 370] on icon "button" at bounding box center [213, 377] width 7 height 15
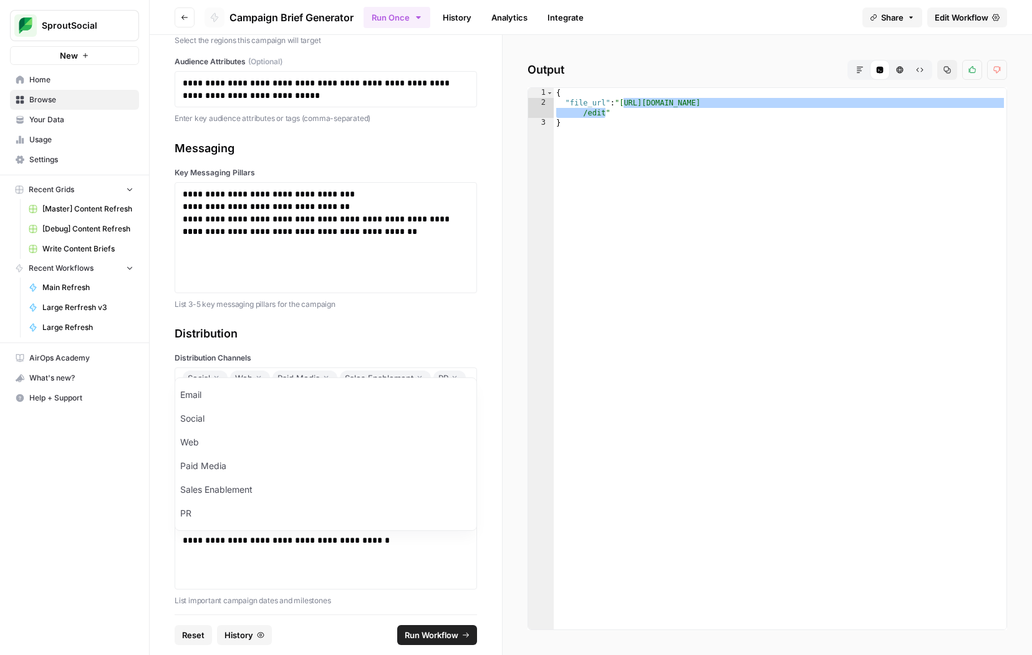
click at [420, 370] on icon "button" at bounding box center [419, 377] width 7 height 15
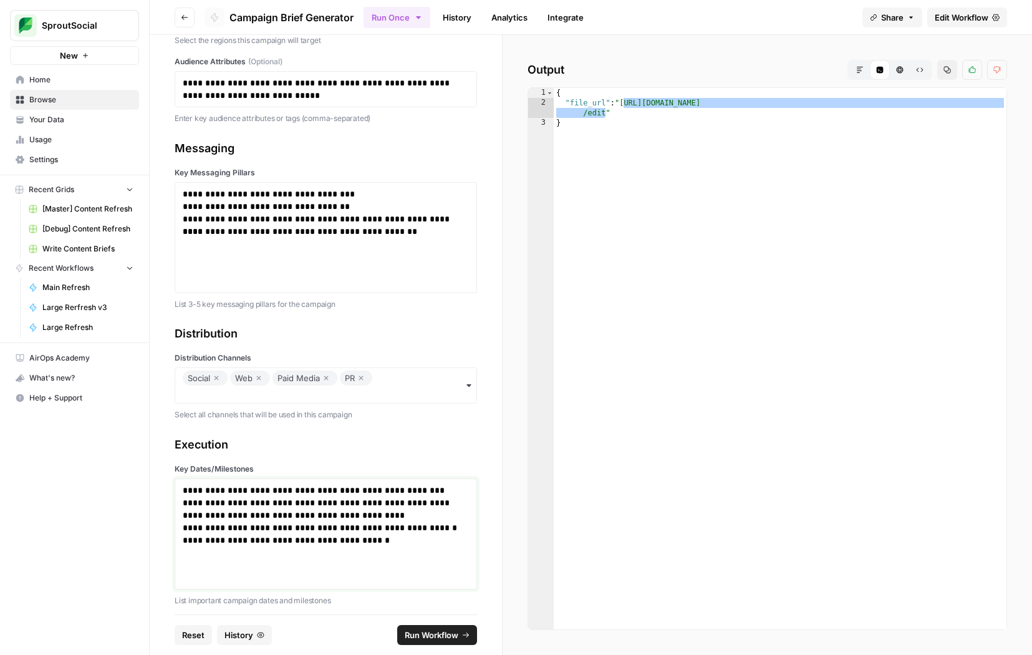
click at [241, 542] on div "**********" at bounding box center [326, 534] width 286 height 100
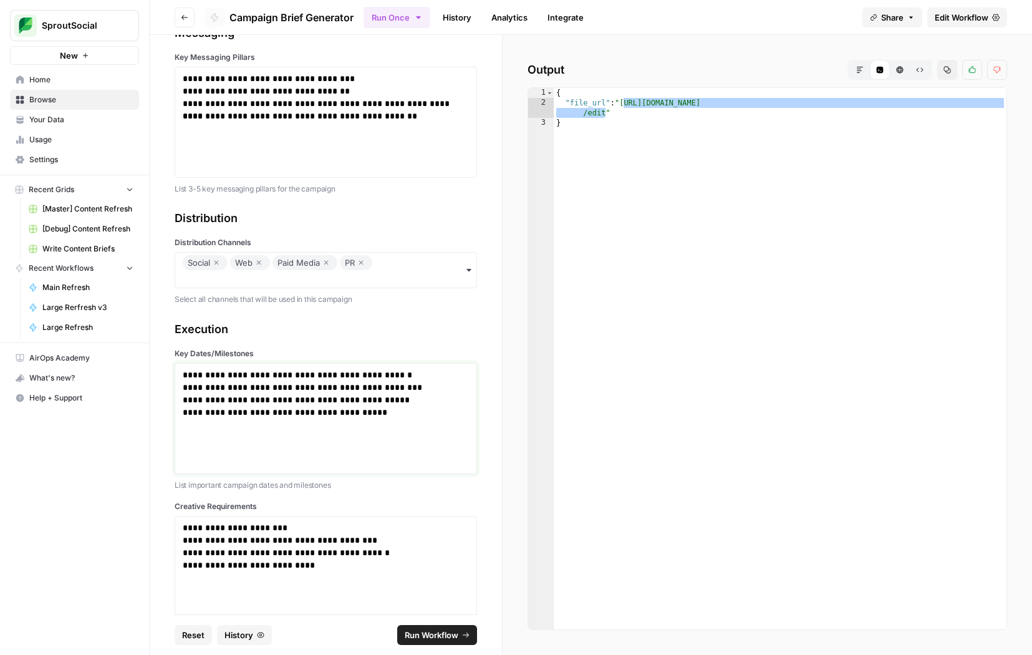
scroll to position [1415, 0]
drag, startPoint x: 316, startPoint y: 554, endPoint x: 265, endPoint y: 453, distance: 113.2
click at [265, 453] on div "**********" at bounding box center [326, 589] width 302 height 541
paste div
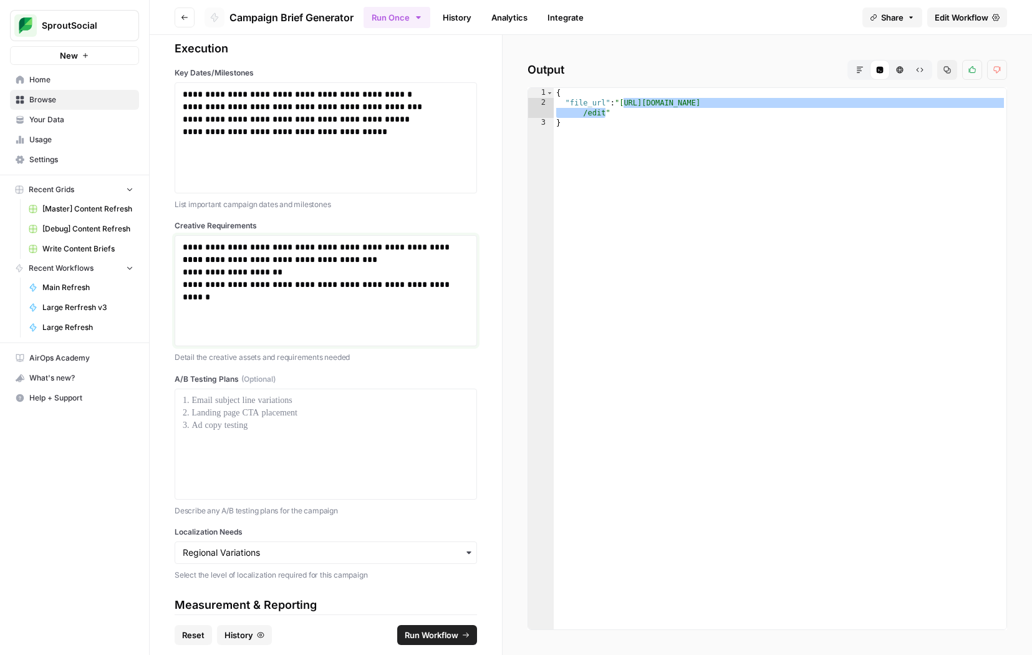
scroll to position [1778, 0]
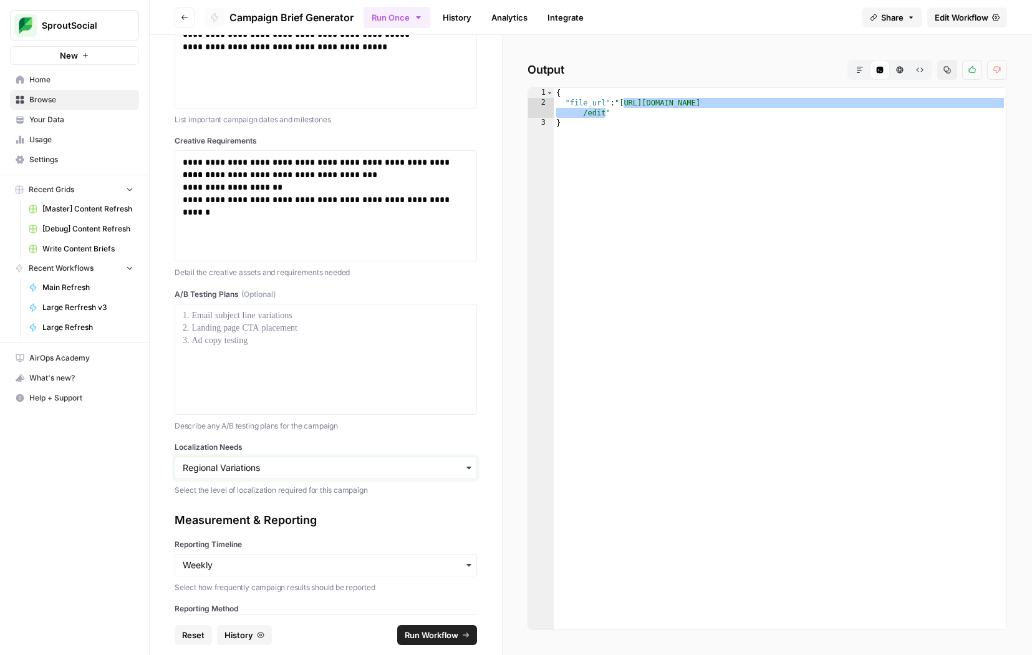
click at [274, 461] on input "Localization Needs" at bounding box center [326, 467] width 286 height 12
click at [251, 489] on div "None" at bounding box center [325, 484] width 301 height 24
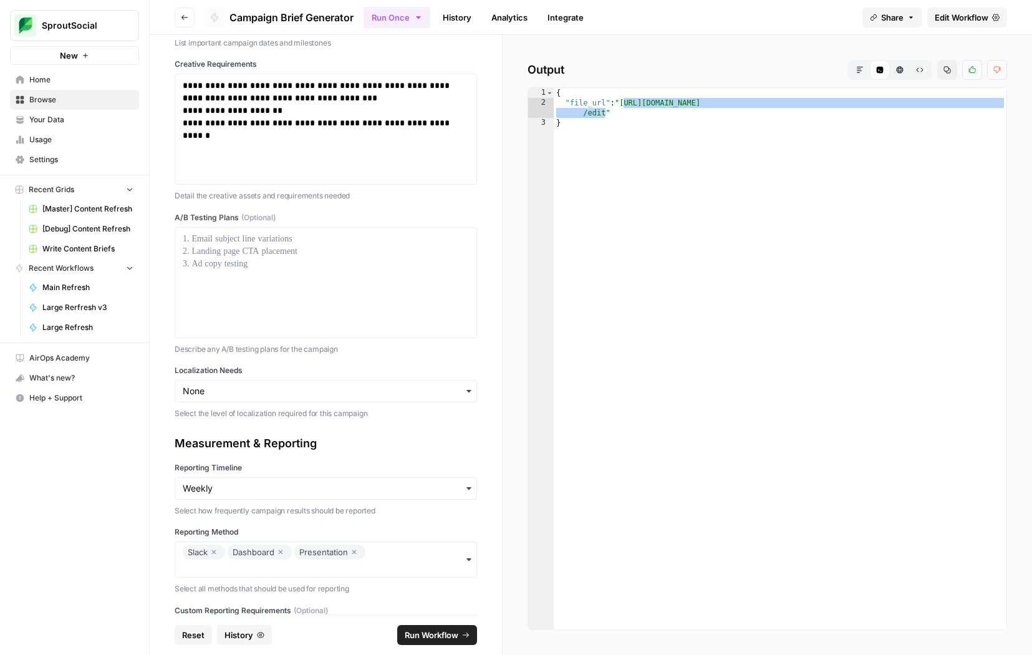
scroll to position [1871, 0]
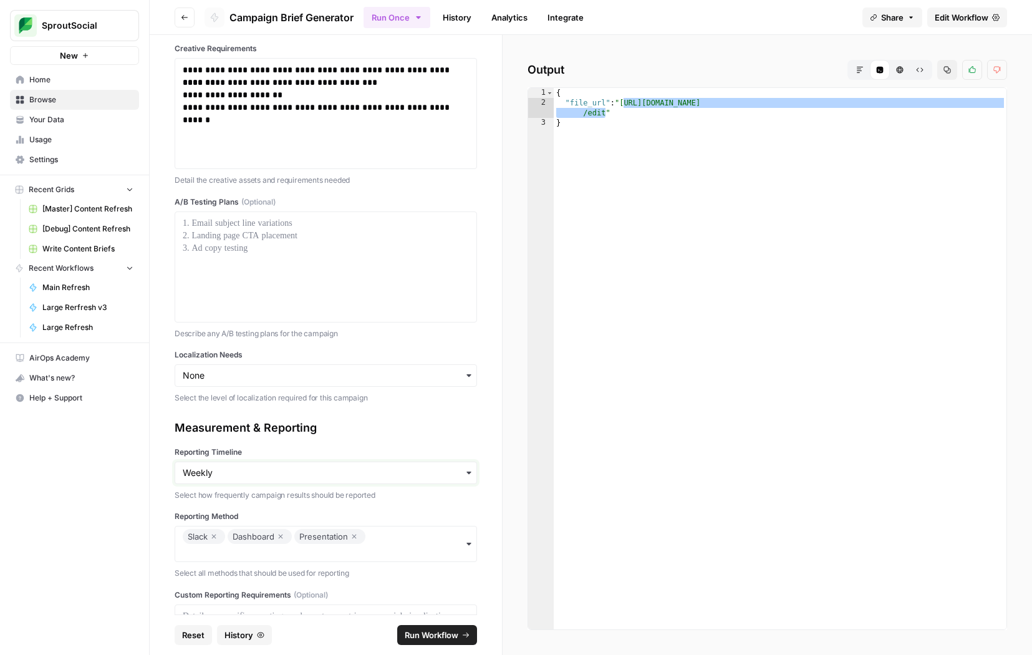
click at [245, 466] on input "Reporting Timeline" at bounding box center [326, 472] width 286 height 12
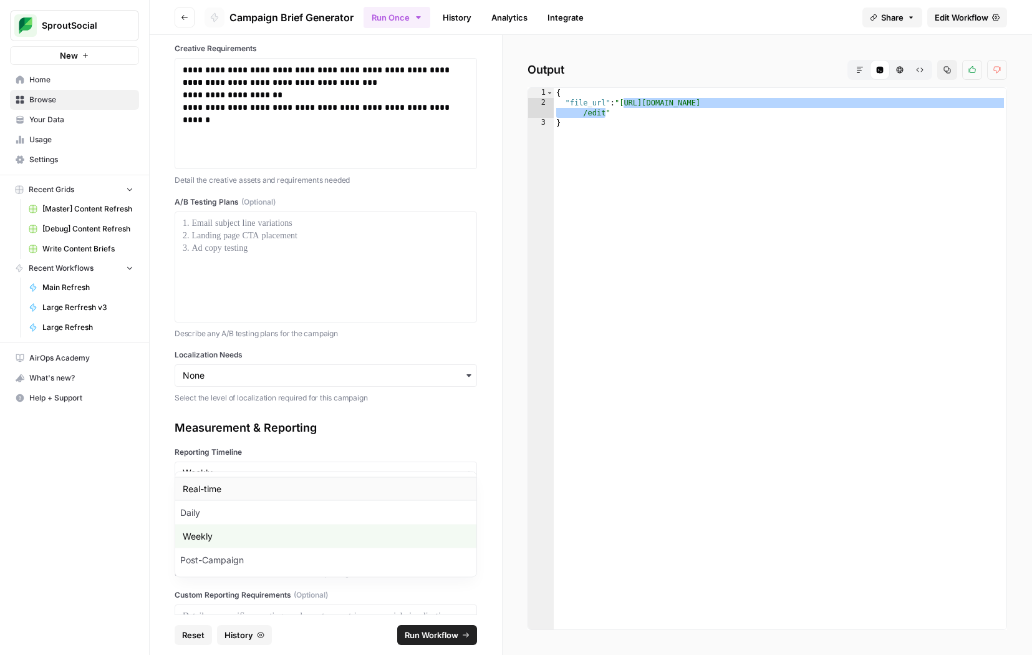
click at [242, 497] on div "Real-time" at bounding box center [325, 489] width 301 height 24
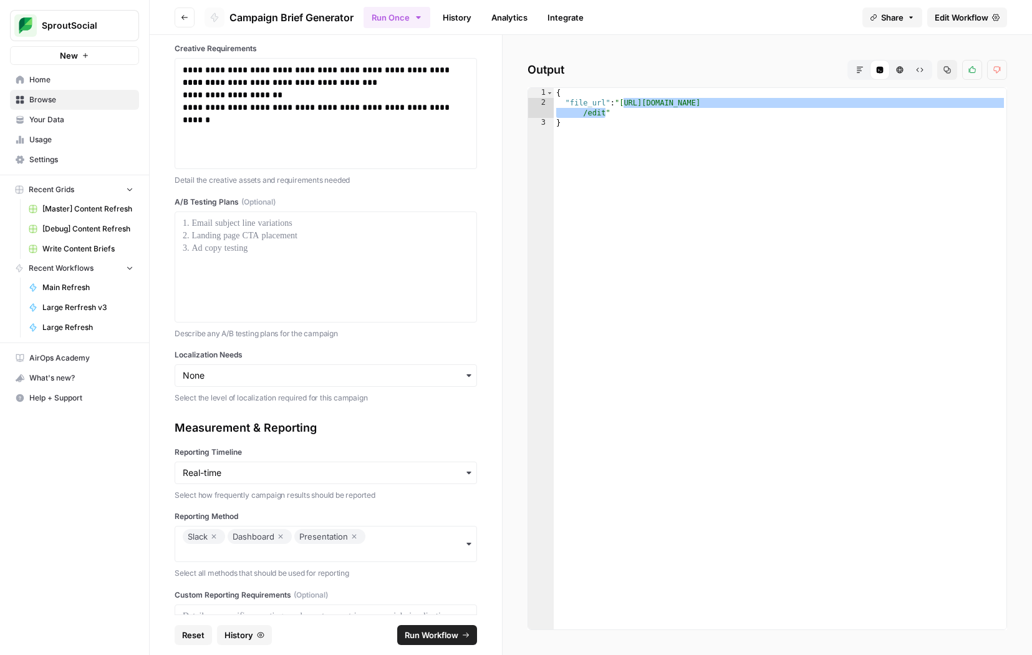
click at [353, 529] on icon "button" at bounding box center [353, 536] width 7 height 15
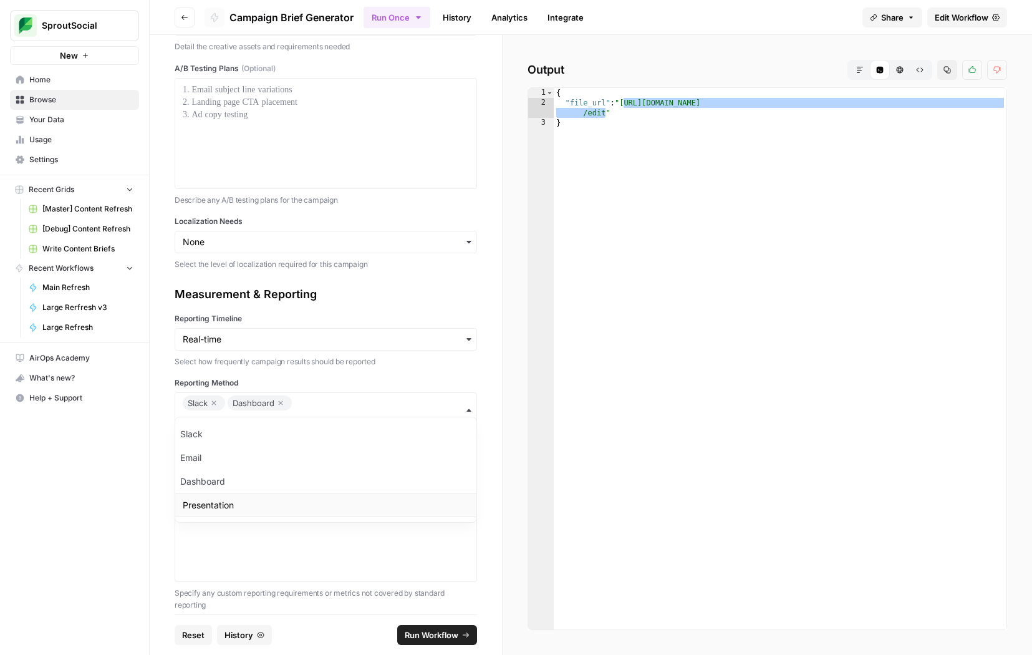
scroll to position [2021, 0]
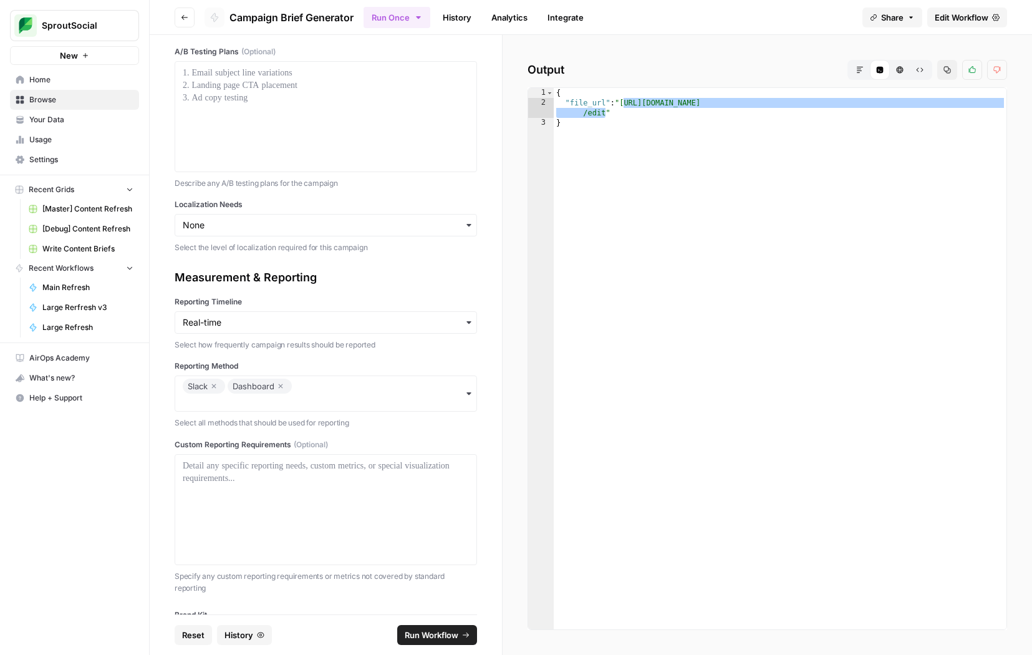
click at [166, 409] on div "**********" at bounding box center [326, 324] width 352 height 579
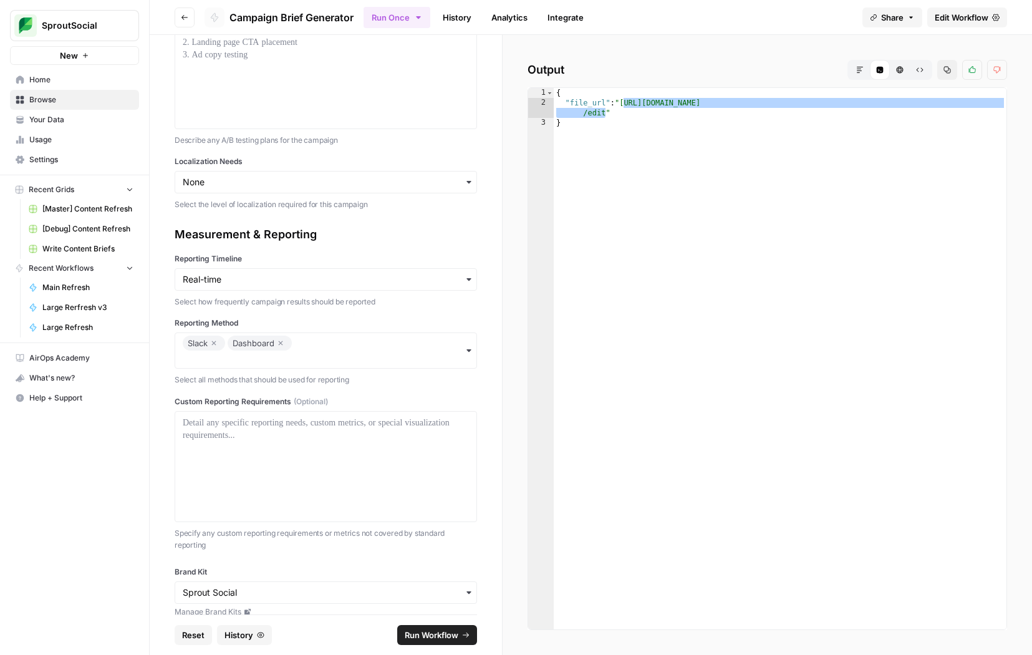
click at [443, 633] on span "Run Workflow" at bounding box center [432, 634] width 54 height 12
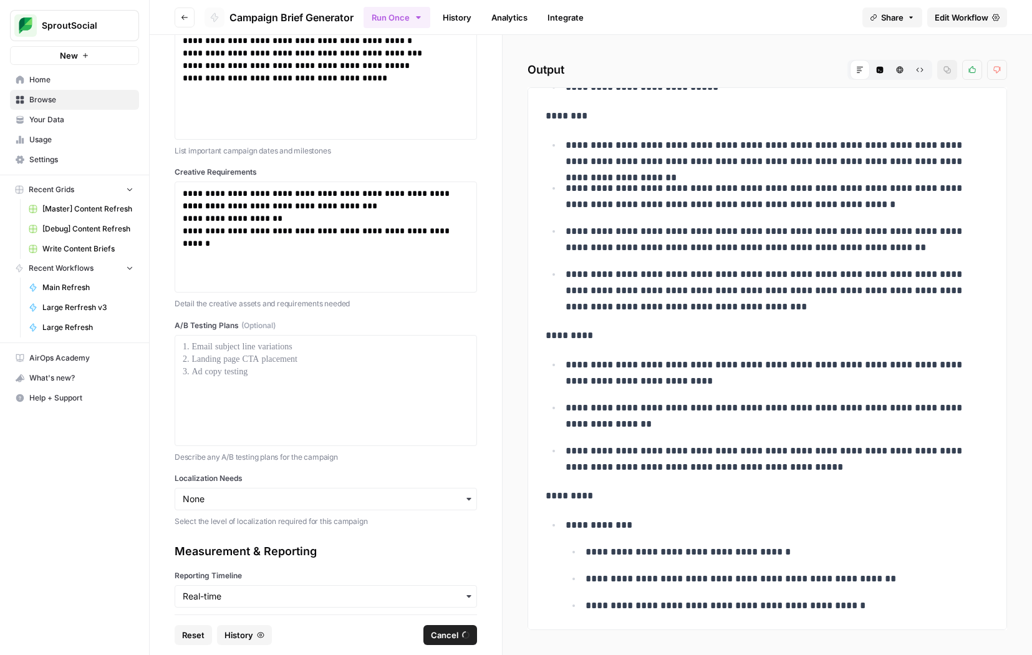
scroll to position [8236, 0]
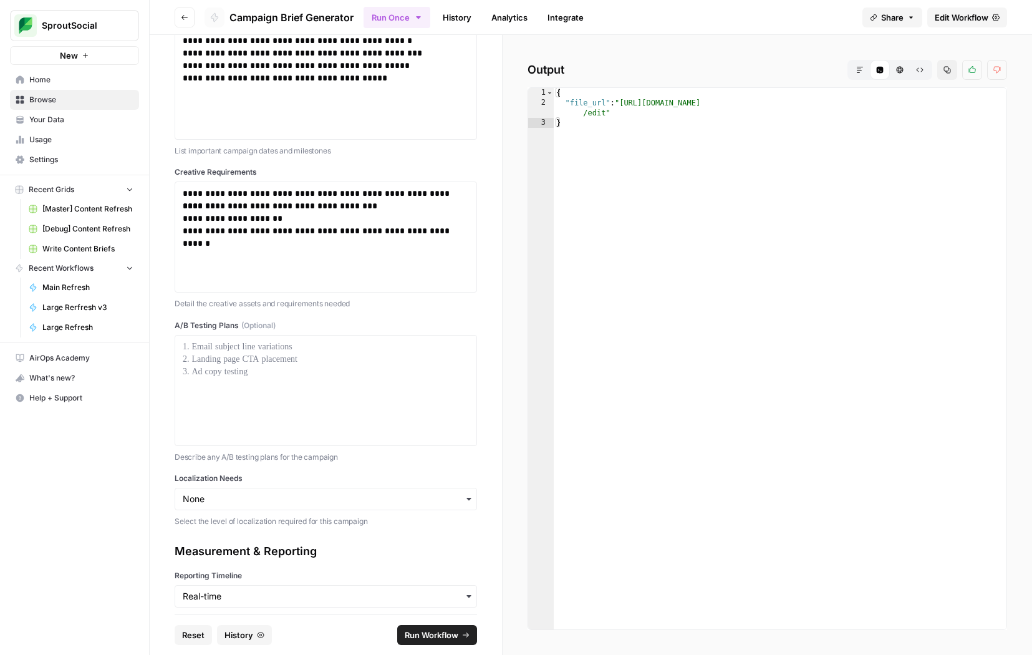
type textarea "**********"
drag, startPoint x: 605, startPoint y: 115, endPoint x: 624, endPoint y: 106, distance: 20.6
click at [624, 106] on div "{ "file_url" : "https://docs.google.com/document/d/1c8RVRky-NfLdKSn5FrBUGfSKWpg…" at bounding box center [780, 368] width 453 height 561
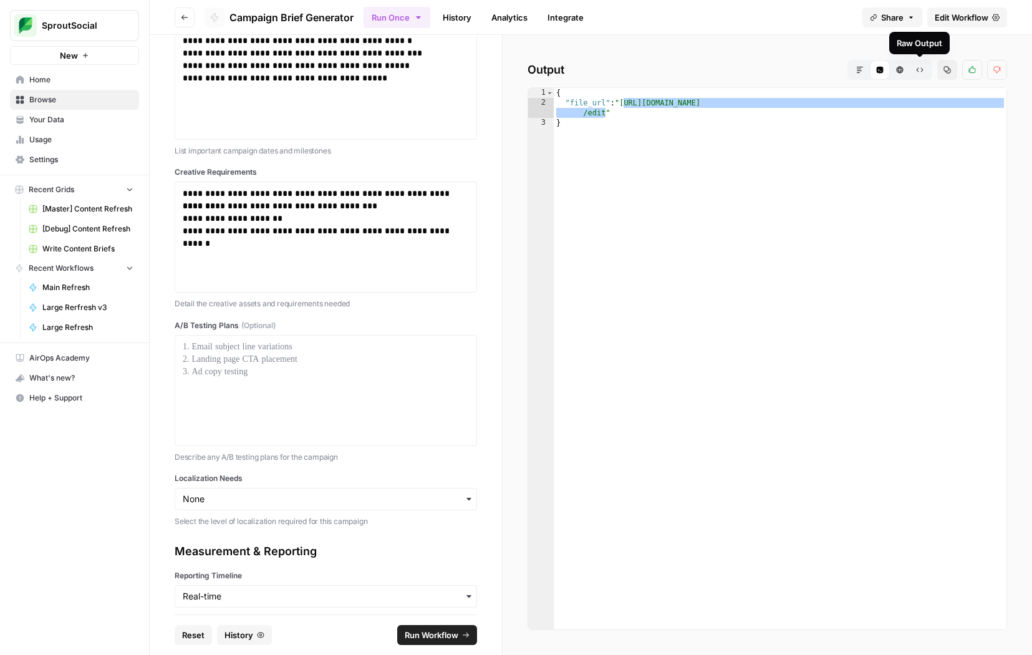
click at [918, 72] on icon "button" at bounding box center [919, 69] width 7 height 7
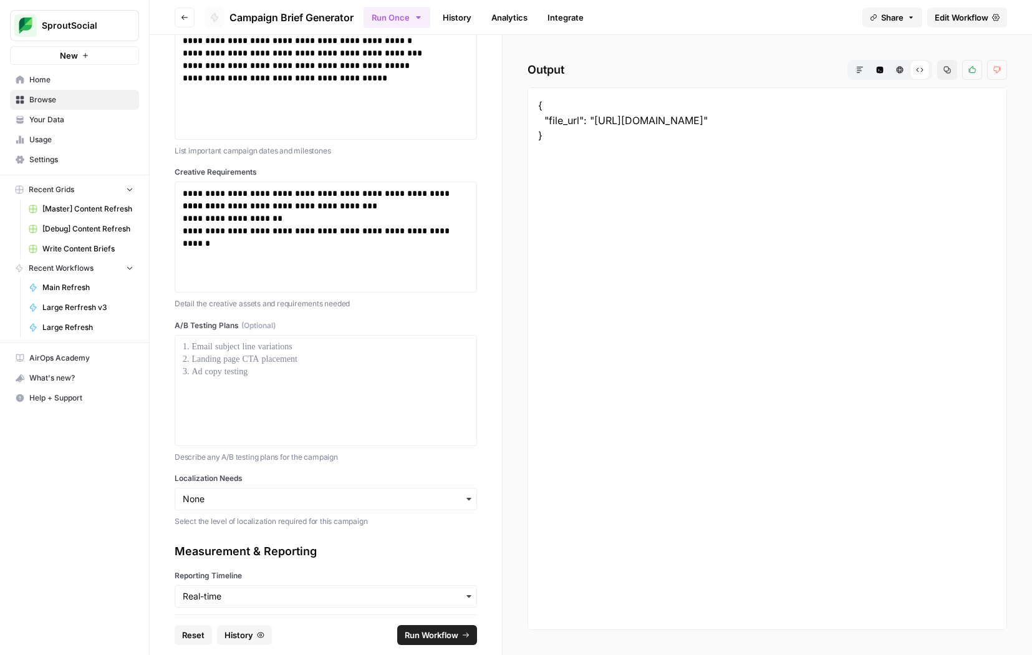
click at [853, 67] on button "Markdown" at bounding box center [860, 70] width 20 height 20
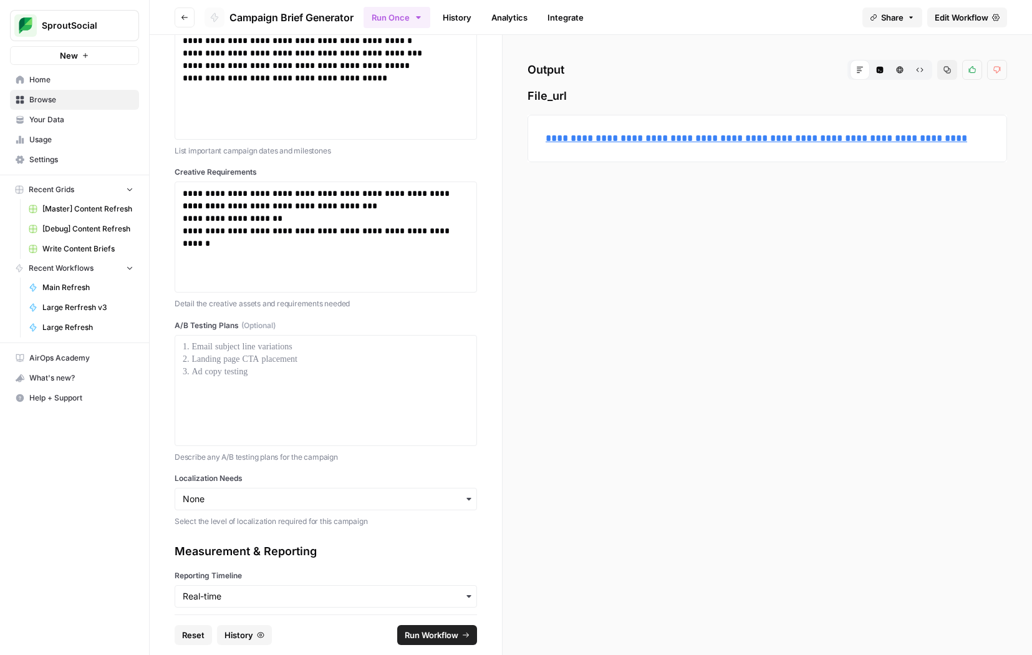
click at [461, 22] on link "History" at bounding box center [457, 17] width 44 height 20
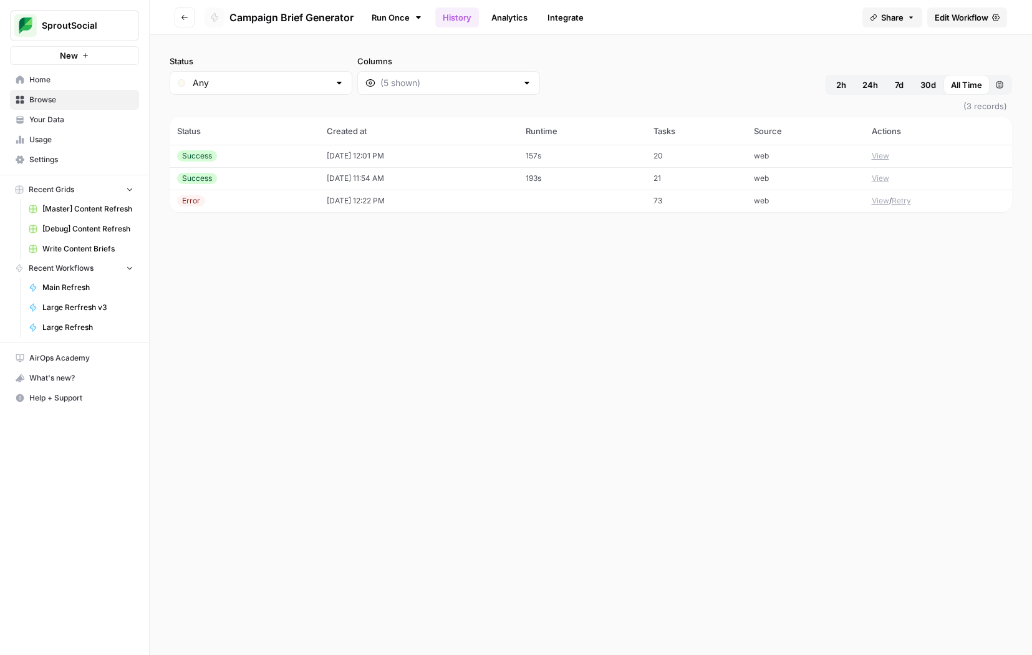
click at [879, 155] on button "View" at bounding box center [879, 155] width 17 height 11
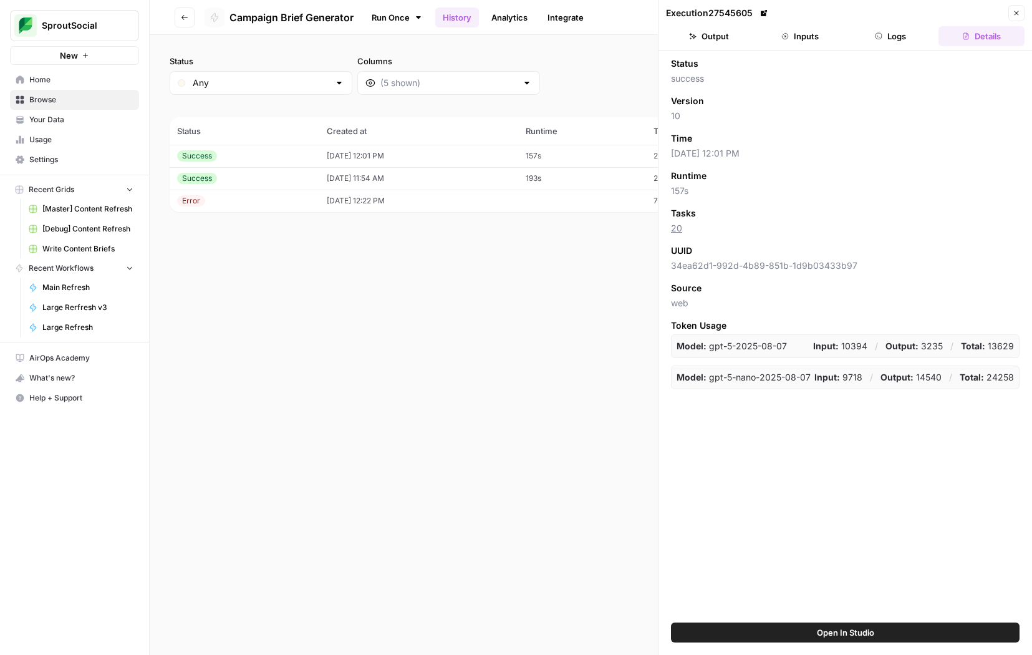
click at [871, 48] on header "Execution 27545605 Close Output Inputs Logs Details" at bounding box center [844, 25] width 373 height 51
click at [878, 41] on button "Logs" at bounding box center [891, 36] width 86 height 20
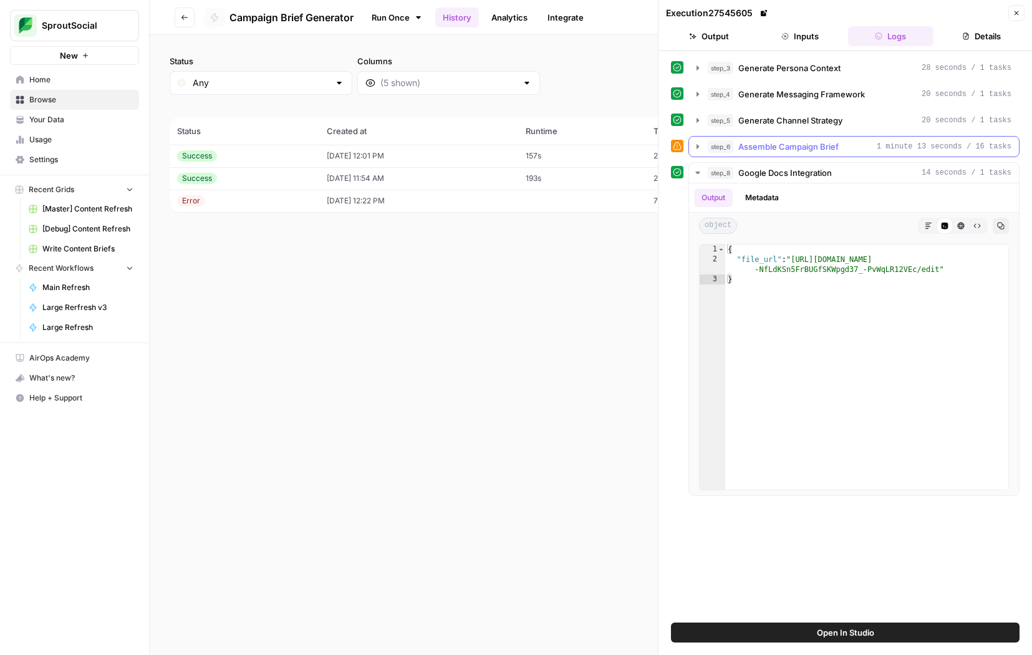
click at [699, 145] on icon "button" at bounding box center [698, 146] width 10 height 10
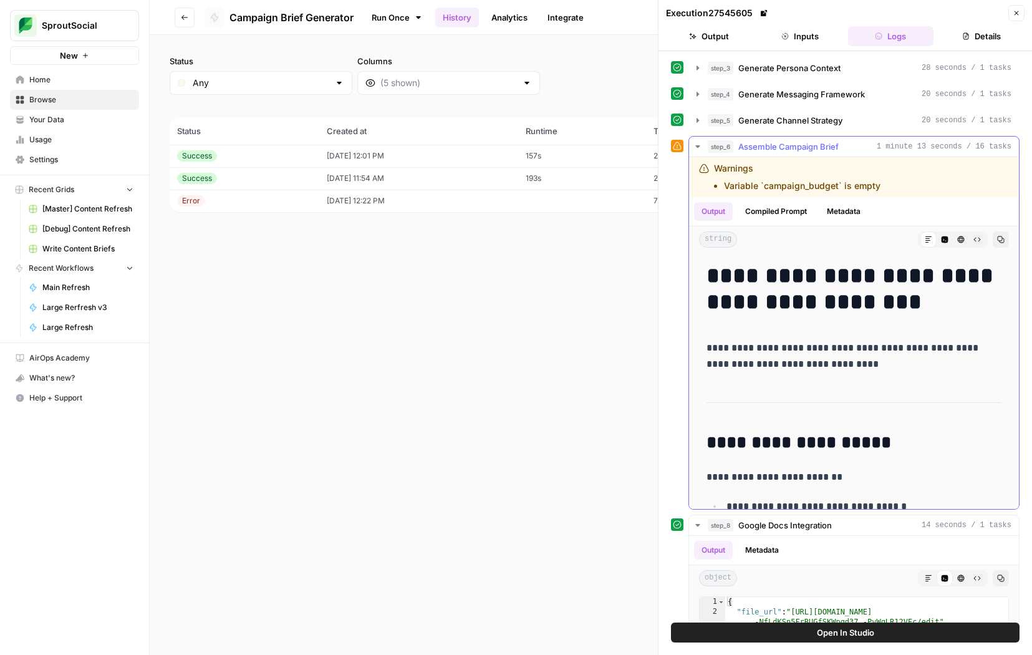
click at [707, 143] on span "step_6" at bounding box center [720, 146] width 26 height 12
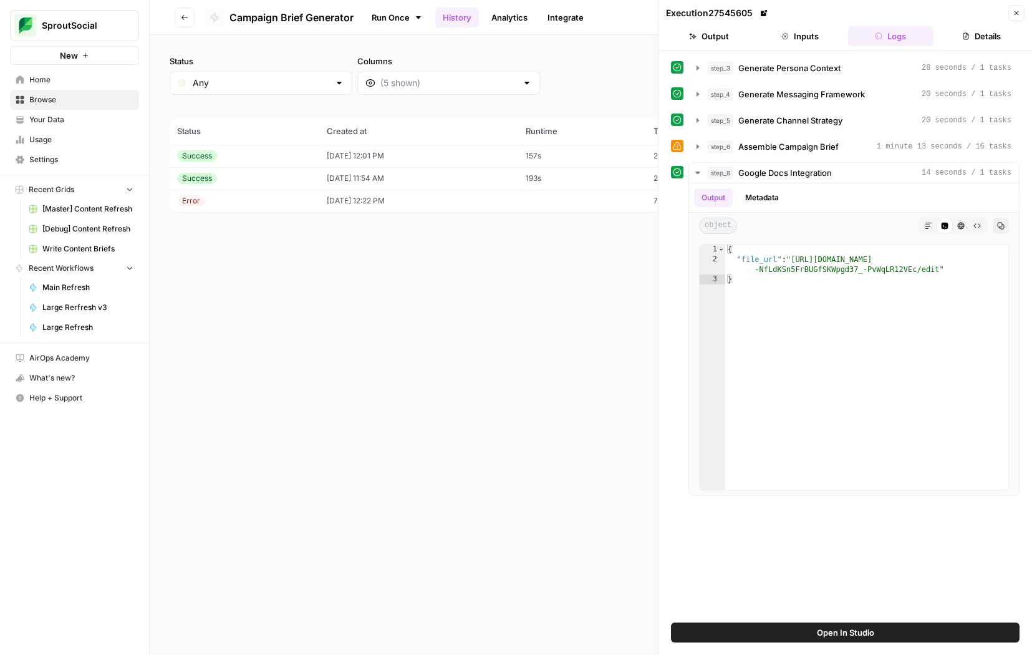
click at [405, 21] on link "Run Once" at bounding box center [396, 17] width 67 height 21
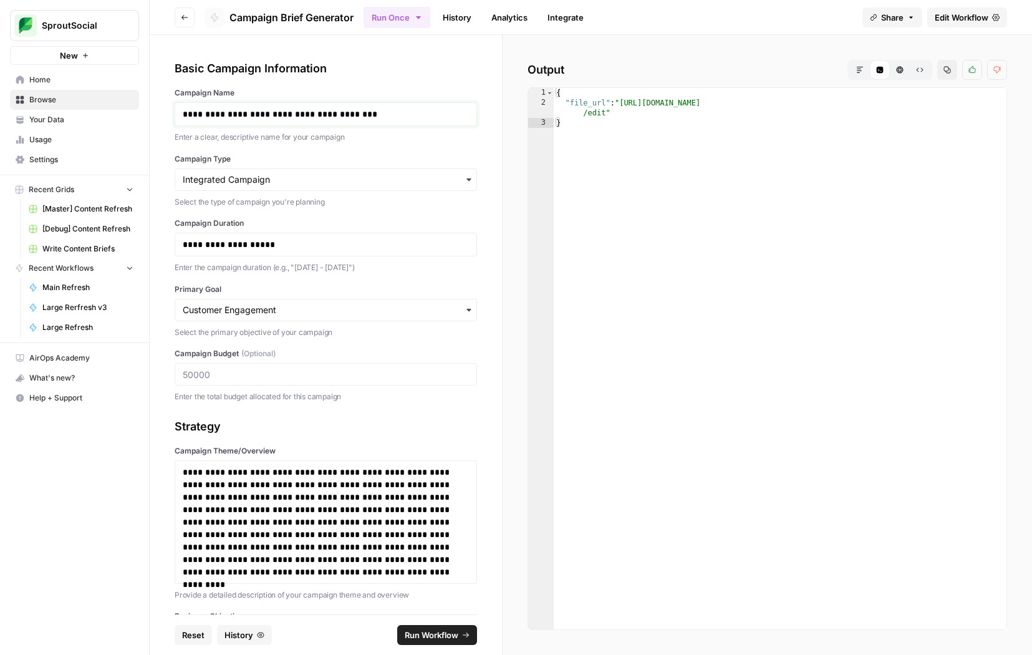
click at [268, 118] on p "**********" at bounding box center [326, 114] width 286 height 12
click at [280, 244] on p "**********" at bounding box center [326, 244] width 286 height 12
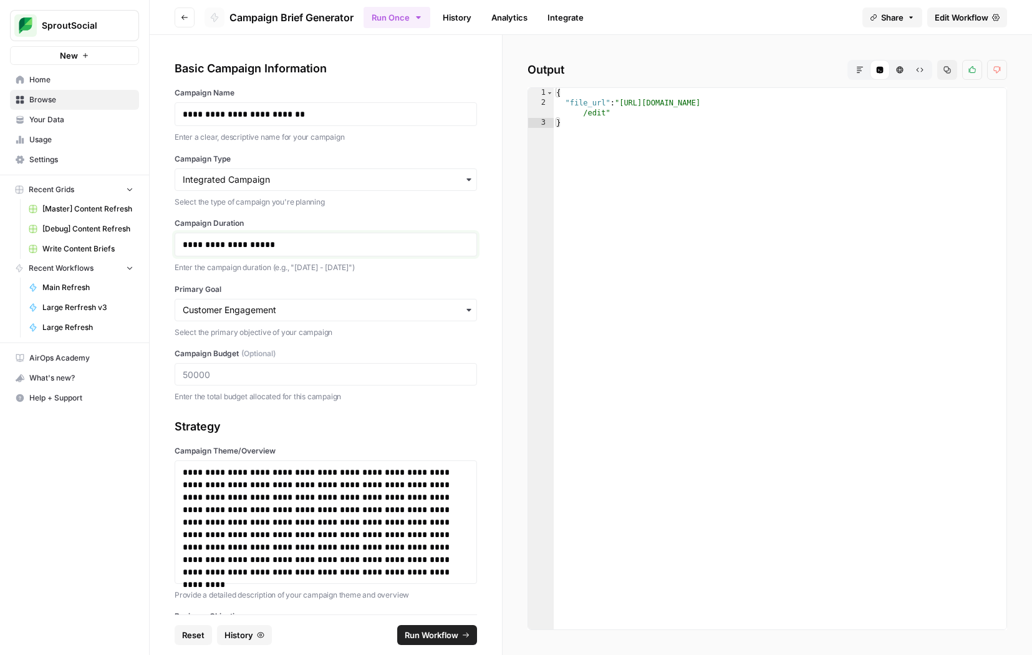
click at [280, 244] on p "**********" at bounding box center [326, 244] width 286 height 12
click at [252, 375] on input "Campaign Budget (Optional)" at bounding box center [326, 373] width 286 height 11
click at [285, 494] on p "**********" at bounding box center [326, 522] width 286 height 112
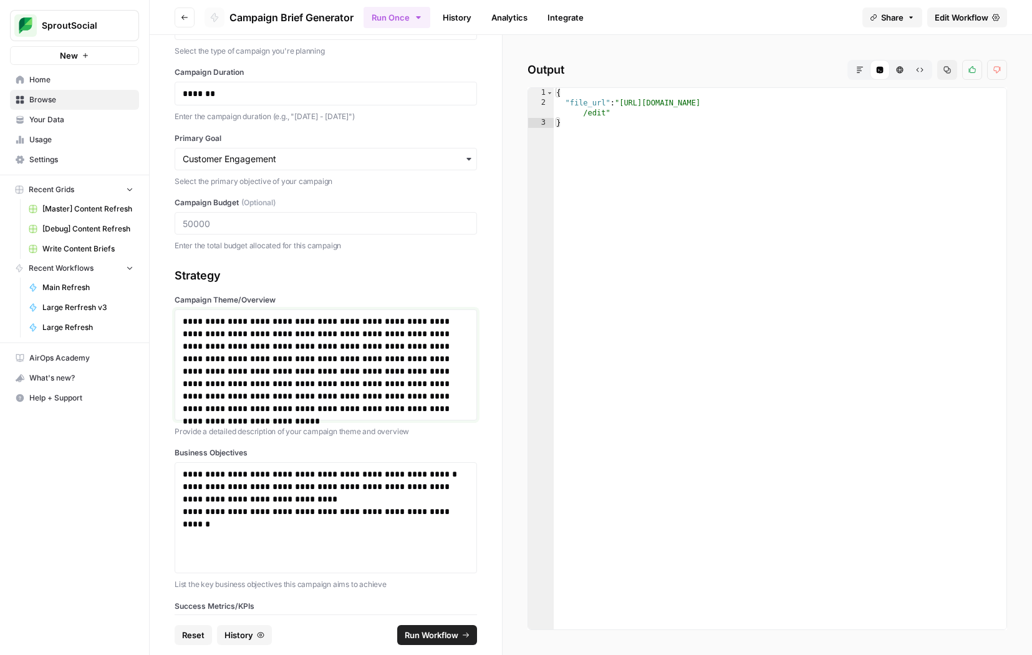
scroll to position [152, 0]
click at [262, 533] on div "**********" at bounding box center [326, 516] width 286 height 100
paste div
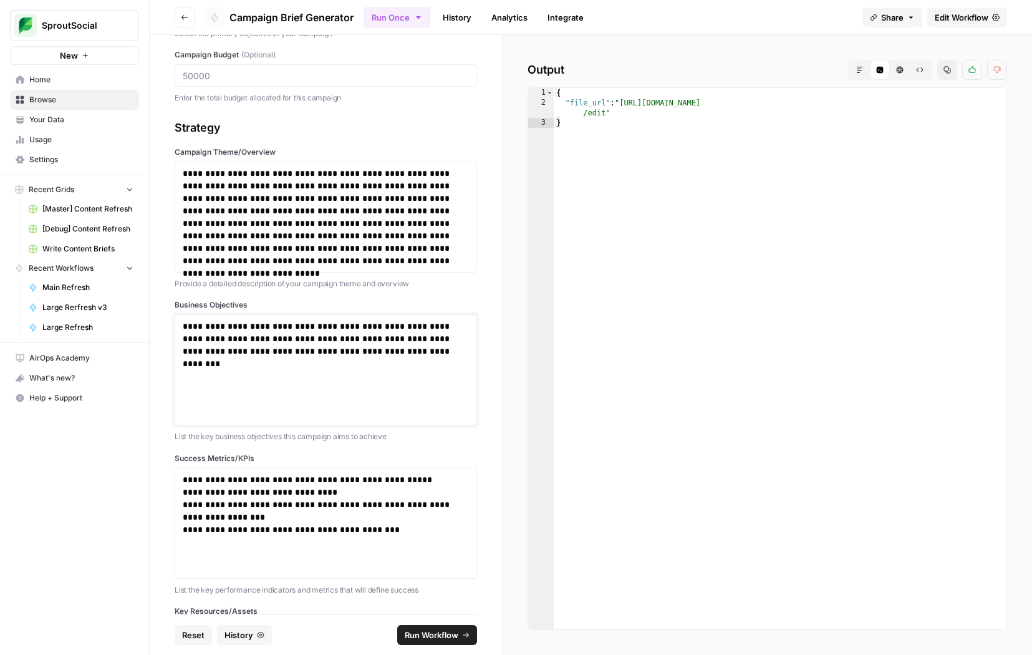
scroll to position [322, 0]
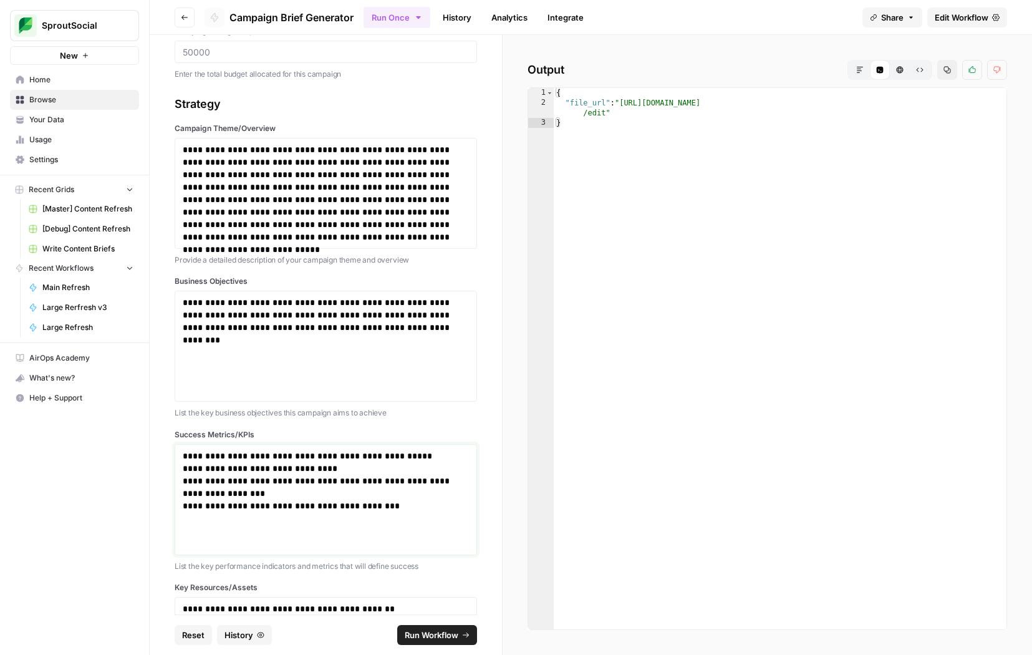
click at [327, 532] on div "**********" at bounding box center [326, 499] width 286 height 100
paste div
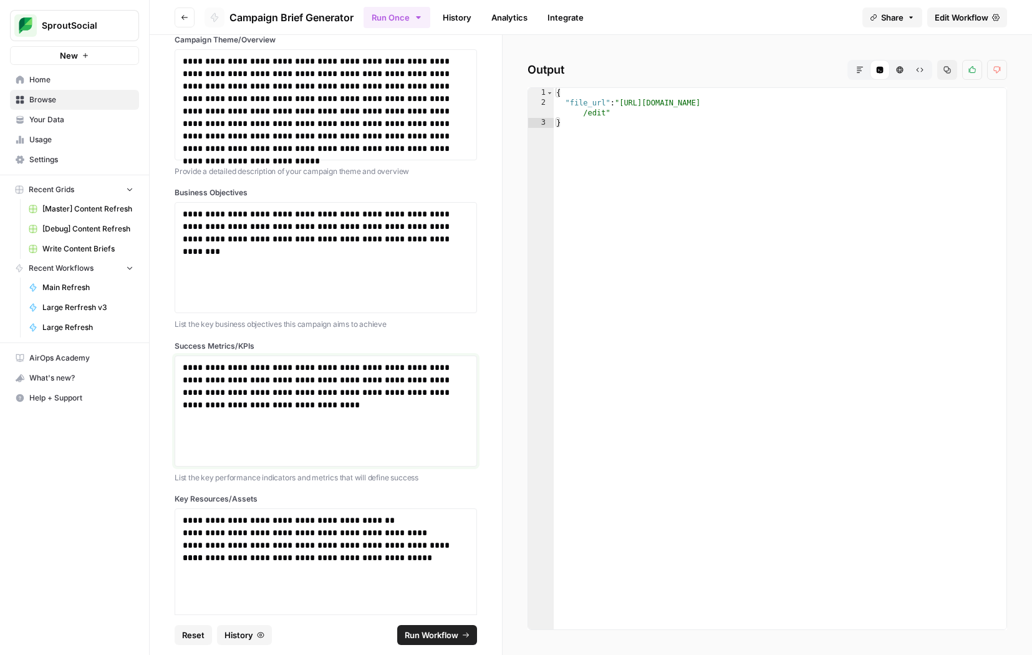
scroll to position [412, 0]
click at [305, 557] on p "**********" at bounding box center [326, 556] width 286 height 12
paste div
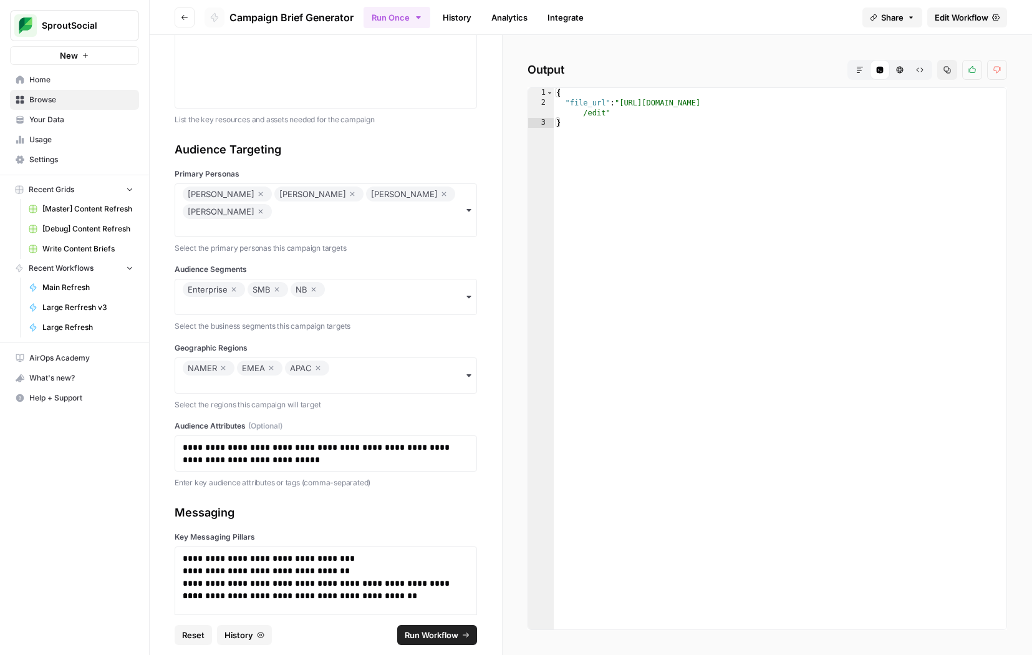
scroll to position [984, 0]
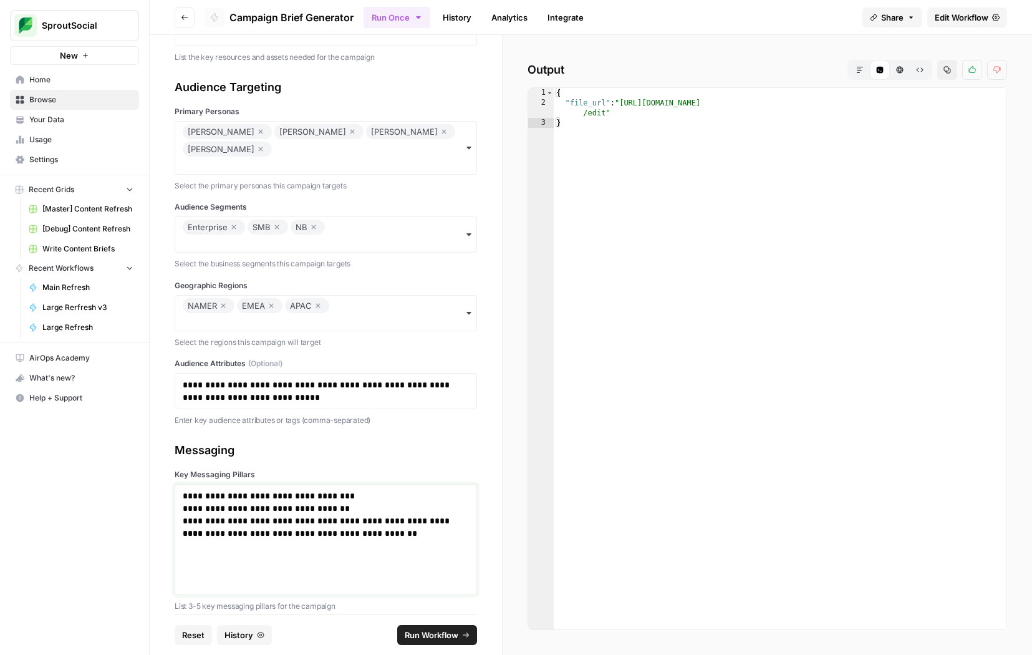
drag, startPoint x: 429, startPoint y: 531, endPoint x: 307, endPoint y: 420, distance: 165.0
click at [307, 420] on div "**********" at bounding box center [326, 324] width 352 height 579
paste div
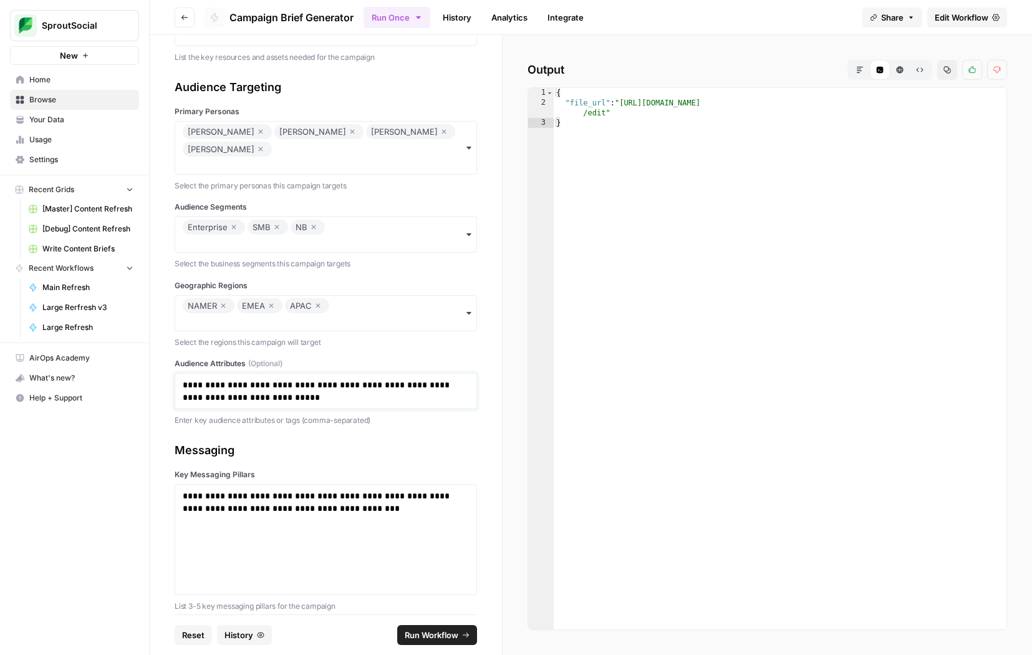
drag, startPoint x: 328, startPoint y: 382, endPoint x: 171, endPoint y: 329, distance: 165.8
click at [171, 329] on div "**********" at bounding box center [326, 324] width 352 height 579
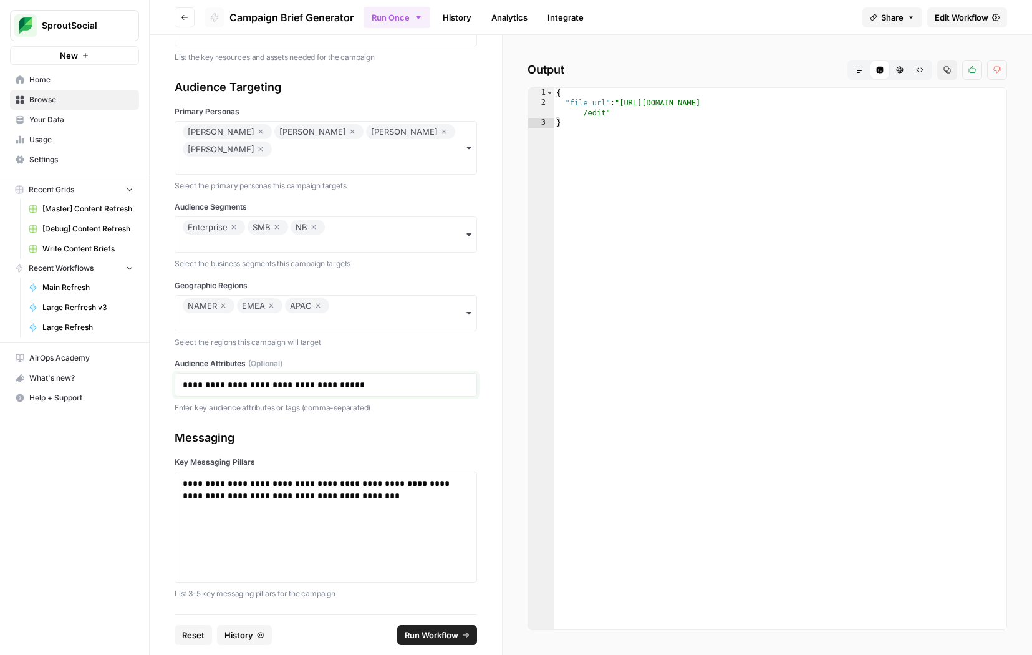
click at [267, 378] on p "**********" at bounding box center [326, 384] width 286 height 12
click at [292, 378] on p "**********" at bounding box center [326, 384] width 286 height 12
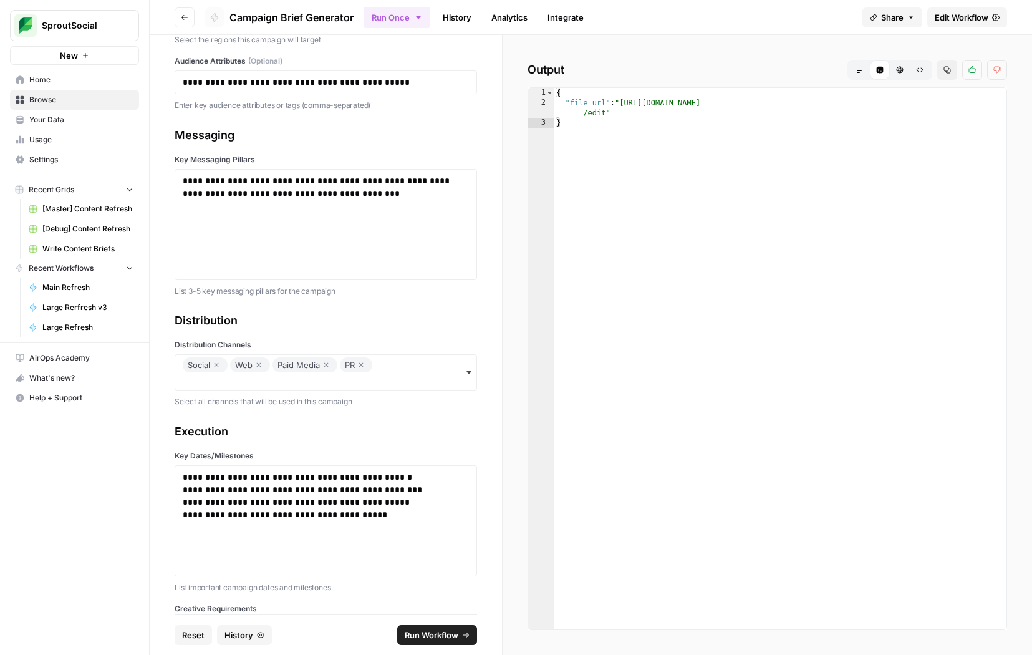
scroll to position [1295, 0]
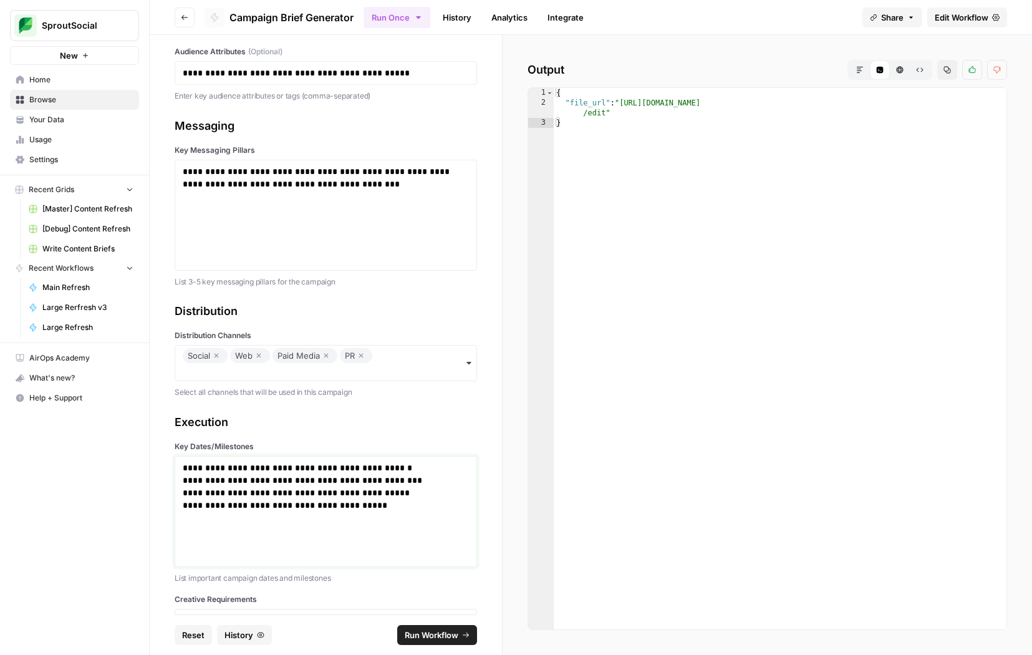
drag, startPoint x: 277, startPoint y: 519, endPoint x: 254, endPoint y: 380, distance: 140.9
click at [254, 380] on div "**********" at bounding box center [326, 324] width 352 height 579
click at [328, 348] on icon "button" at bounding box center [325, 355] width 7 height 15
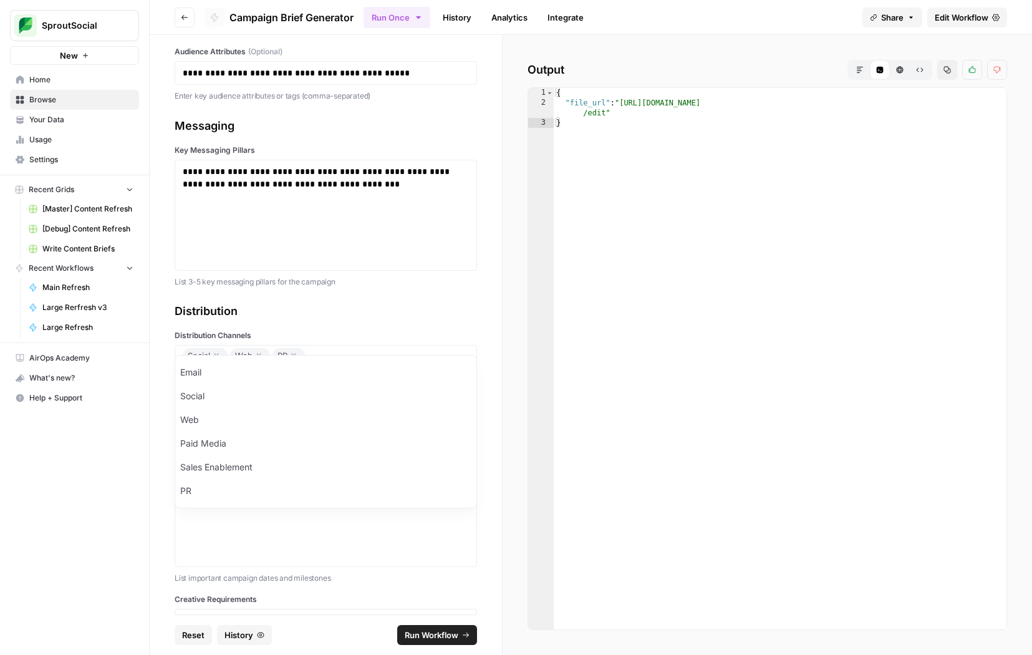
click at [304, 302] on div "Distribution" at bounding box center [326, 310] width 302 height 17
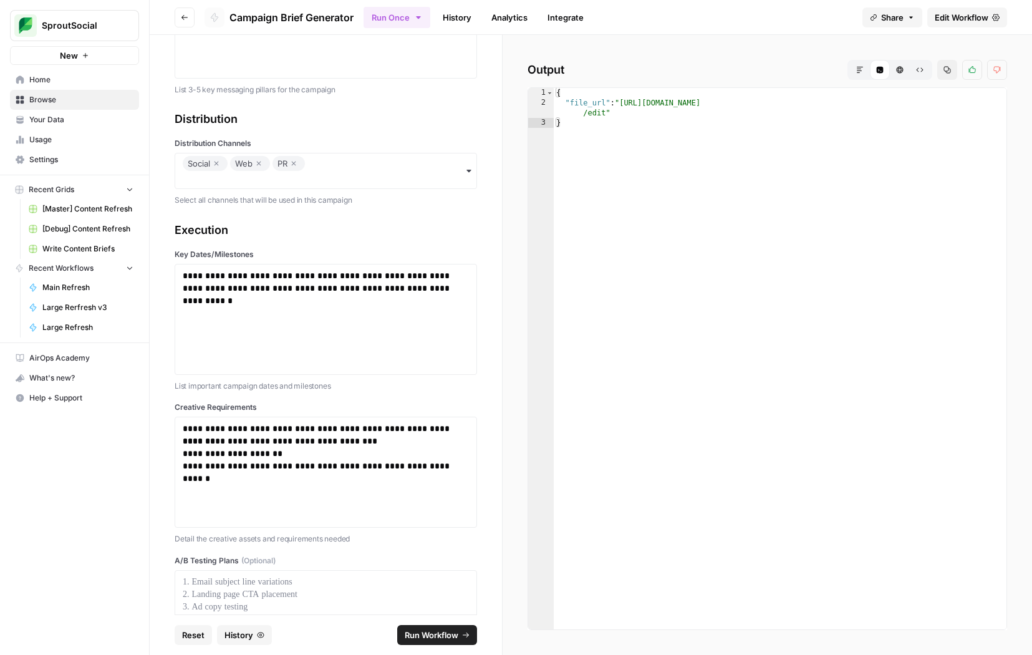
scroll to position [1500, 0]
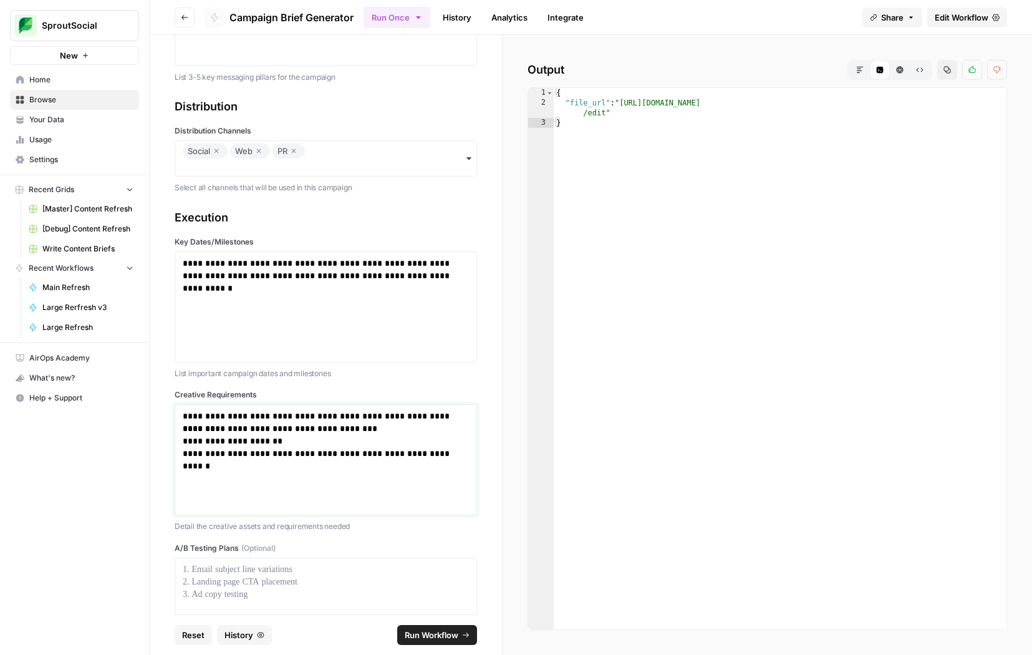
drag, startPoint x: 398, startPoint y: 444, endPoint x: 357, endPoint y: 357, distance: 96.5
click at [357, 357] on div "**********" at bounding box center [326, 479] width 302 height 541
paste div
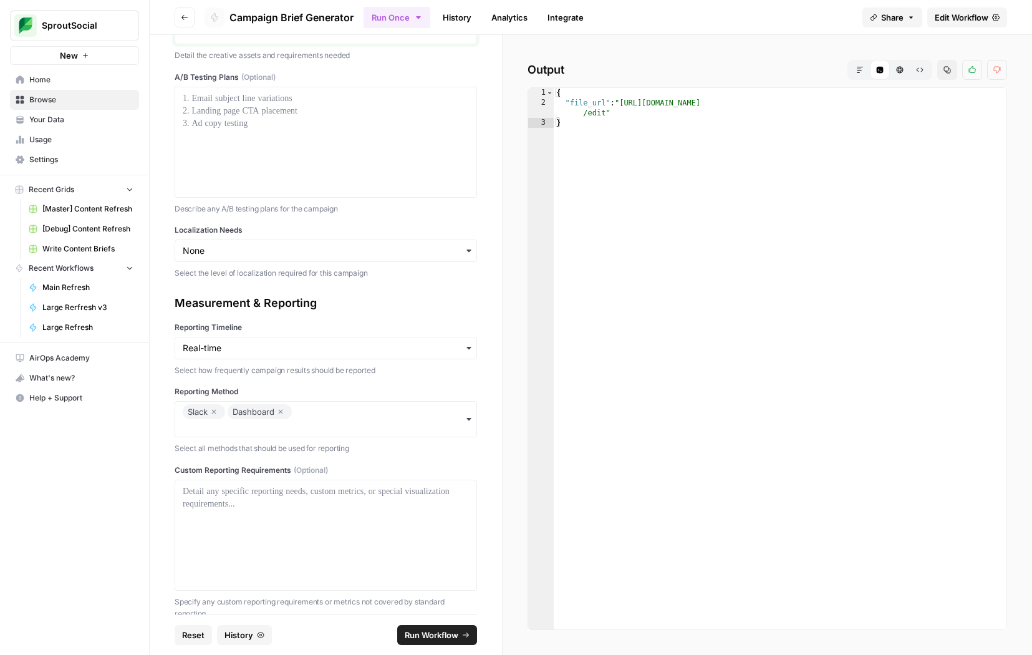
scroll to position [2039, 0]
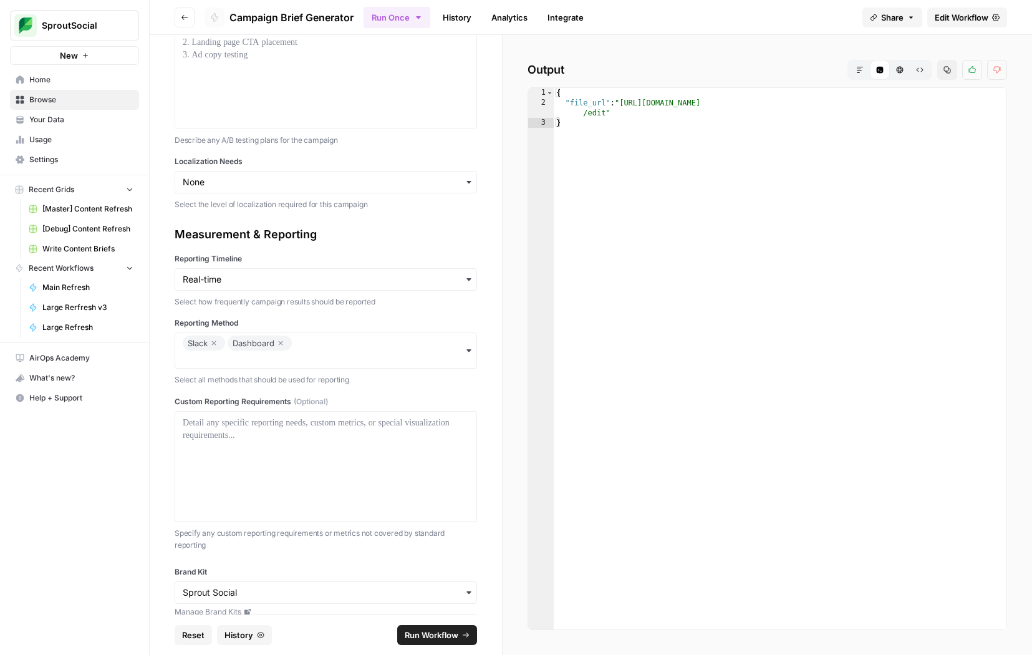
click at [442, 631] on span "Run Workflow" at bounding box center [432, 634] width 54 height 12
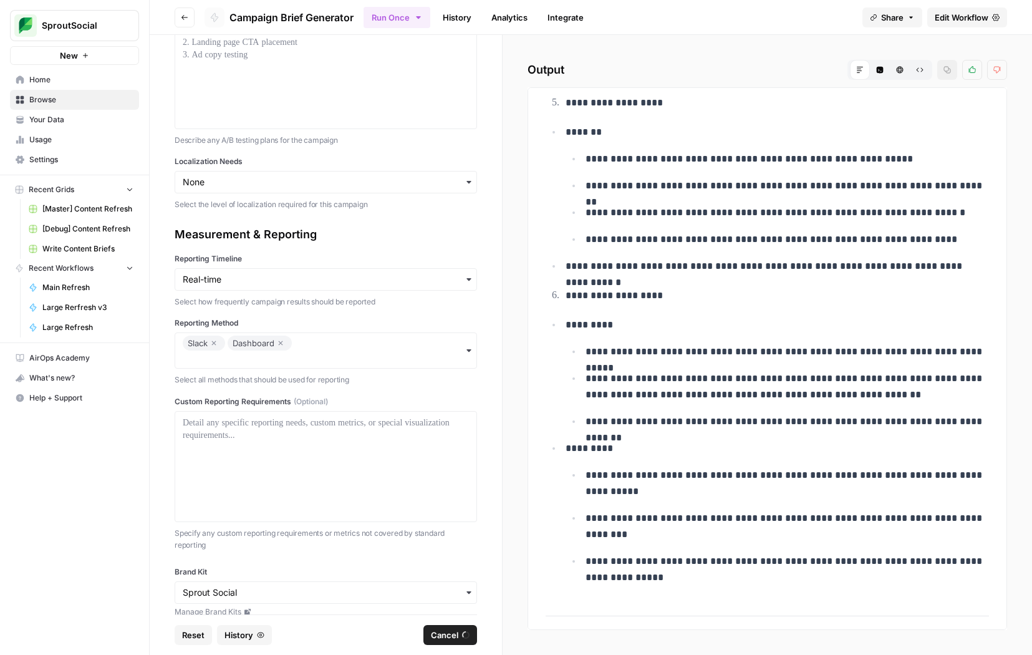
scroll to position [7515, 0]
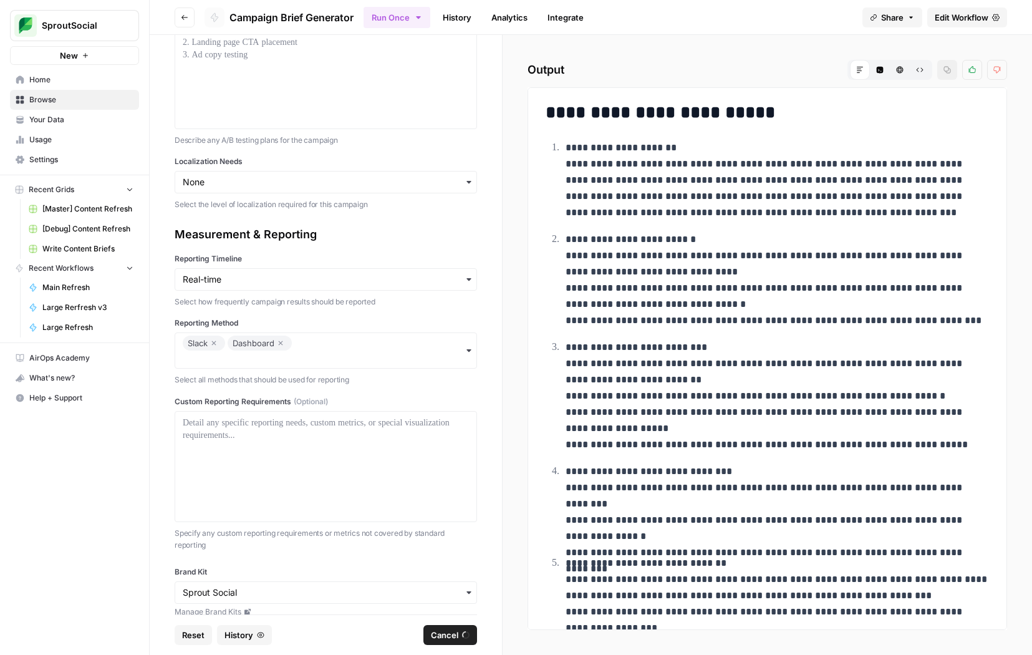
drag, startPoint x: 714, startPoint y: 605, endPoint x: 550, endPoint y: 113, distance: 518.4
copy div "**********"
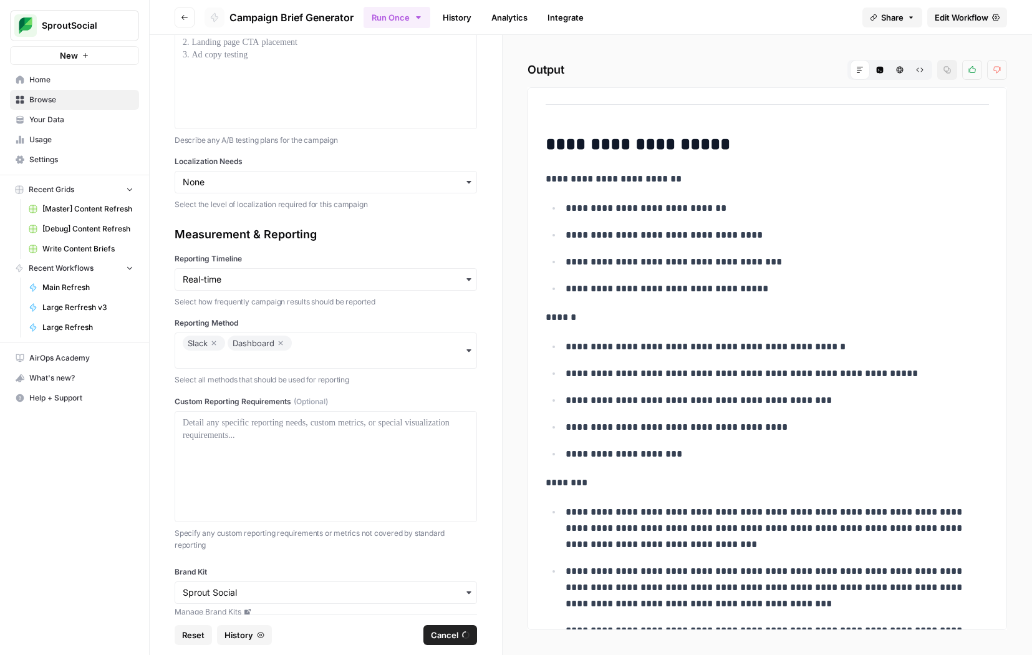
scroll to position [8098, 0]
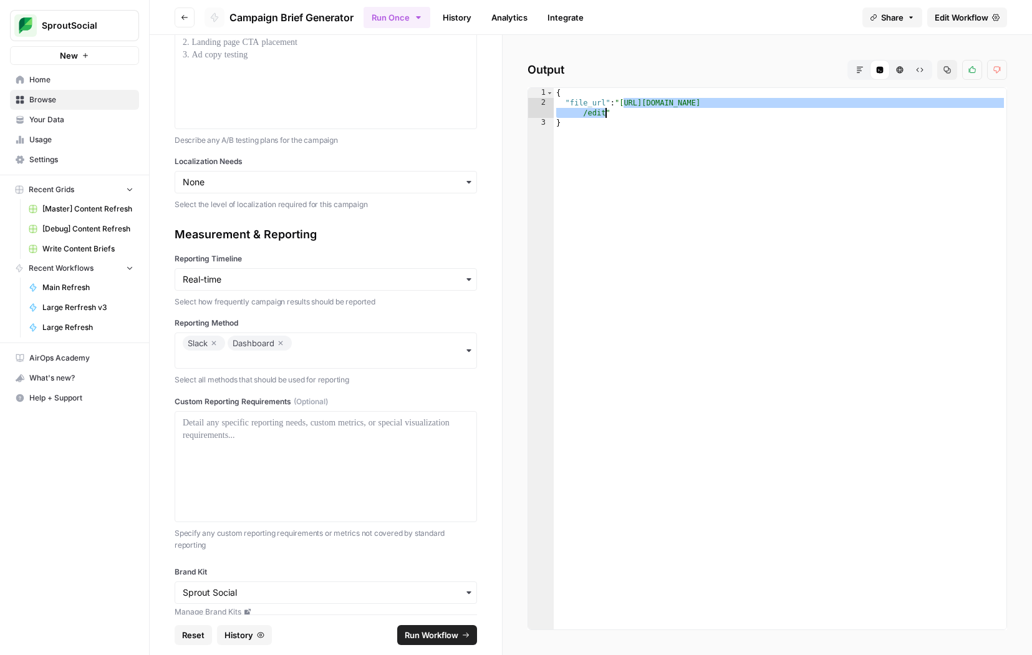
drag, startPoint x: 624, startPoint y: 102, endPoint x: 607, endPoint y: 115, distance: 20.9
click at [607, 115] on div "{ "file_url" : "[URL][DOMAIN_NAME] /edit" }" at bounding box center [780, 368] width 453 height 561
click at [752, 304] on div "{ "file_url" : "https://docs.google.com/document/d/1w1-vbeTB0_uh6LEUyoHlKP6tKiM…" at bounding box center [780, 368] width 453 height 561
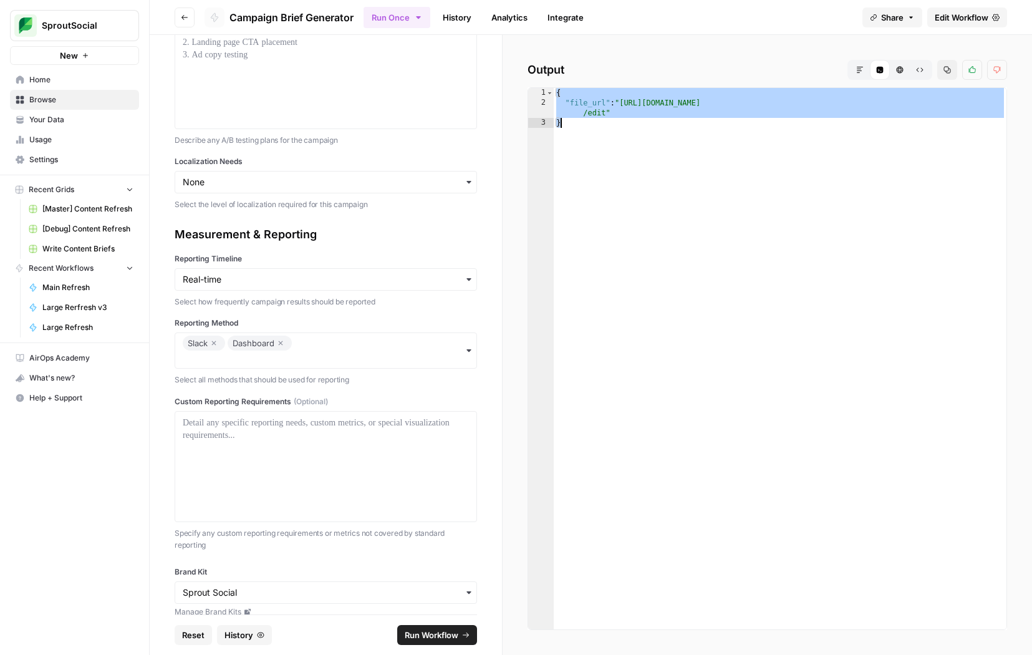
click at [752, 304] on div "{ "file_url" : "https://docs.google.com/document/d/1w1-vbeTB0_uh6LEUyoHlKP6tKiM…" at bounding box center [780, 368] width 453 height 561
type textarea "*"
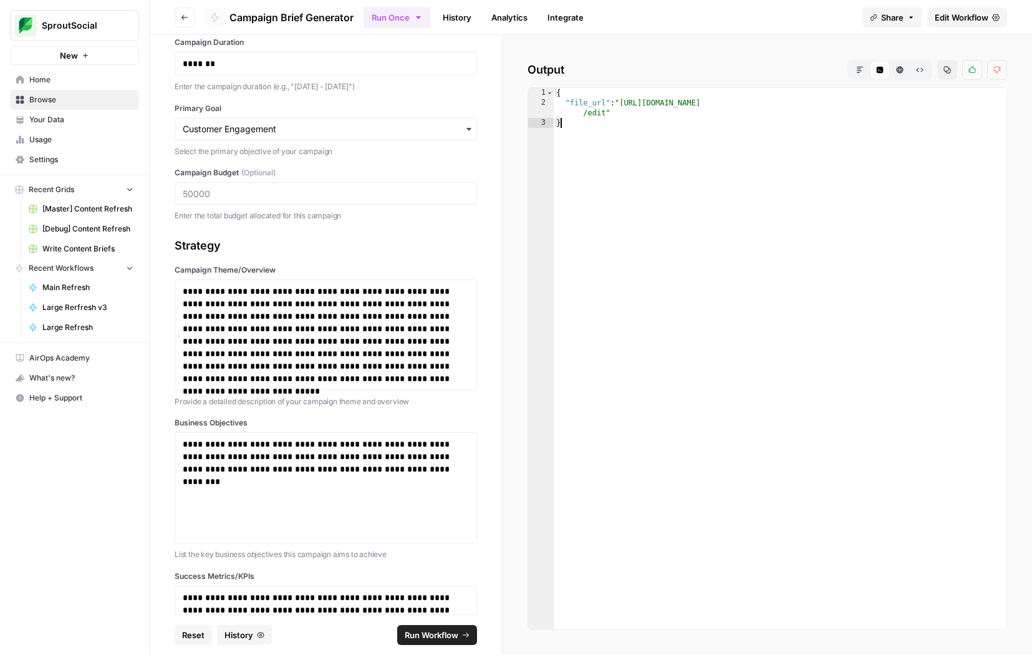
scroll to position [0, 0]
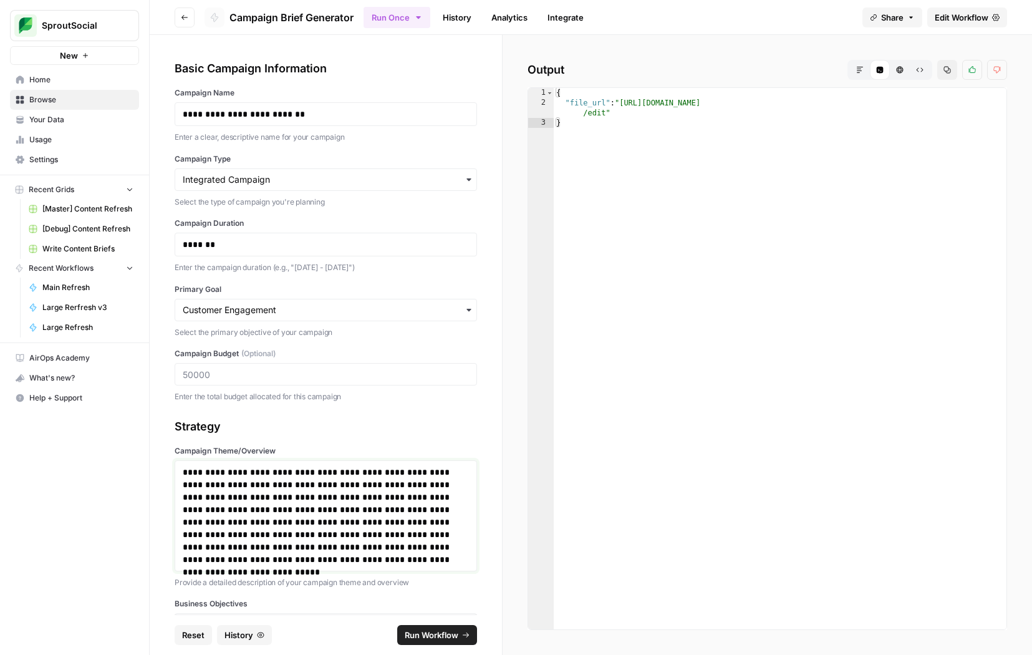
drag, startPoint x: 385, startPoint y: 559, endPoint x: 365, endPoint y: 455, distance: 106.0
click at [365, 455] on div "**********" at bounding box center [326, 516] width 302 height 143
click at [362, 527] on p "**********" at bounding box center [326, 516] width 286 height 100
drag, startPoint x: 440, startPoint y: 536, endPoint x: 405, endPoint y: 503, distance: 48.1
click at [405, 503] on p "**********" at bounding box center [326, 516] width 286 height 100
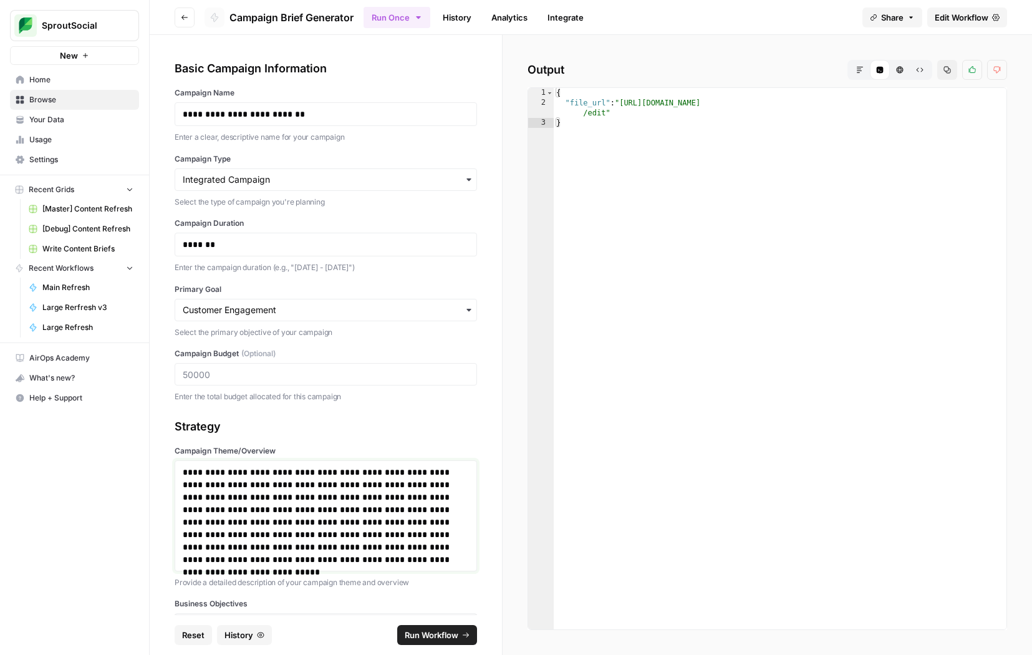
click at [424, 486] on p "**********" at bounding box center [326, 516] width 286 height 100
drag, startPoint x: 262, startPoint y: 524, endPoint x: 164, endPoint y: 455, distance: 119.5
click at [164, 455] on div "**********" at bounding box center [326, 324] width 352 height 579
click at [295, 498] on p "**********" at bounding box center [326, 503] width 286 height 75
click at [232, 511] on p "**********" at bounding box center [326, 509] width 286 height 87
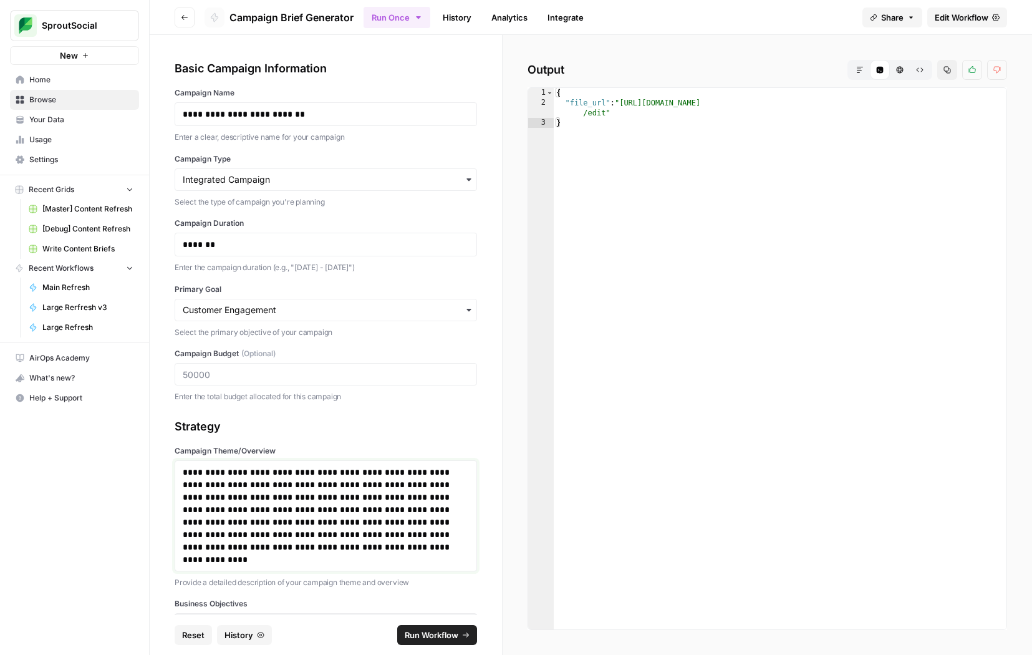
click at [251, 509] on p "**********" at bounding box center [326, 509] width 286 height 87
click at [282, 530] on p "**********" at bounding box center [326, 516] width 286 height 100
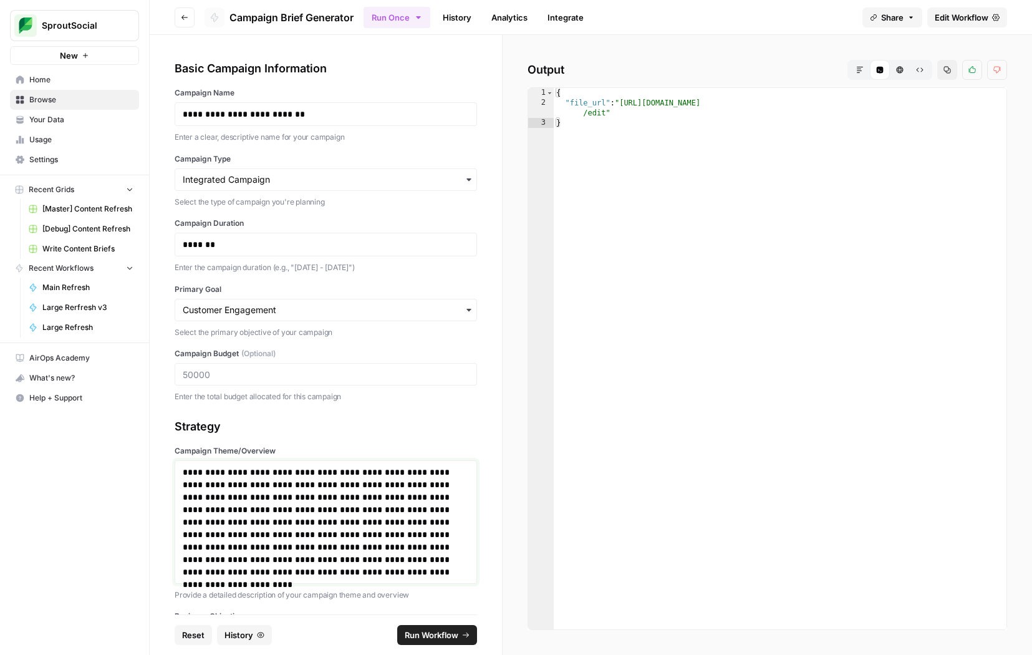
click at [338, 520] on p "**********" at bounding box center [326, 522] width 286 height 112
click at [237, 535] on p "**********" at bounding box center [326, 522] width 286 height 112
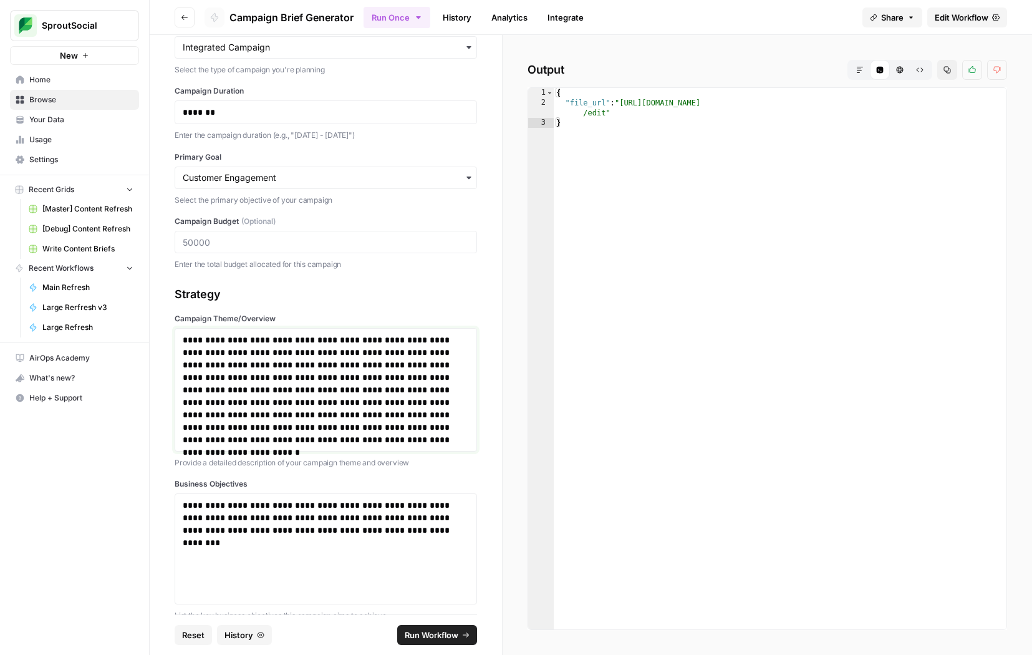
click at [452, 379] on p "**********" at bounding box center [326, 389] width 286 height 112
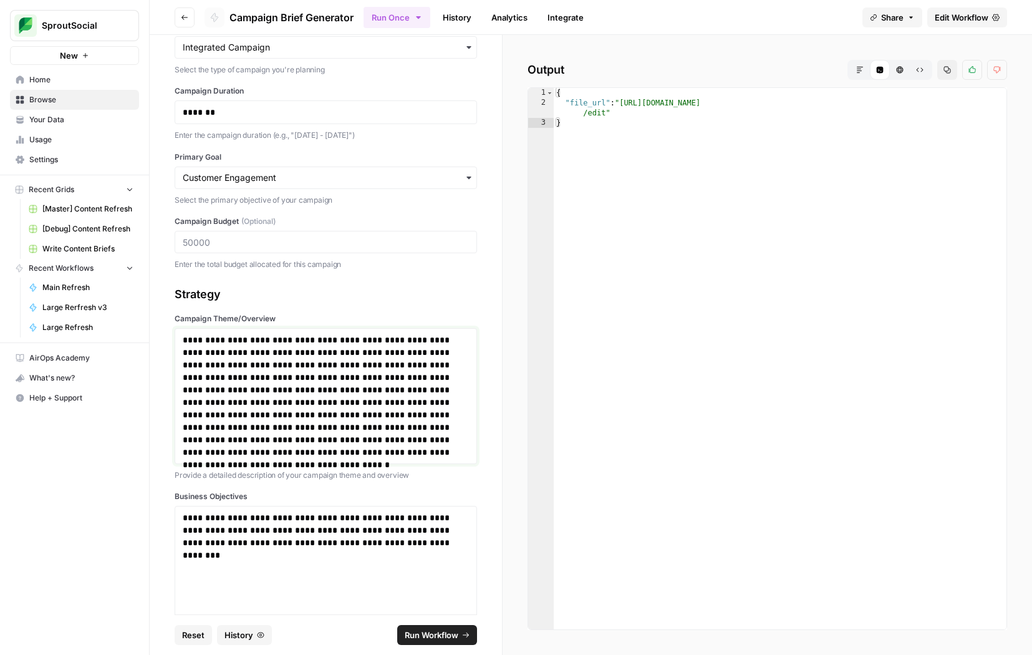
click at [292, 416] on p "**********" at bounding box center [326, 395] width 286 height 125
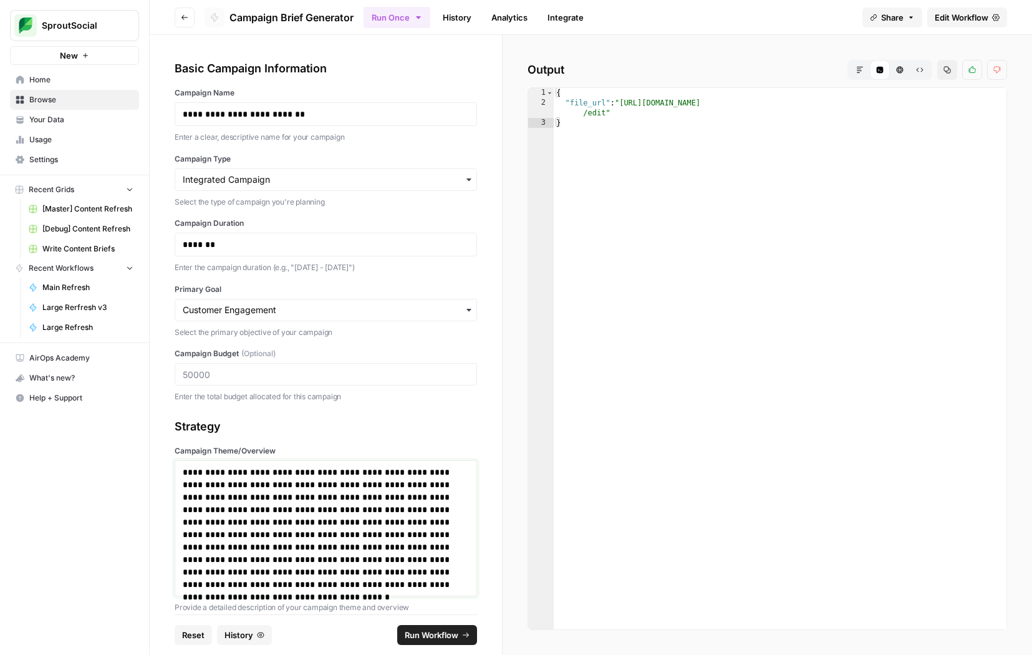
scroll to position [1, 0]
click at [226, 576] on p "**********" at bounding box center [326, 527] width 286 height 125
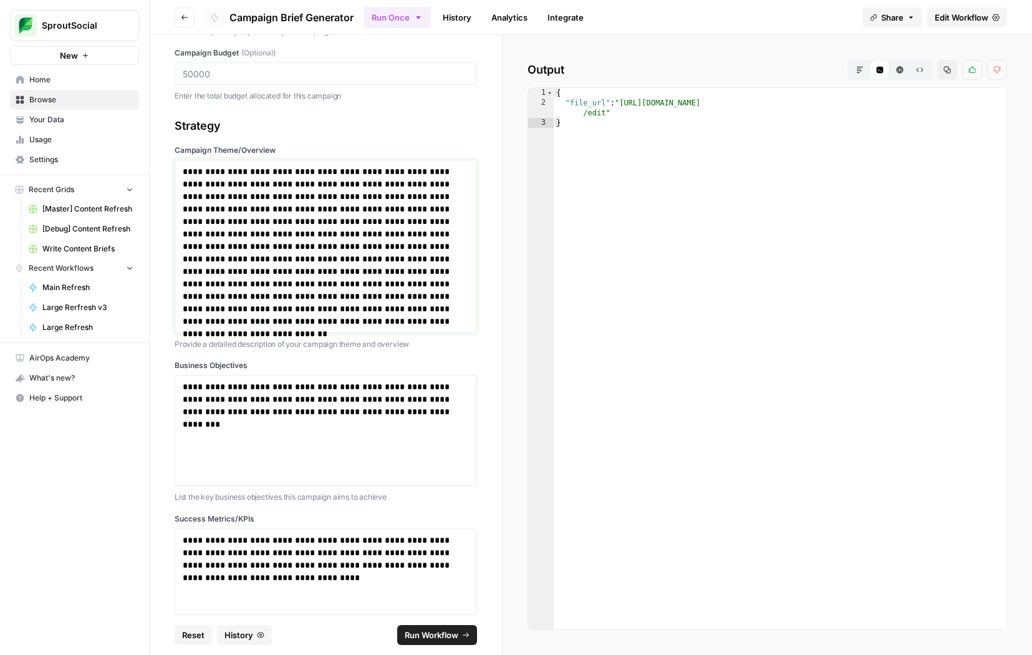
scroll to position [302, 0]
click at [442, 636] on span "Run Workflow" at bounding box center [432, 634] width 54 height 12
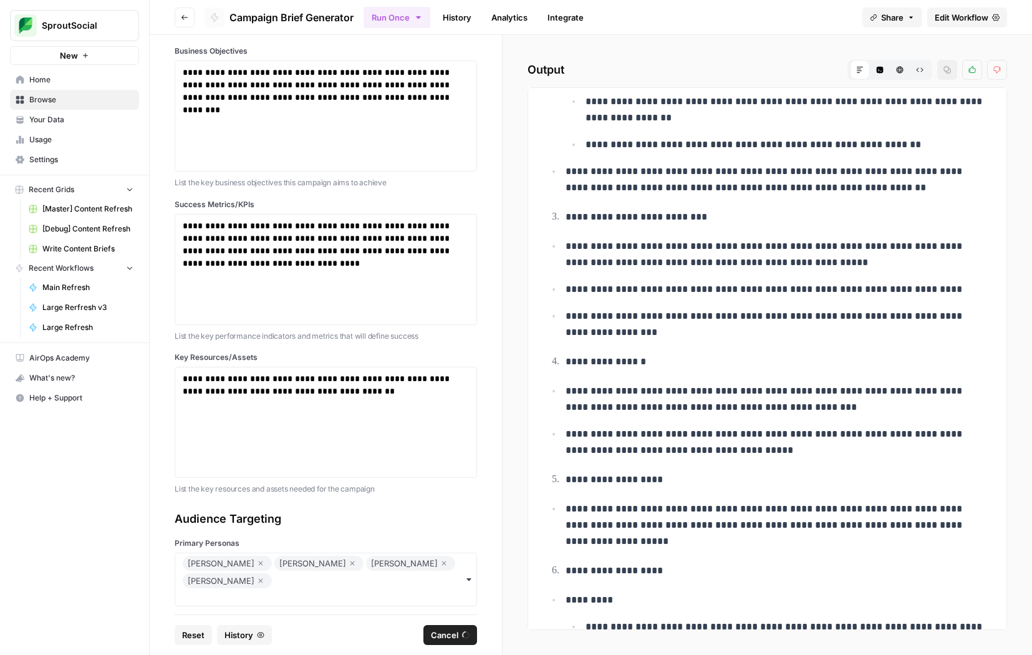
scroll to position [8810, 0]
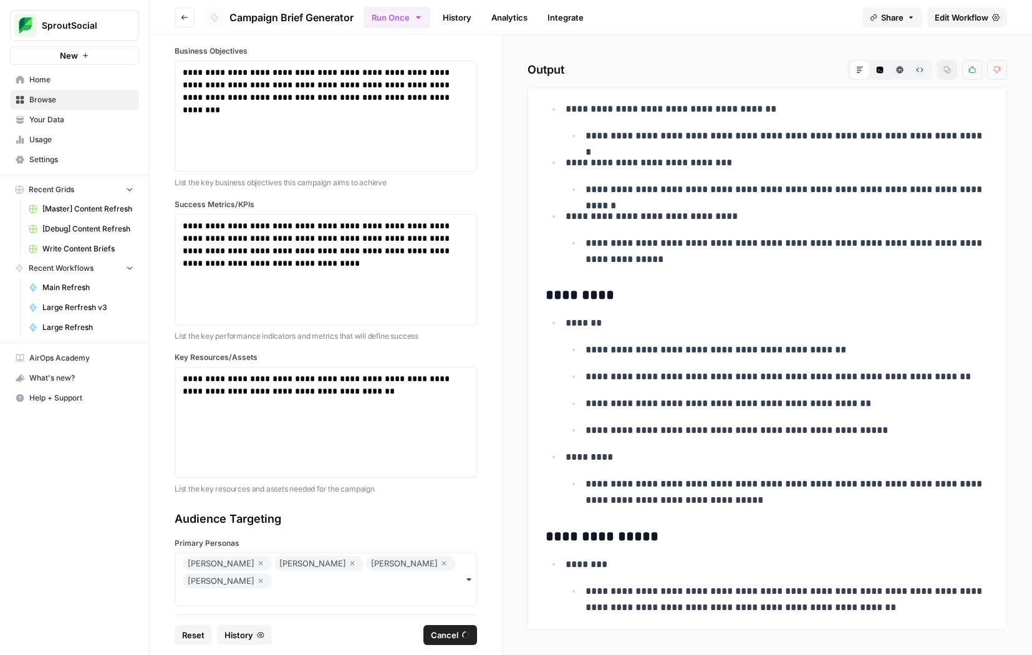
scroll to position [10235, 0]
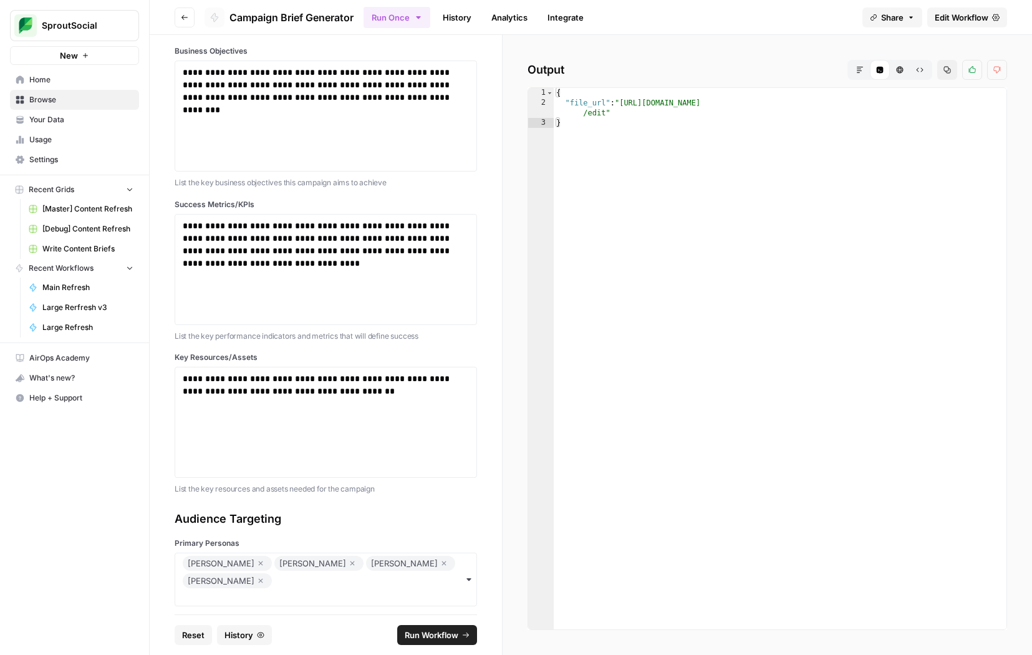
type textarea "**********"
drag, startPoint x: 625, startPoint y: 103, endPoint x: 607, endPoint y: 113, distance: 20.6
click at [607, 113] on div "{ "file_url" : "https://docs.google.com/document/d/1r6IxKszmUD-xmdiSkKWhcBMw5bE…" at bounding box center [780, 368] width 453 height 561
click at [855, 60] on button "Markdown" at bounding box center [860, 70] width 20 height 20
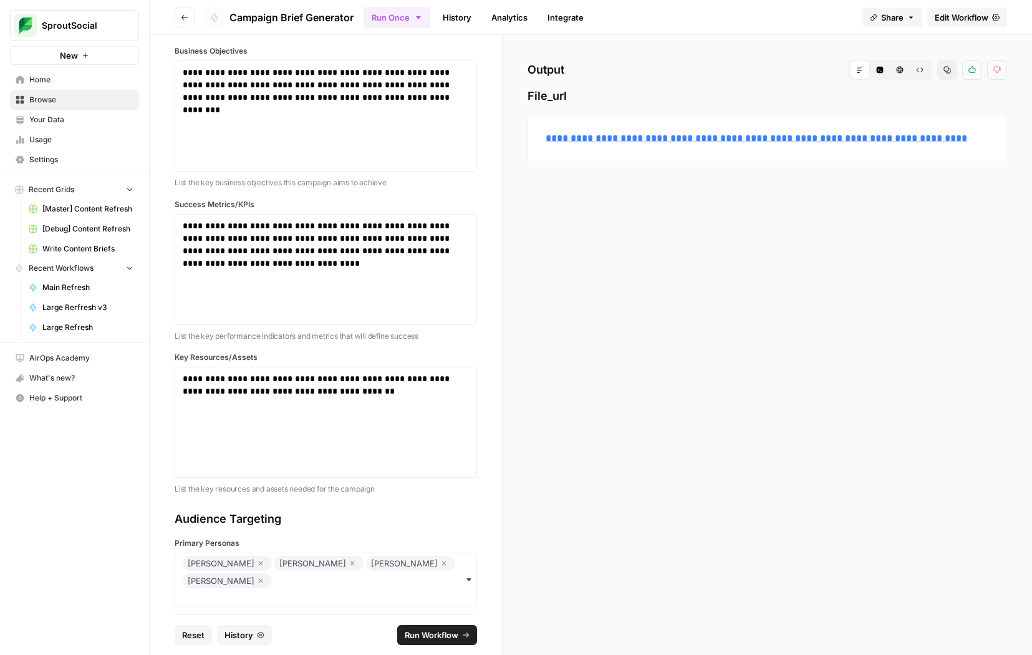
click at [232, 633] on span "History" at bounding box center [238, 634] width 29 height 12
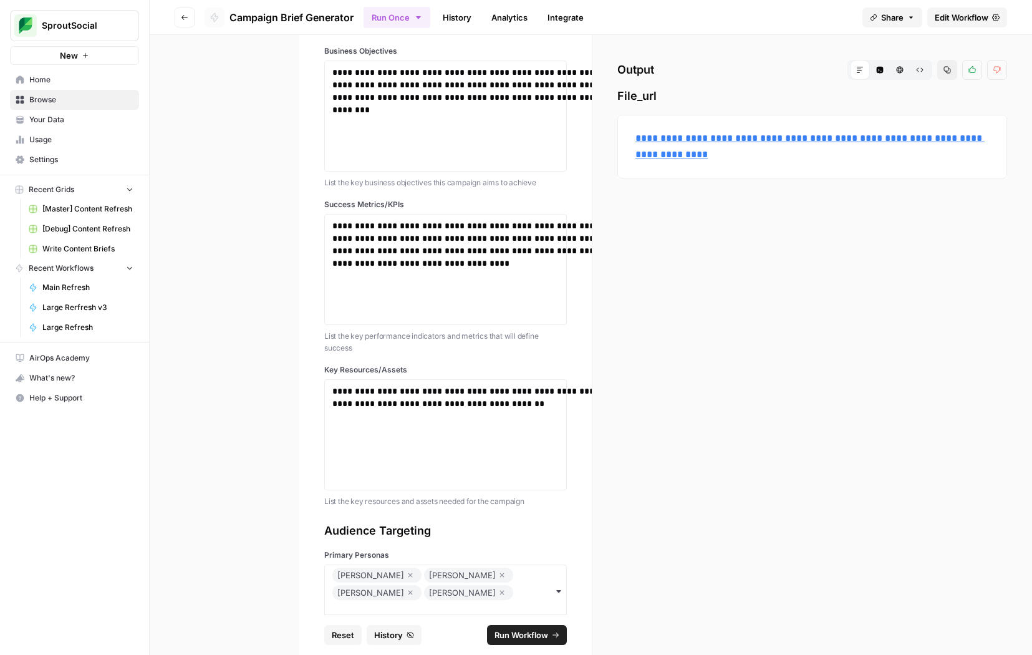
scroll to position [664, 0]
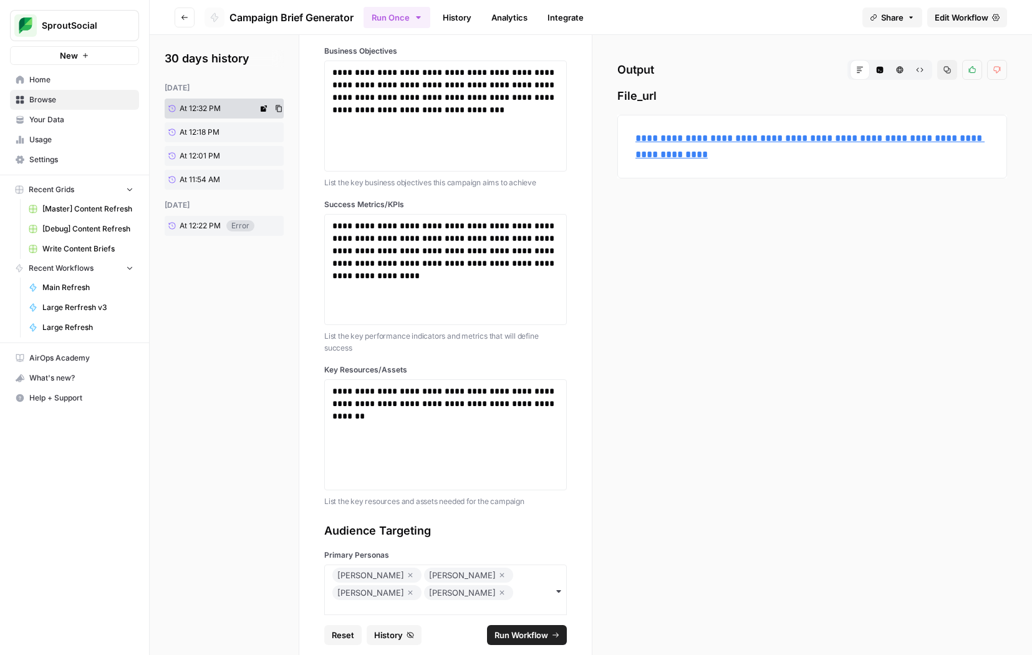
click at [216, 108] on span "At 12:32 PM" at bounding box center [200, 108] width 41 height 11
click at [264, 108] on icon at bounding box center [264, 108] width 6 height 6
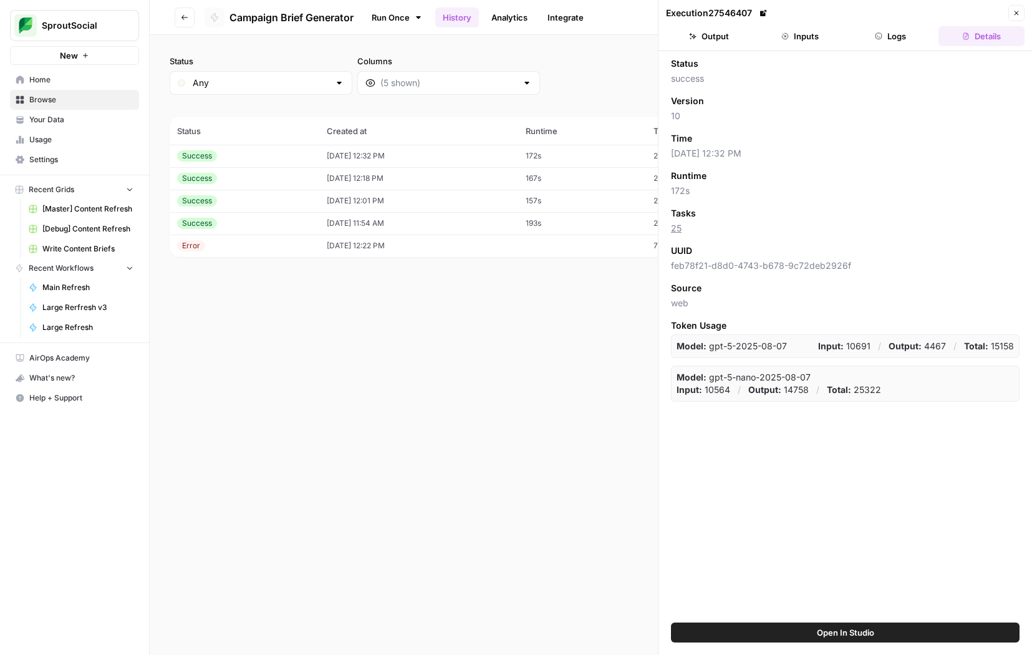
click at [872, 38] on button "Logs" at bounding box center [891, 36] width 86 height 20
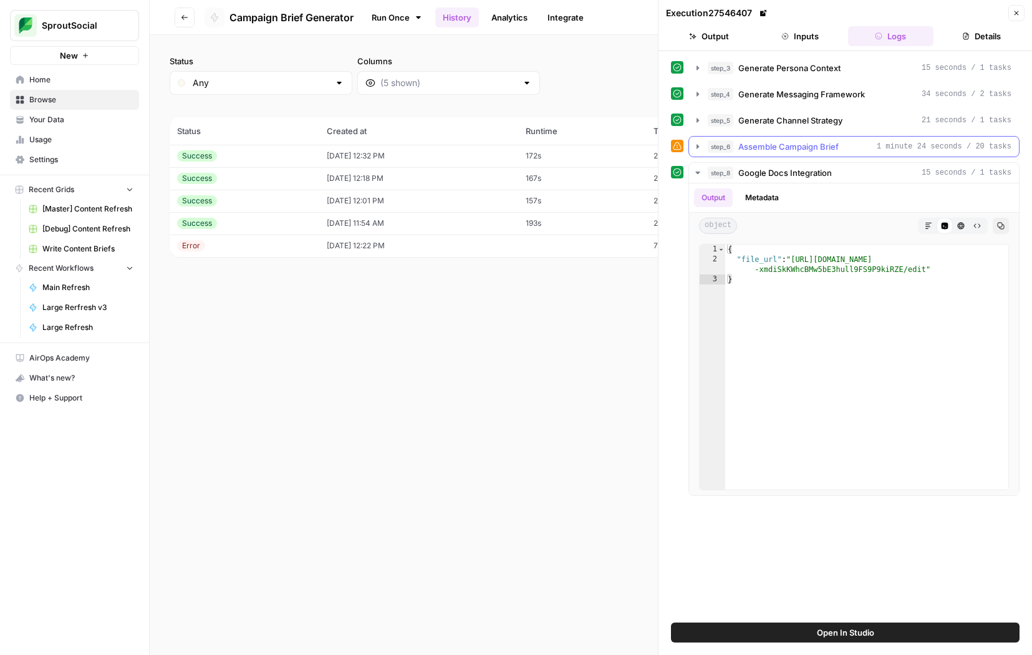
click at [697, 143] on icon "button" at bounding box center [698, 146] width 10 height 10
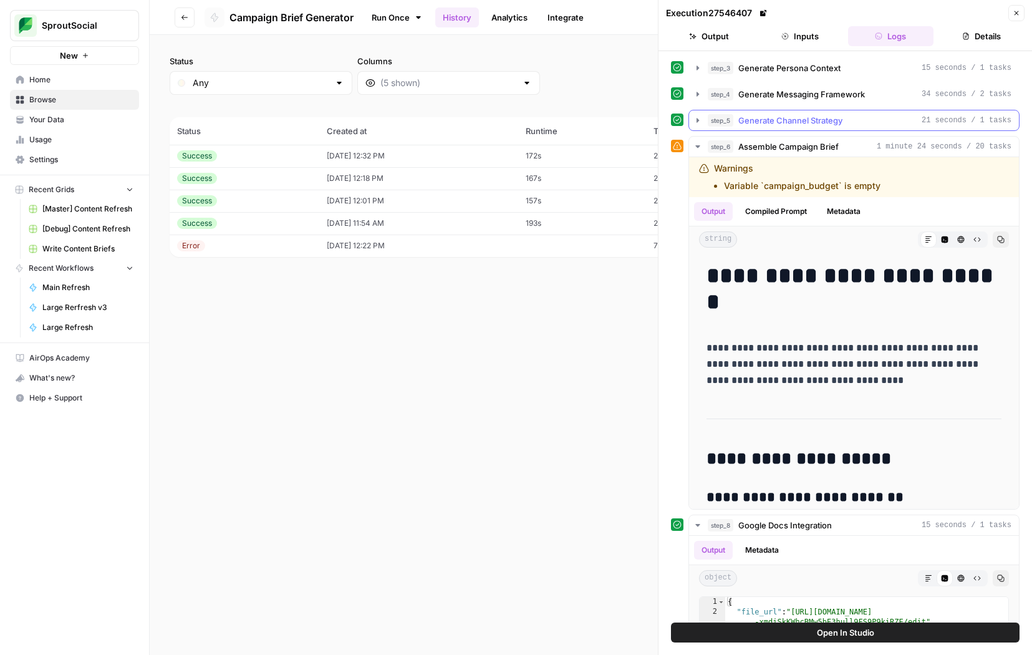
click at [701, 116] on icon "button" at bounding box center [698, 120] width 10 height 10
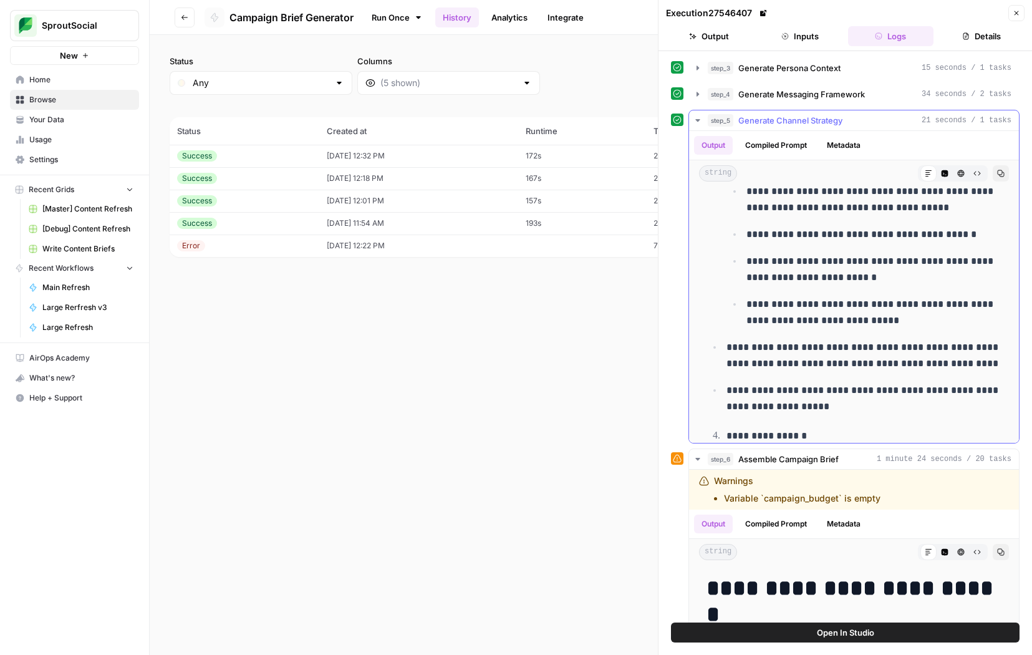
scroll to position [846, 0]
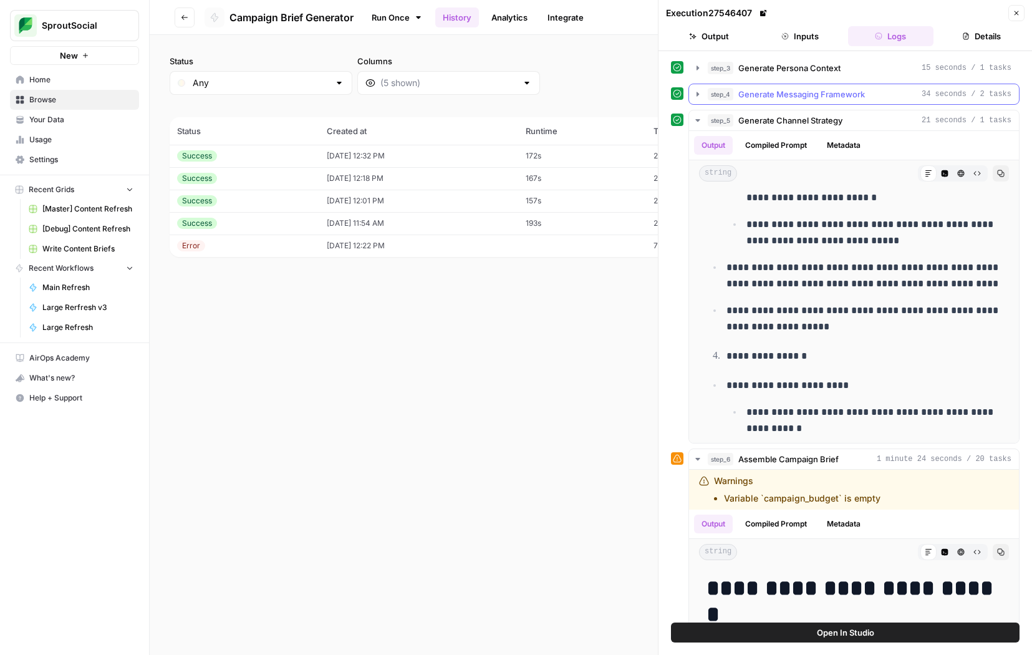
click at [700, 94] on icon "button" at bounding box center [698, 94] width 10 height 10
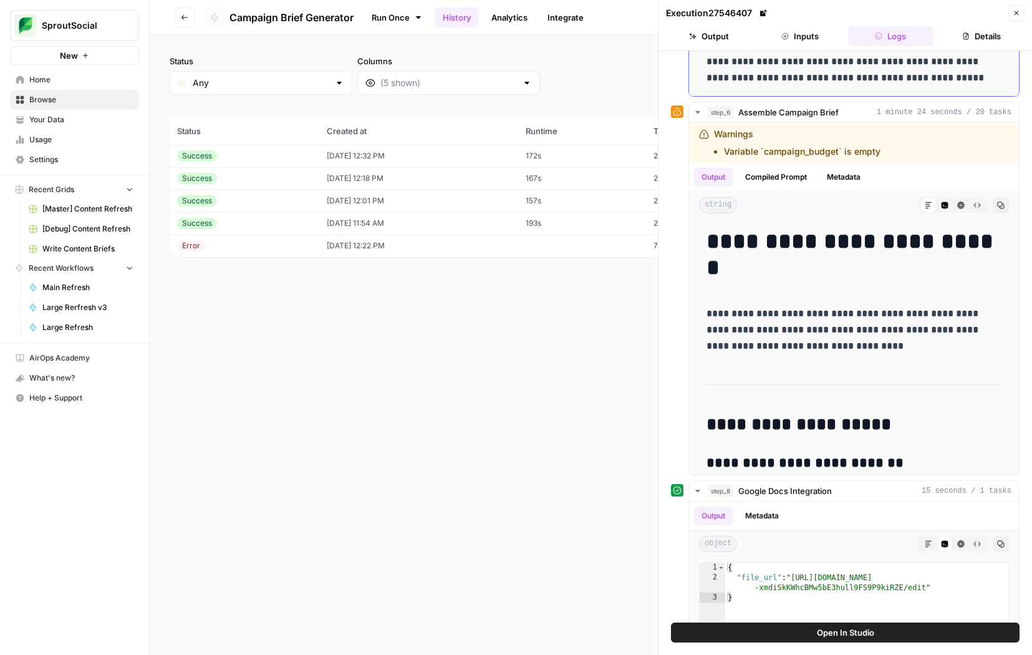
scroll to position [856, 0]
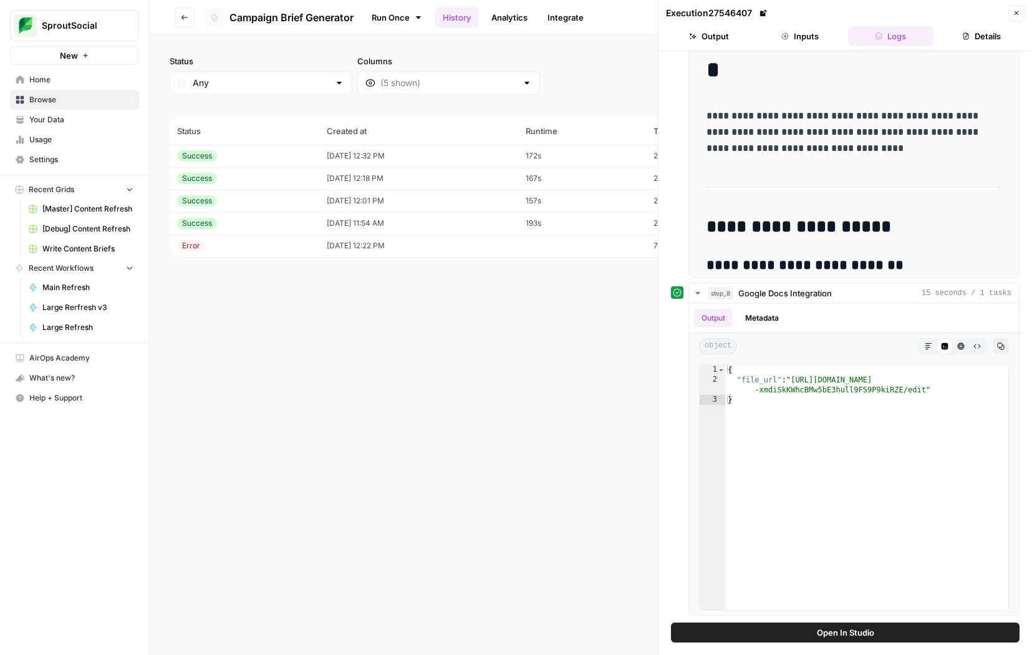
click at [941, 34] on button "Details" at bounding box center [981, 36] width 86 height 20
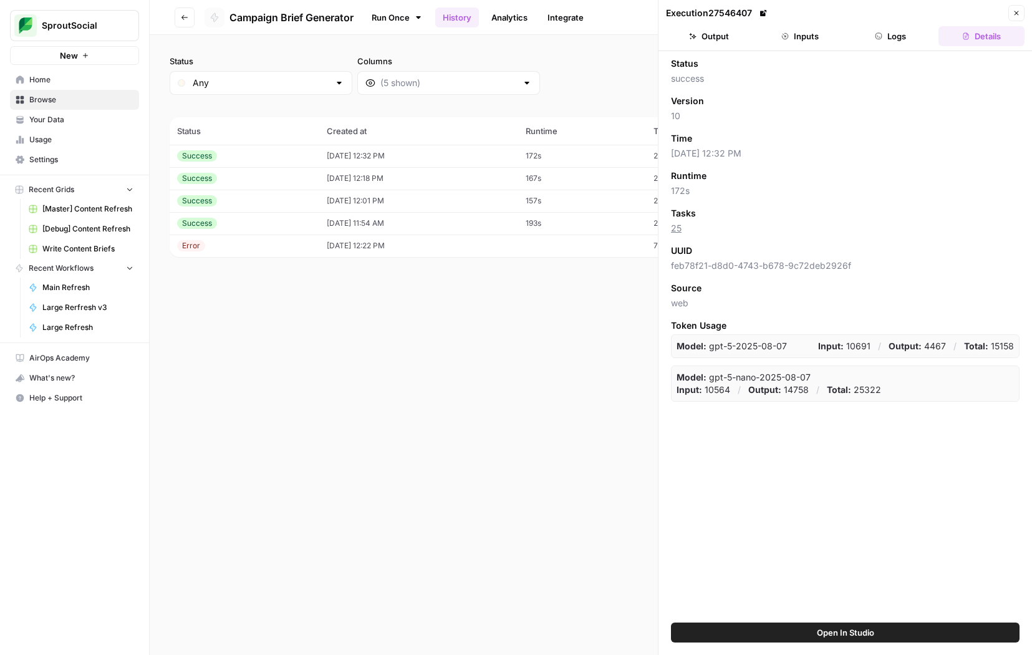
scroll to position [0, 0]
click at [1012, 14] on icon "button" at bounding box center [1015, 12] width 7 height 7
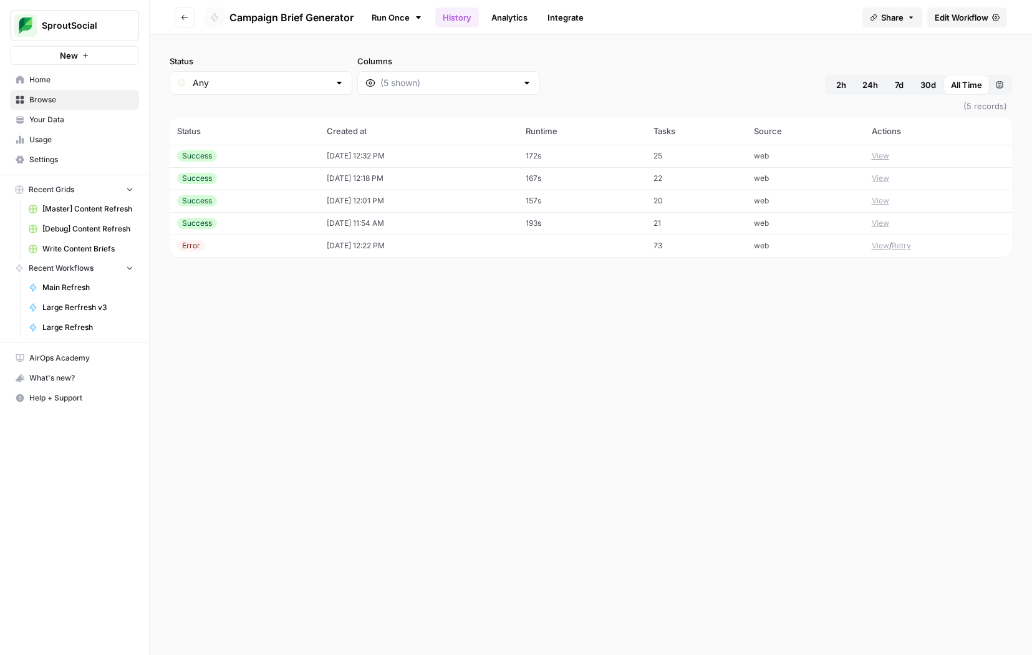
click at [883, 175] on button "View" at bounding box center [879, 178] width 17 height 11
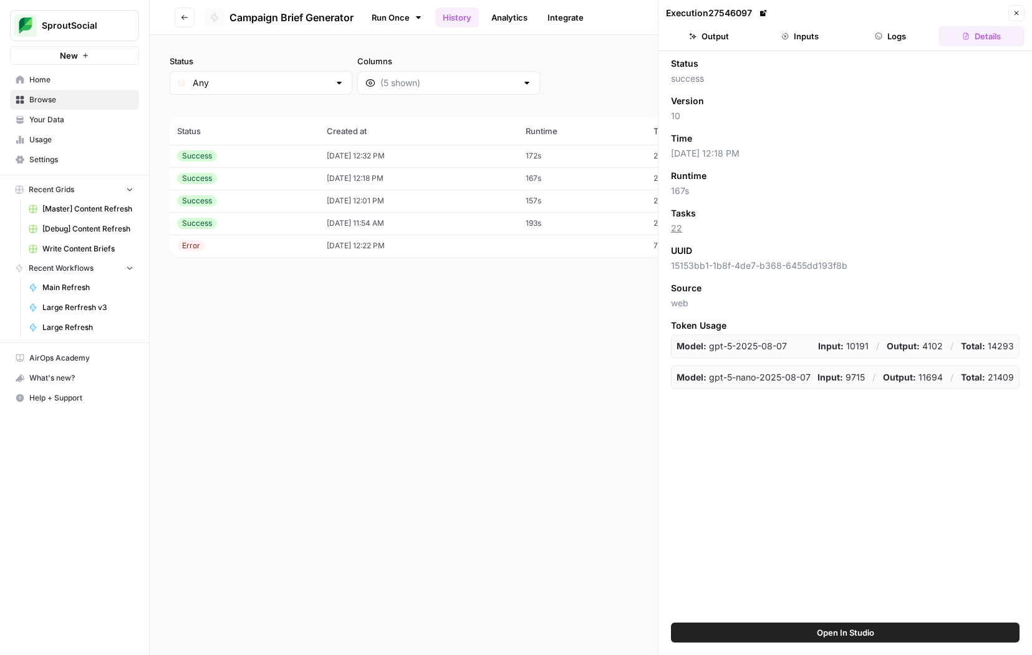
click at [627, 198] on td "157s" at bounding box center [582, 200] width 128 height 22
click at [620, 223] on td "193s" at bounding box center [582, 223] width 128 height 22
click at [1014, 14] on icon "button" at bounding box center [1016, 13] width 4 height 4
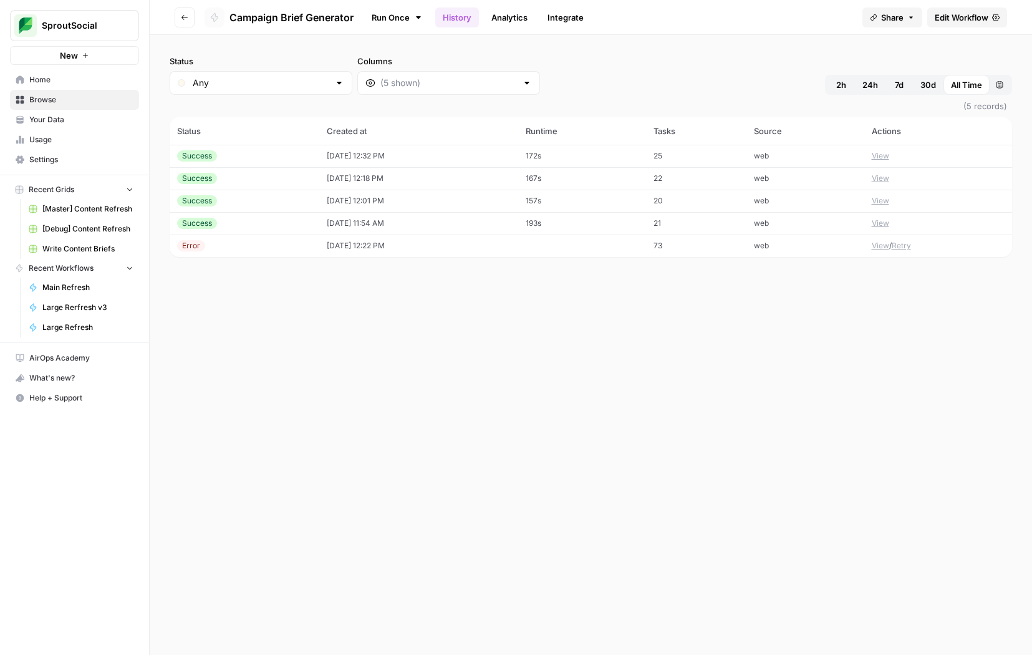
click at [876, 223] on button "View" at bounding box center [879, 223] width 17 height 11
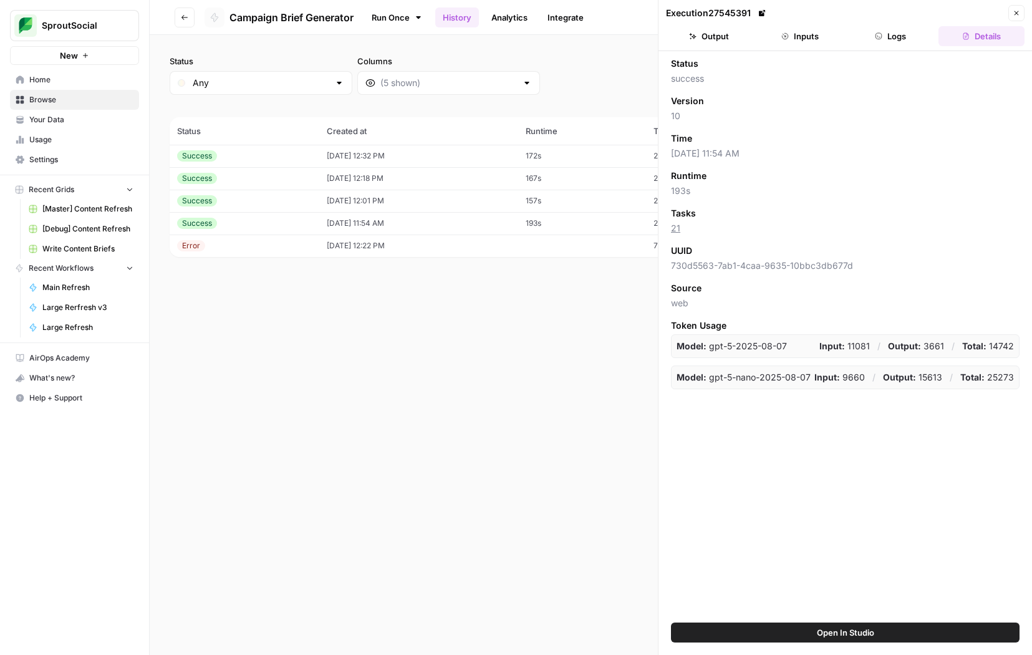
click at [726, 38] on button "Output" at bounding box center [709, 36] width 86 height 20
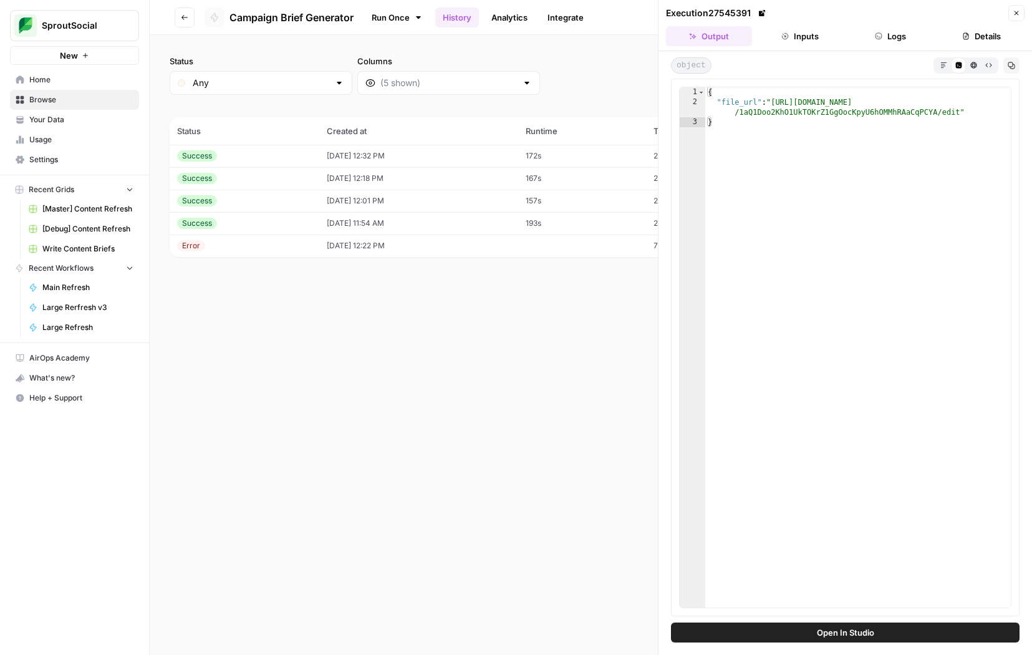
click at [941, 62] on icon "button" at bounding box center [943, 65] width 6 height 6
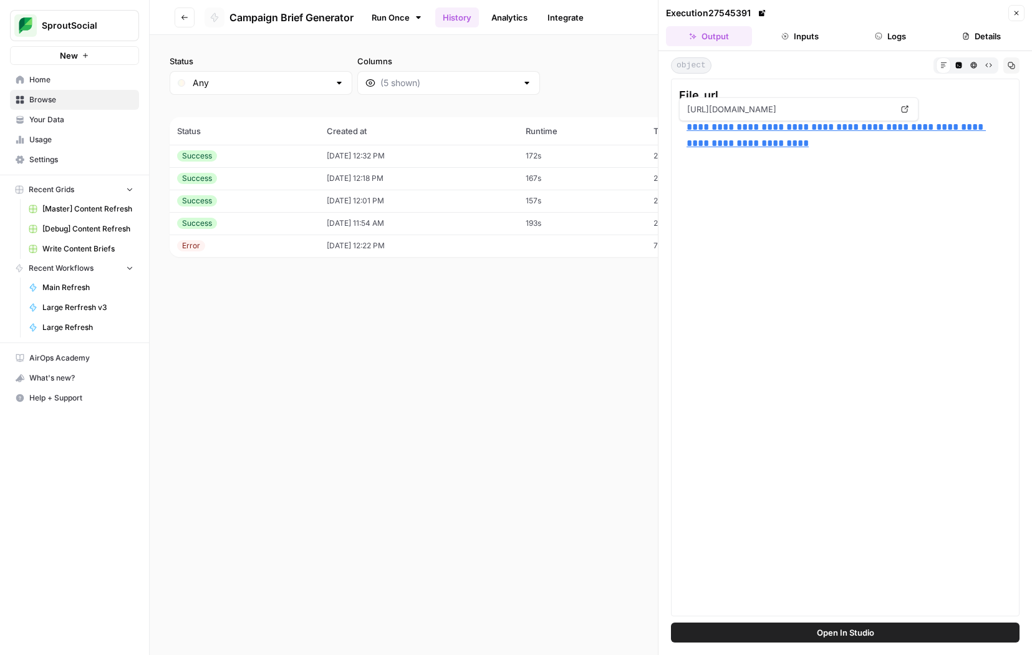
click at [1020, 14] on button "Close" at bounding box center [1016, 13] width 16 height 16
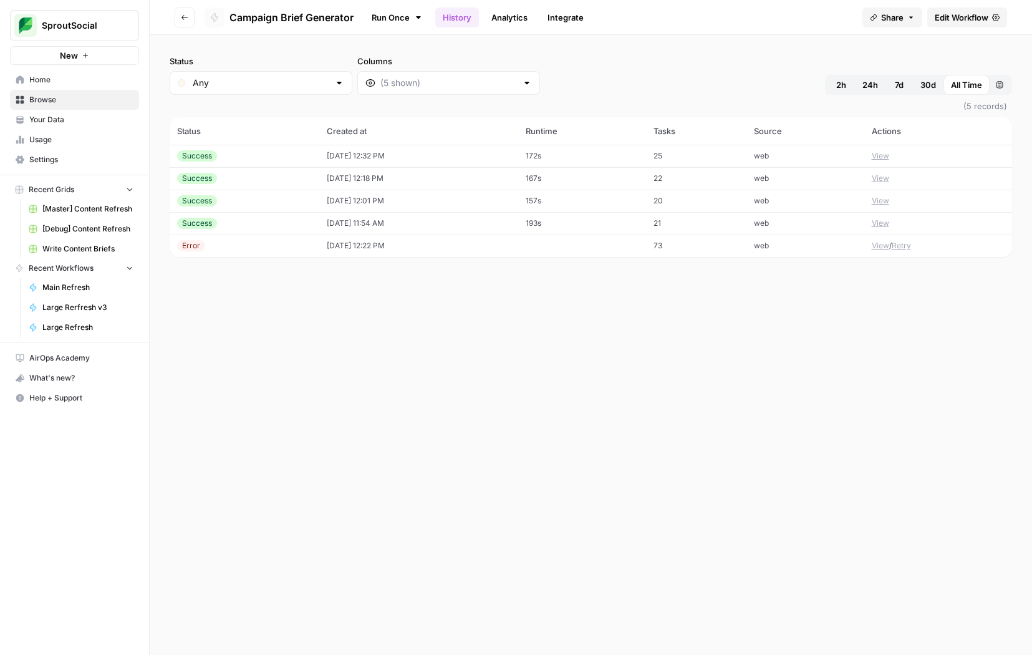
click at [878, 242] on button "View" at bounding box center [879, 245] width 17 height 11
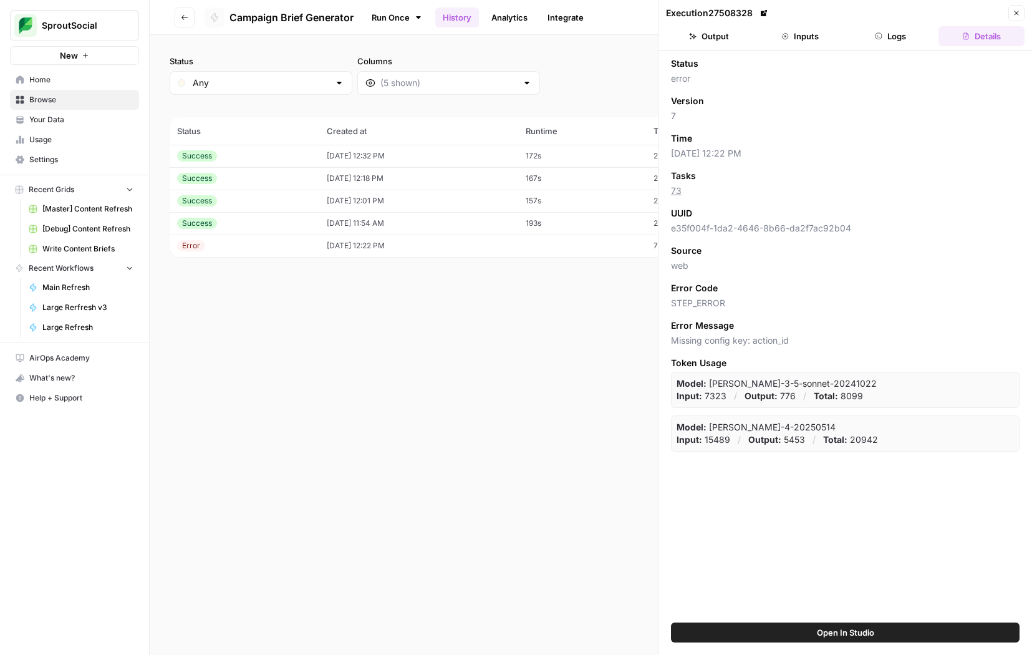
click at [717, 36] on button "Output" at bounding box center [709, 36] width 86 height 20
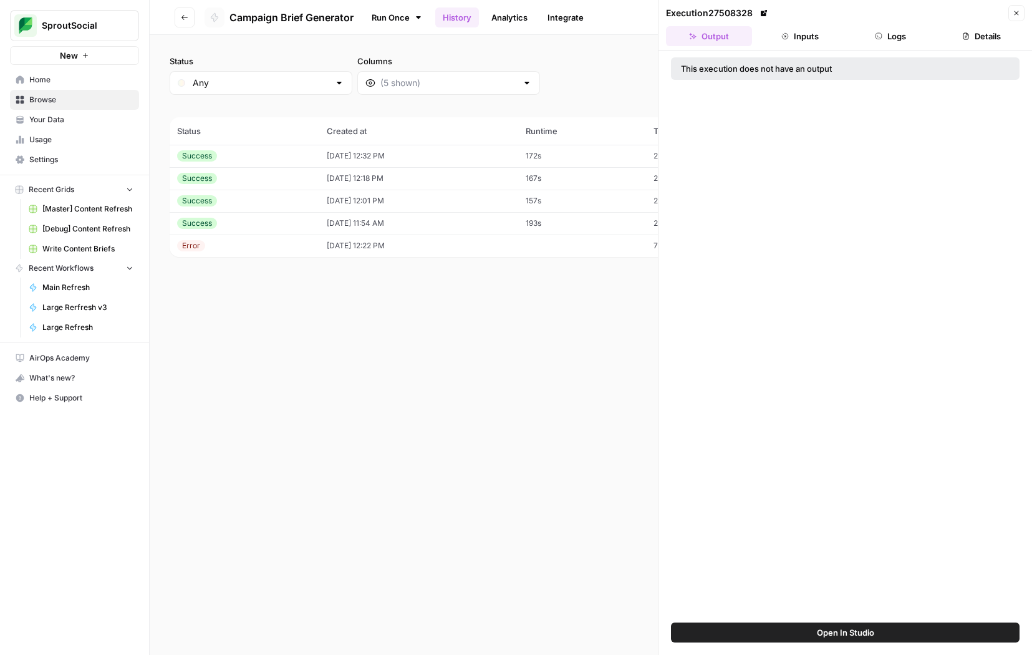
click at [788, 38] on icon "button" at bounding box center [784, 35] width 7 height 7
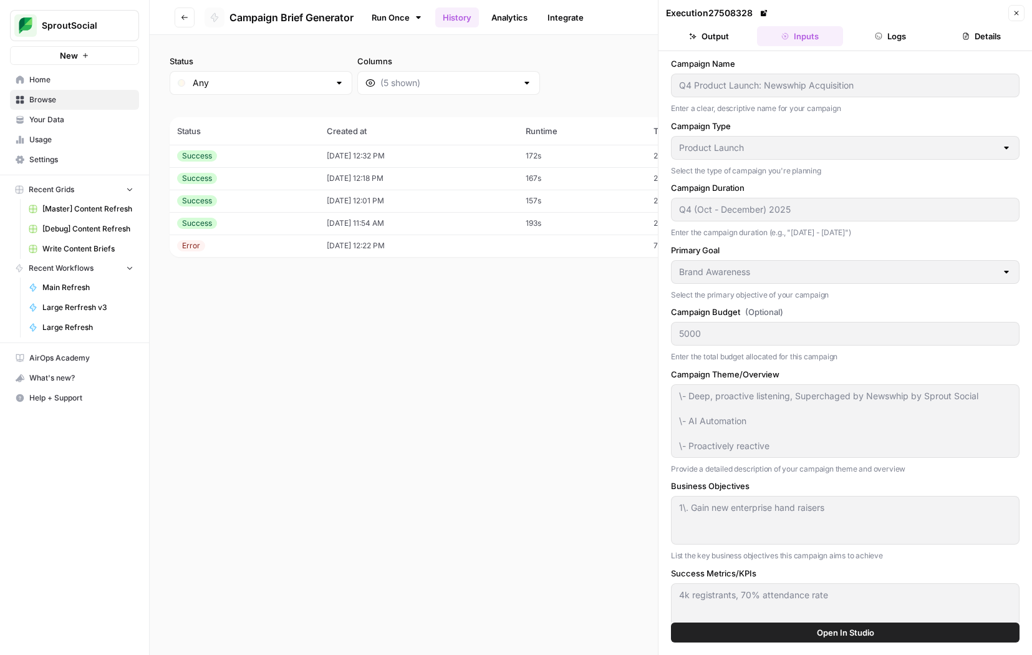
click at [875, 34] on icon "button" at bounding box center [878, 35] width 7 height 7
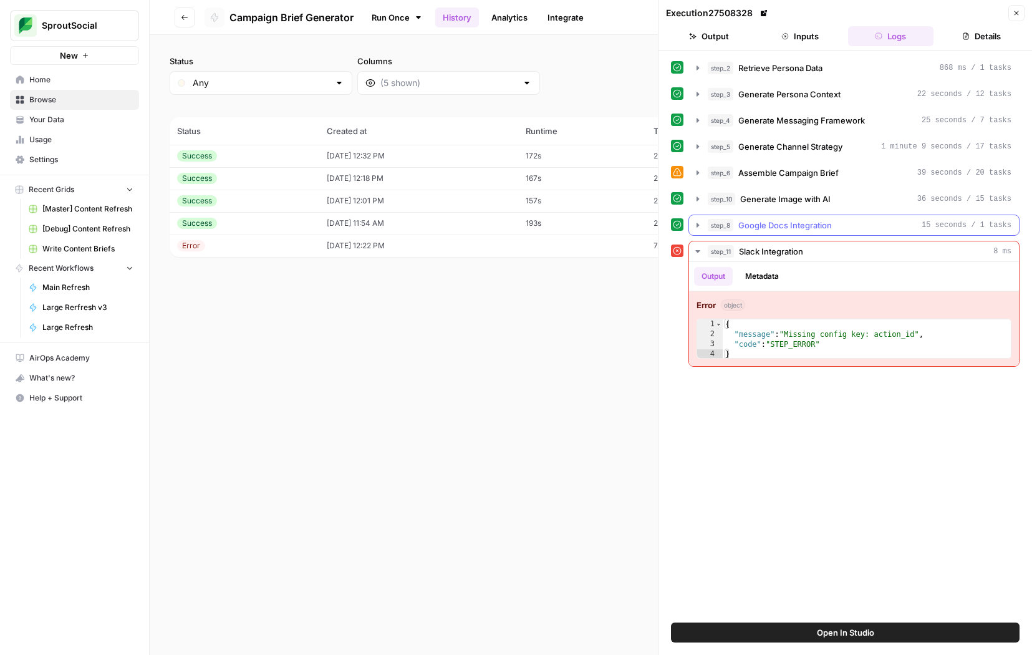
click at [700, 223] on icon "button" at bounding box center [698, 225] width 10 height 10
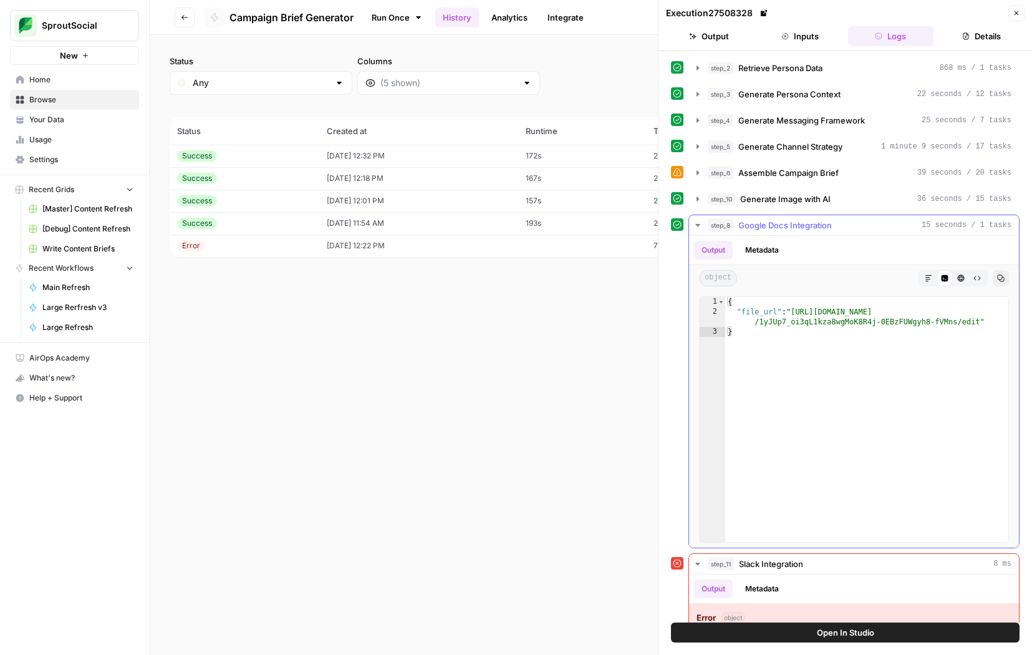
type textarea "**********"
drag, startPoint x: 794, startPoint y: 311, endPoint x: 979, endPoint y: 325, distance: 186.3
click at [979, 325] on div "{ "file_url" : "https://docs.google.com/document/d /1yJUp7_oi3qL1kza8wgMoK8R4j-…" at bounding box center [866, 429] width 283 height 265
